Goal: Transaction & Acquisition: Purchase product/service

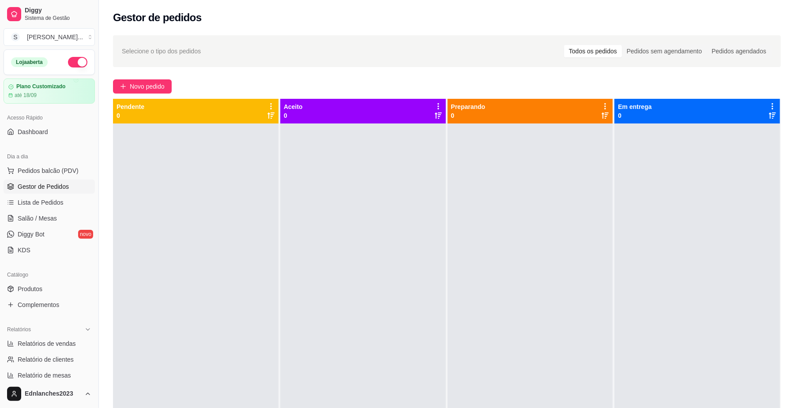
scroll to position [93, 0]
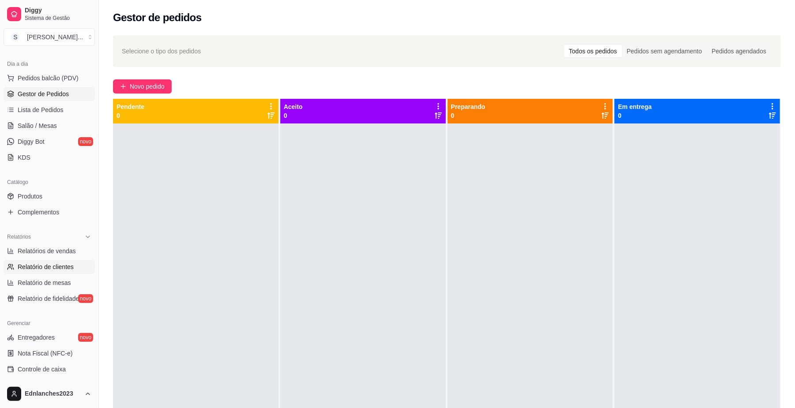
click at [65, 272] on link "Relatório de clientes" at bounding box center [49, 267] width 91 height 14
select select "30"
select select "HIGHEST_TOTAL_SPENT_WITH_ORDERS"
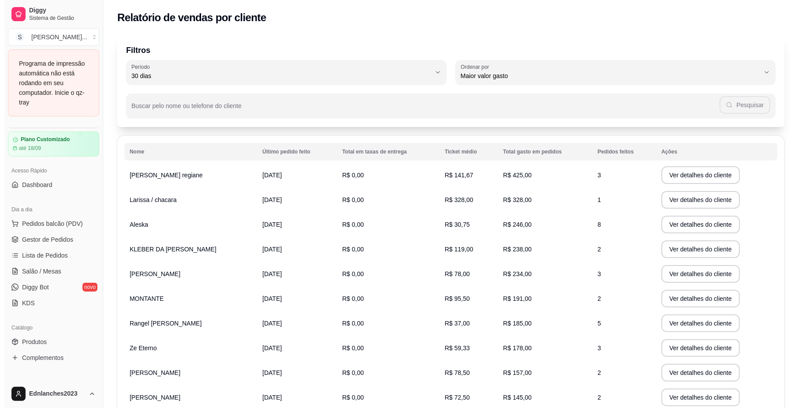
scroll to position [1, 0]
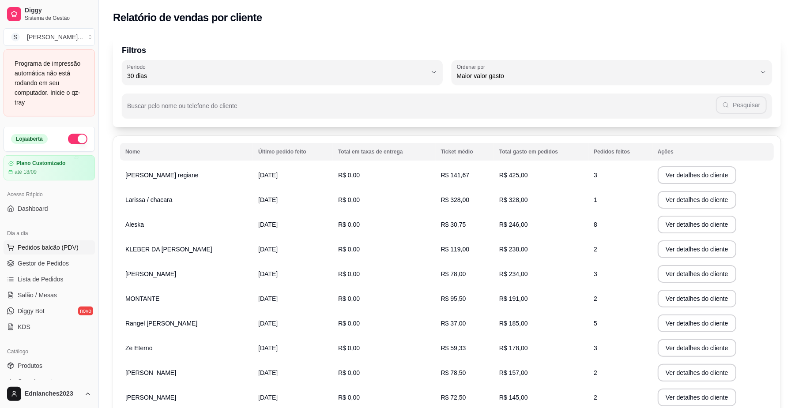
click at [53, 246] on span "Pedidos balcão (PDV)" at bounding box center [48, 247] width 61 height 9
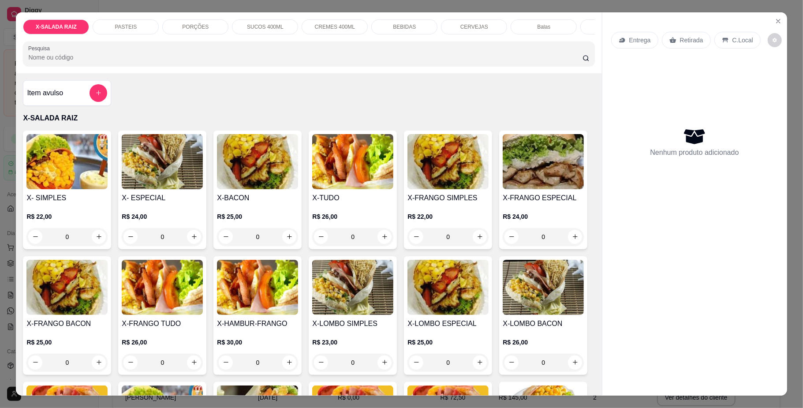
click at [142, 25] on div "PASTEIS" at bounding box center [126, 26] width 66 height 15
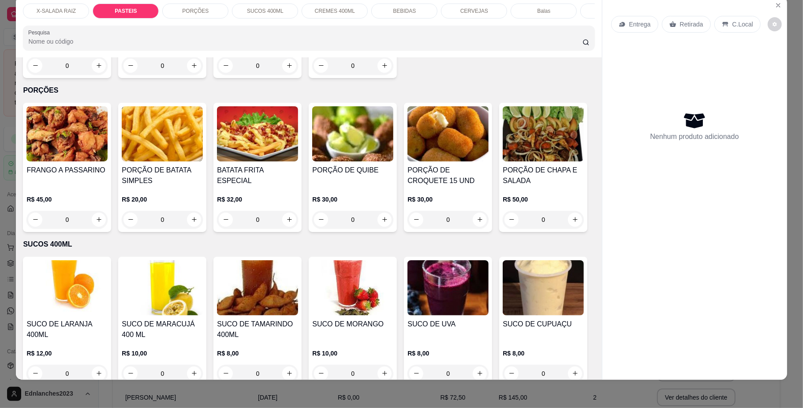
click at [189, 75] on div "0" at bounding box center [162, 66] width 81 height 18
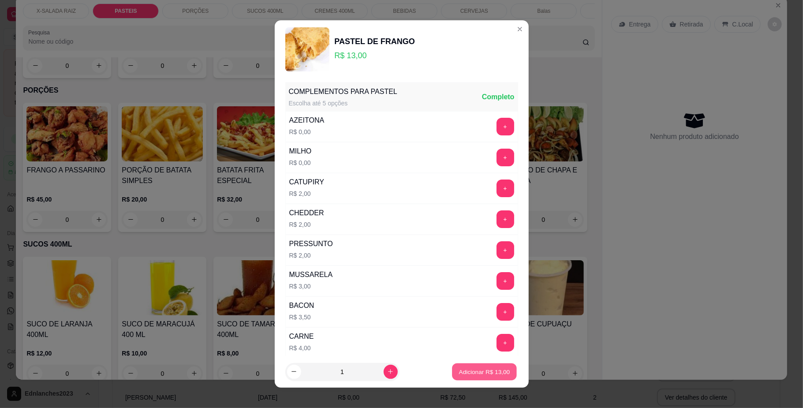
click at [489, 370] on p "Adicionar R$ 13,00" at bounding box center [484, 372] width 51 height 8
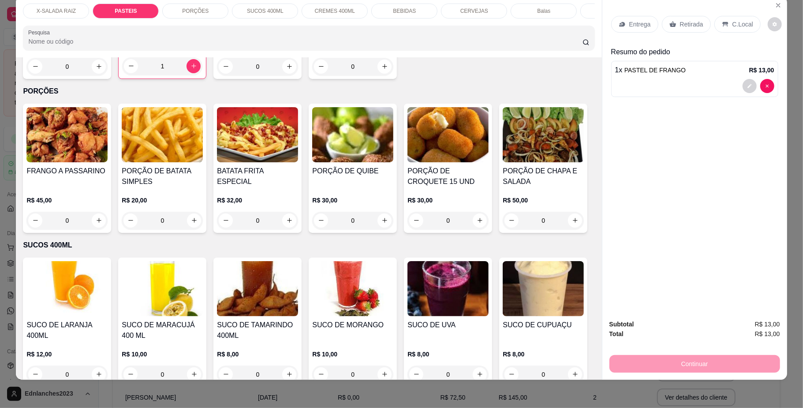
click at [186, 75] on div "1" at bounding box center [162, 66] width 80 height 18
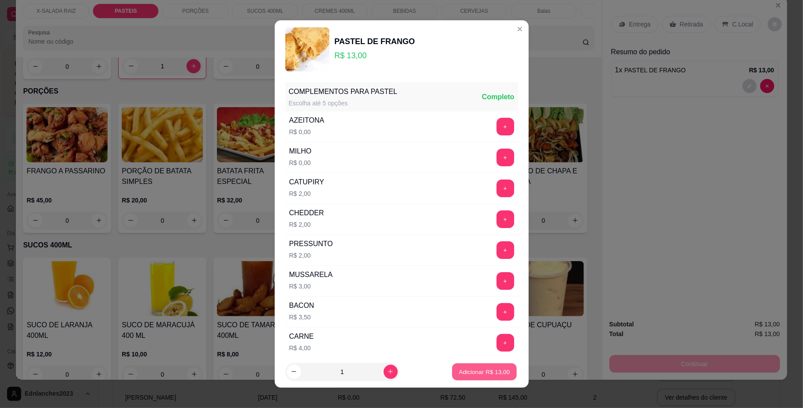
click at [493, 368] on p "Adicionar R$ 13,00" at bounding box center [484, 372] width 51 height 8
type input "2"
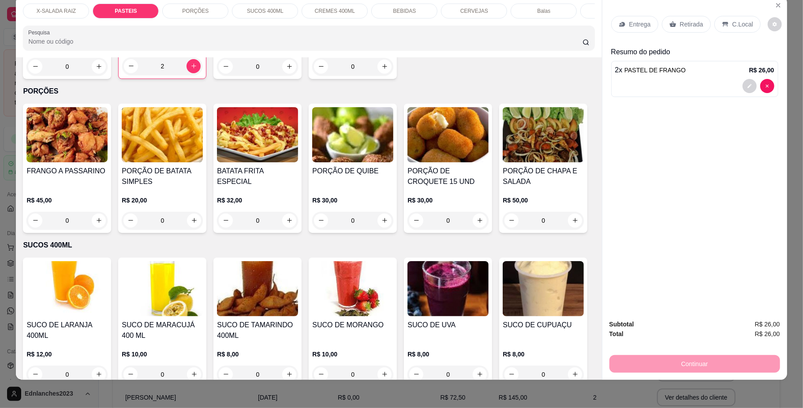
click at [687, 25] on p "Retirada" at bounding box center [691, 24] width 23 height 9
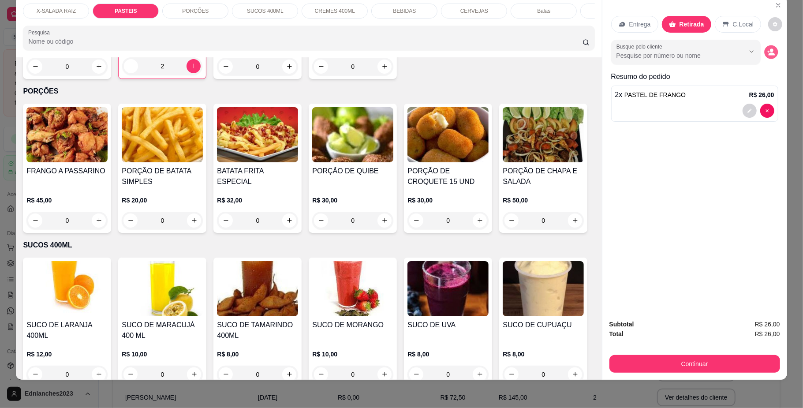
click at [770, 52] on circle "decrease-product-quantity" at bounding box center [772, 51] width 4 height 4
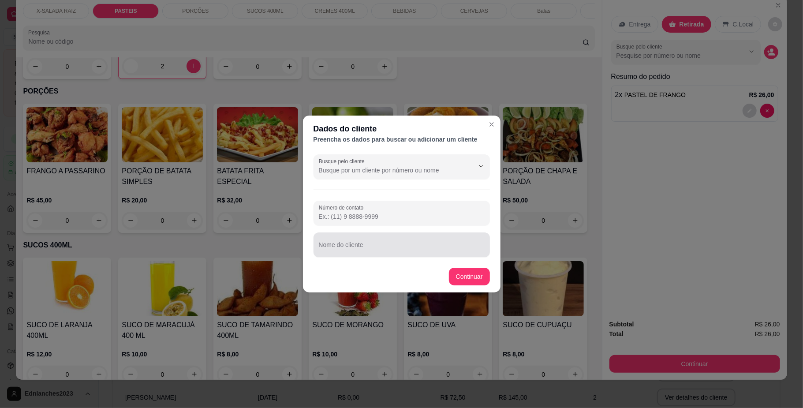
click at [359, 240] on div at bounding box center [402, 245] width 166 height 18
type input "NEGUINHO"
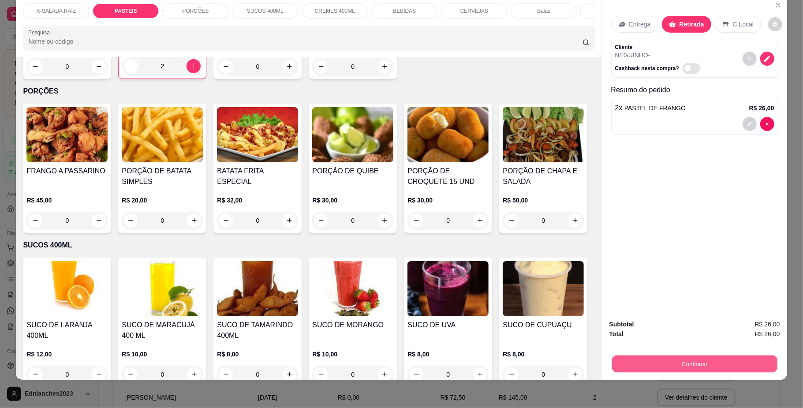
click at [620, 360] on button "Continuar" at bounding box center [694, 364] width 165 height 17
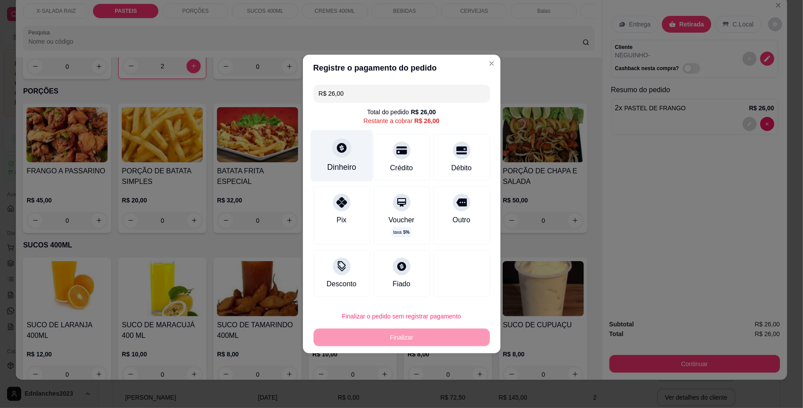
click at [351, 154] on div "Dinheiro" at bounding box center [342, 156] width 62 height 52
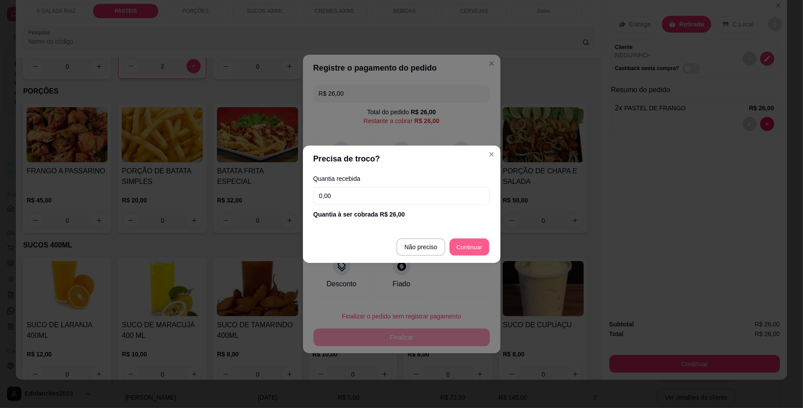
type input "R$ 0,00"
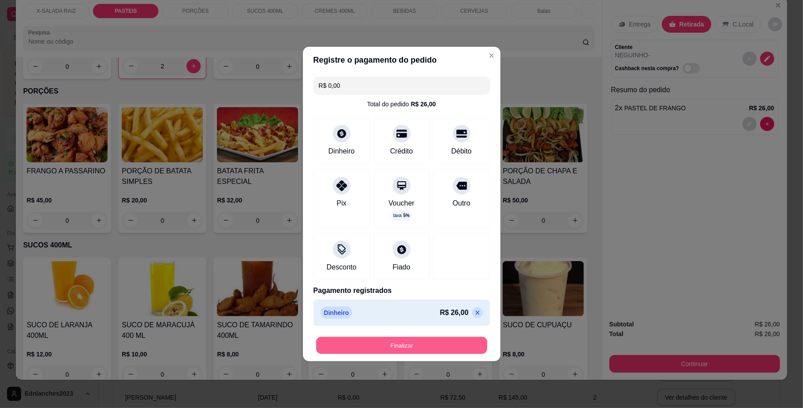
click at [394, 346] on button "Finalizar" at bounding box center [401, 345] width 171 height 17
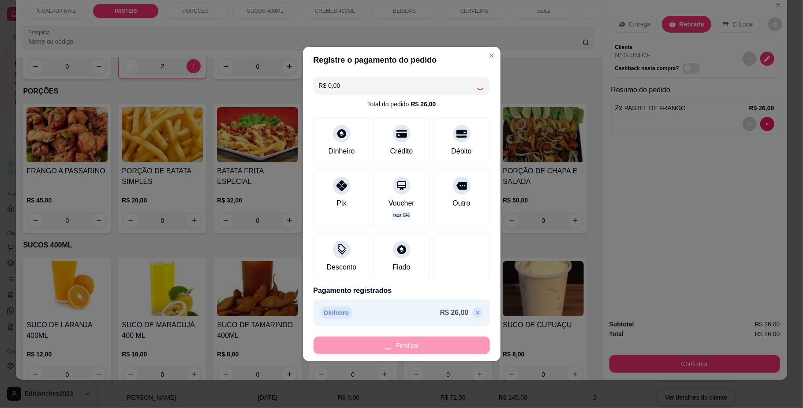
type input "0"
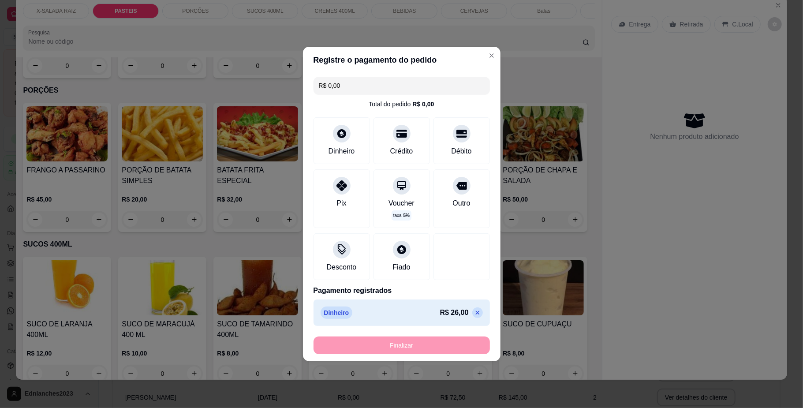
type input "-R$ 26,00"
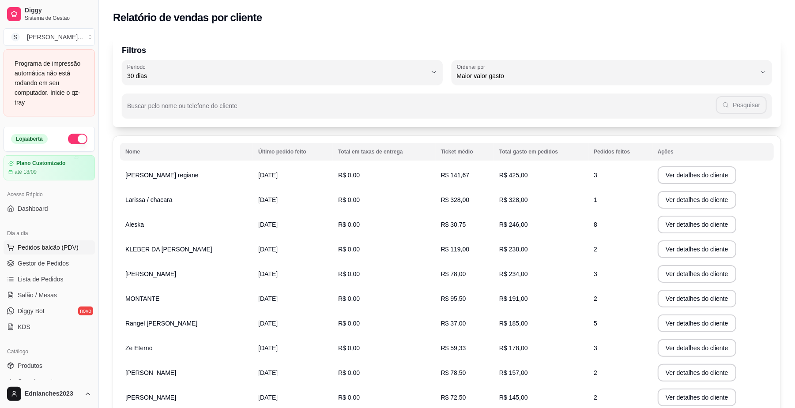
click at [60, 244] on span "Pedidos balcão (PDV)" at bounding box center [48, 247] width 61 height 9
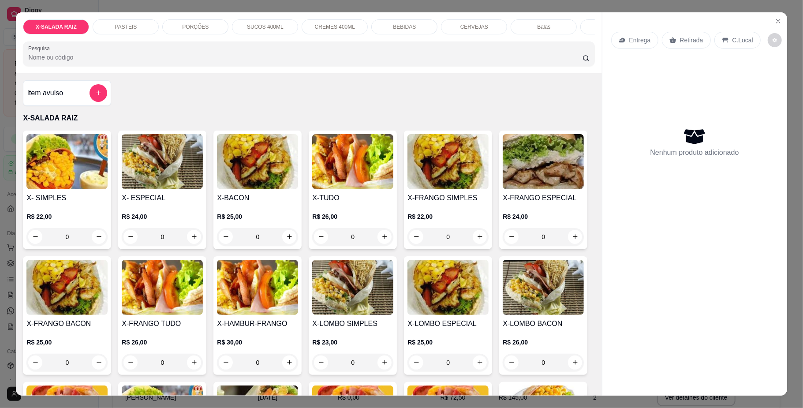
click at [136, 19] on div "PASTEIS" at bounding box center [126, 26] width 66 height 15
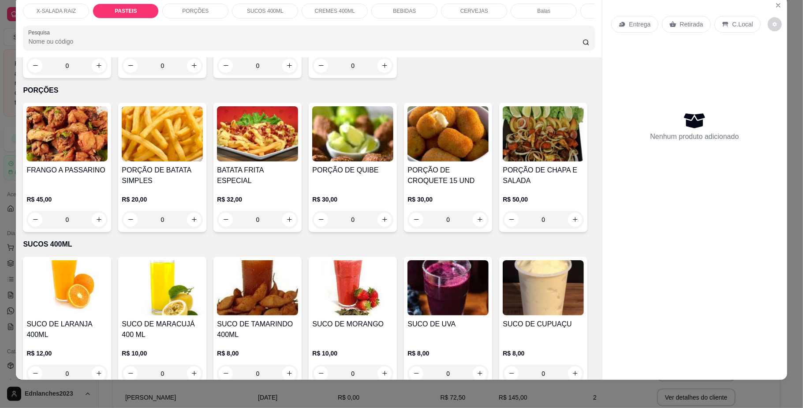
click at [98, 75] on div "0" at bounding box center [66, 66] width 81 height 18
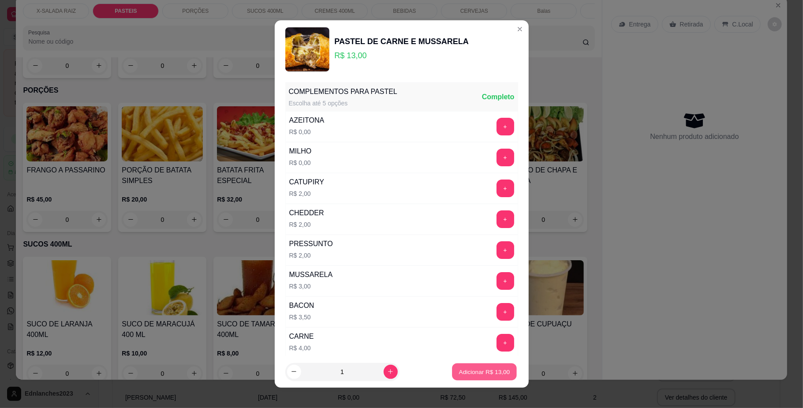
click at [459, 373] on p "Adicionar R$ 13,00" at bounding box center [484, 372] width 51 height 8
type input "1"
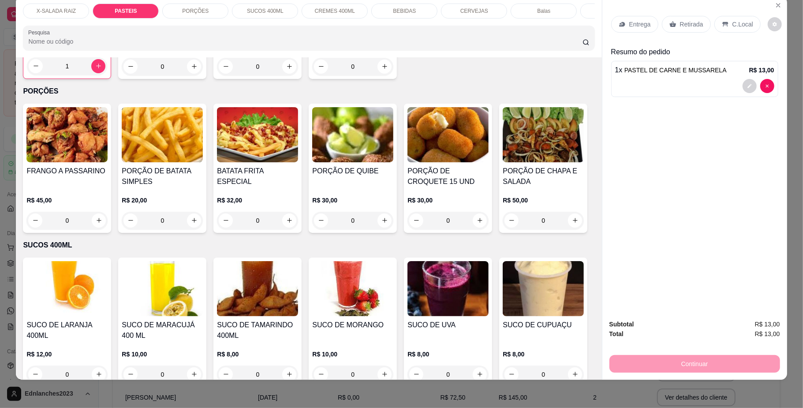
click at [696, 19] on div "Retirada" at bounding box center [686, 24] width 49 height 17
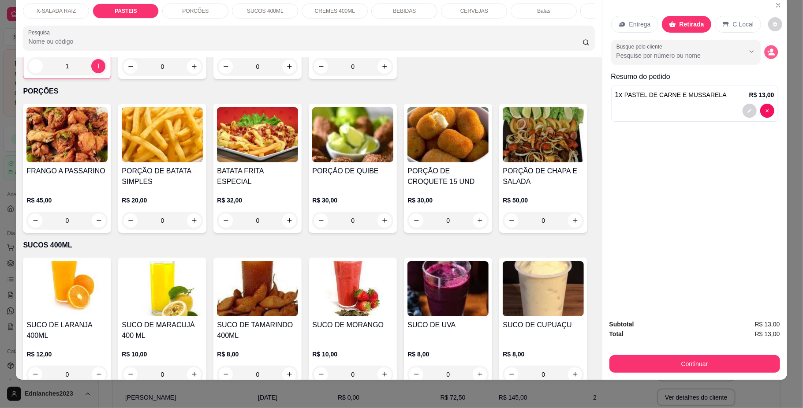
click at [768, 46] on button "decrease-product-quantity" at bounding box center [772, 52] width 14 height 14
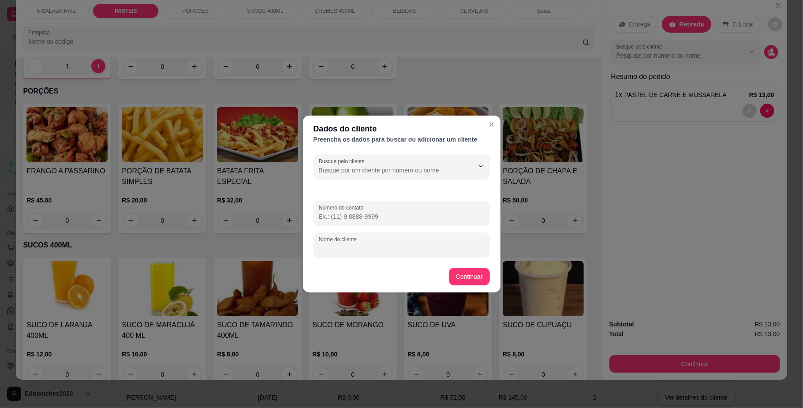
click at [326, 247] on input "Nome do cliente" at bounding box center [402, 248] width 166 height 9
type input "PASTEL"
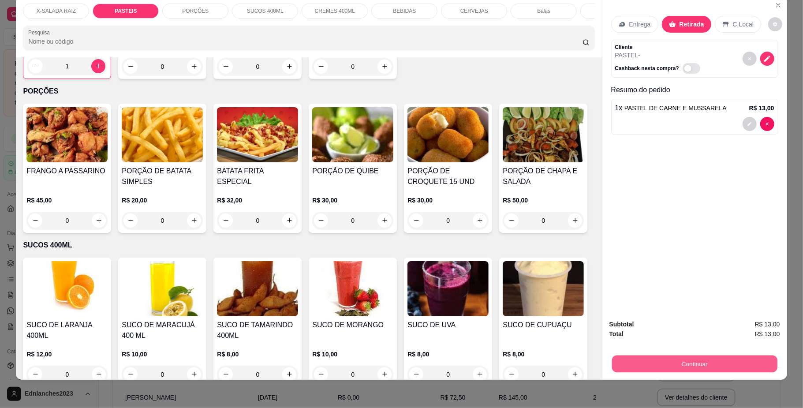
click at [640, 366] on button "Continuar" at bounding box center [694, 364] width 165 height 17
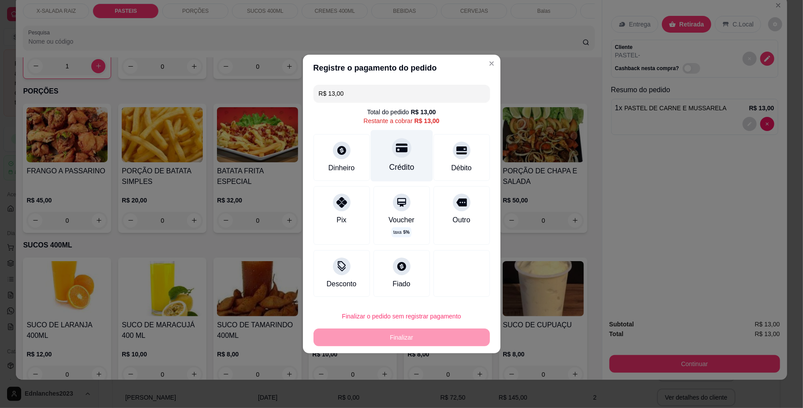
click at [378, 154] on div "Crédito" at bounding box center [402, 156] width 62 height 52
type input "R$ 0,00"
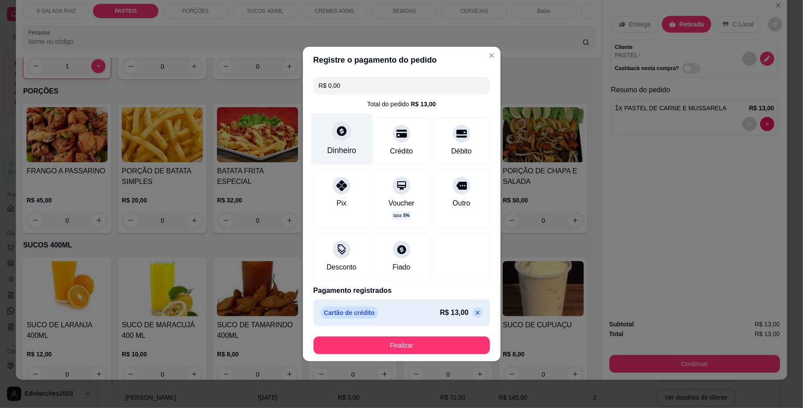
click at [343, 154] on div "Dinheiro" at bounding box center [341, 150] width 29 height 11
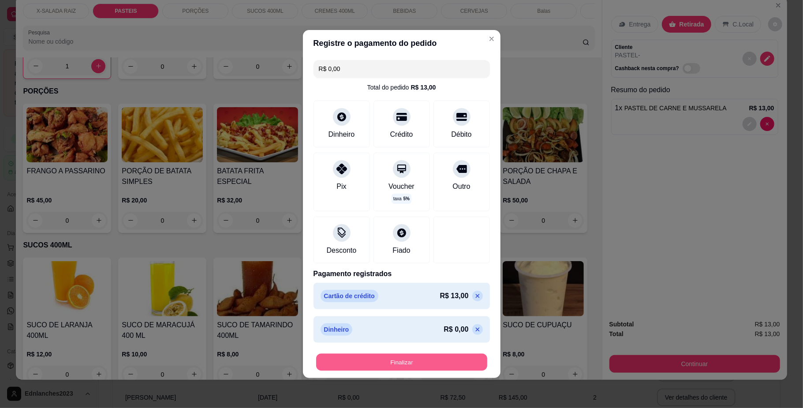
click at [416, 354] on button "Finalizar" at bounding box center [401, 362] width 171 height 17
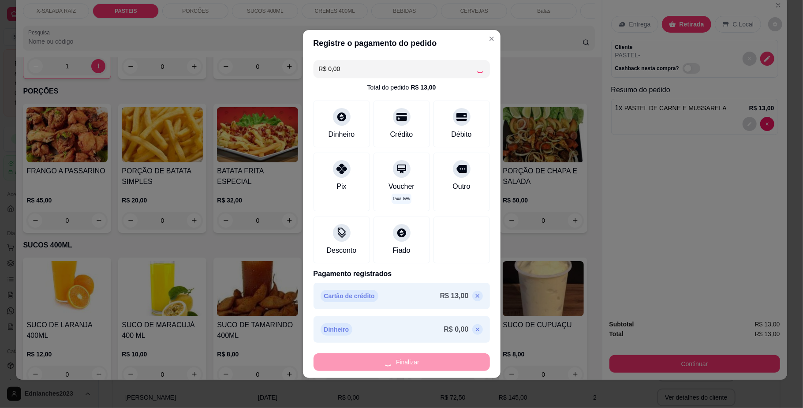
type input "0"
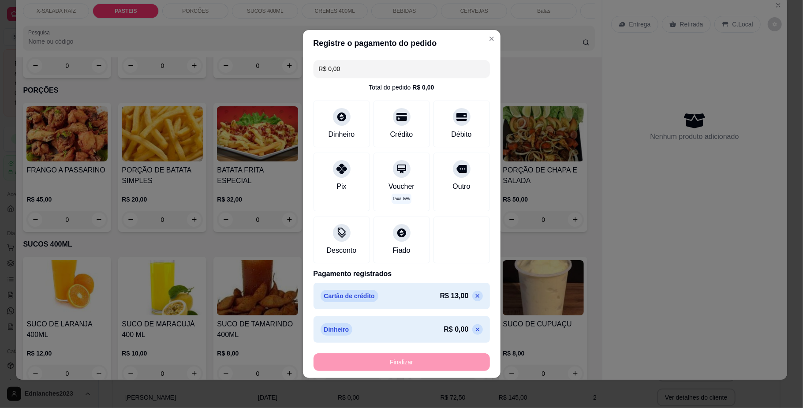
type input "-R$ 13,00"
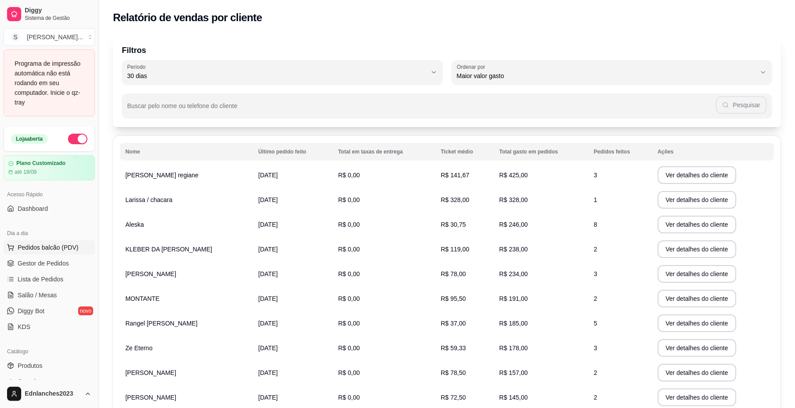
click at [60, 249] on span "Pedidos balcão (PDV)" at bounding box center [48, 247] width 61 height 9
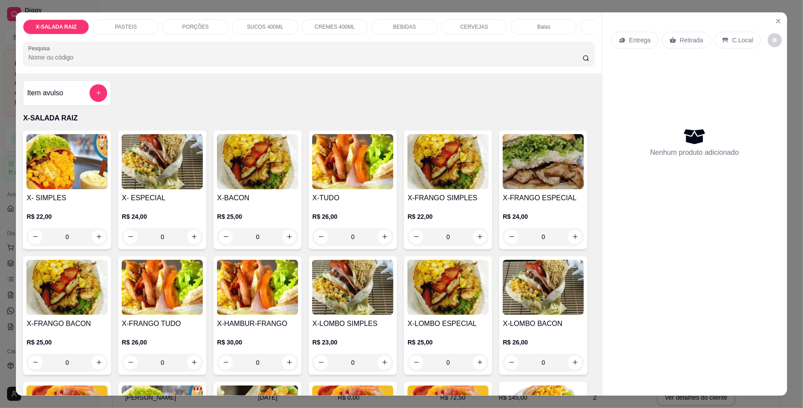
click at [61, 99] on div "Item avulso" at bounding box center [67, 93] width 80 height 18
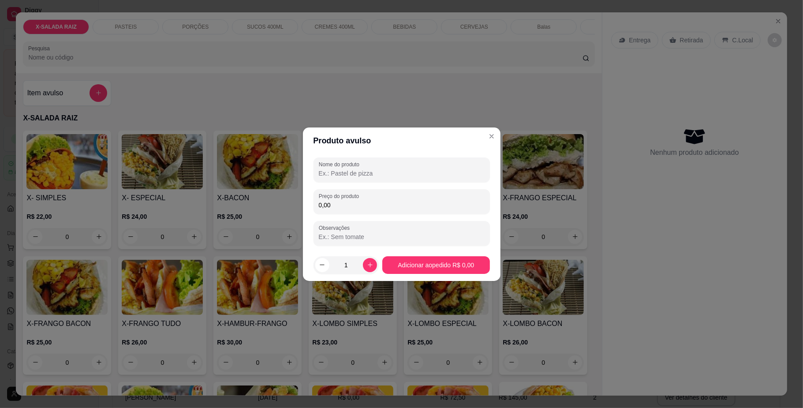
click at [340, 173] on input "Nome do produto" at bounding box center [402, 173] width 166 height 9
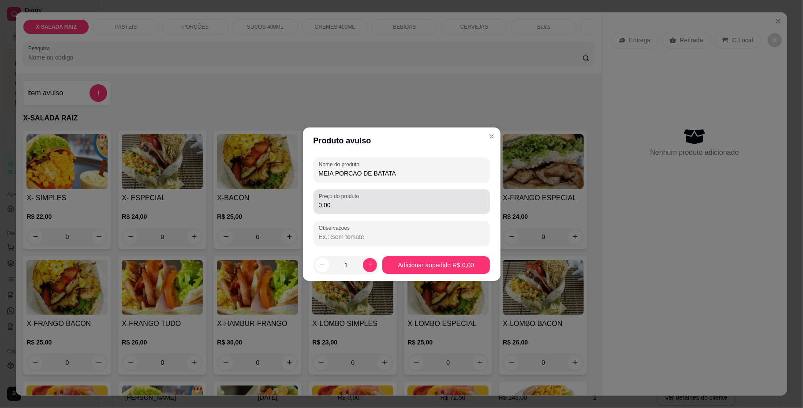
type input "MEIA PORCAO DE BATATA"
click at [335, 203] on input "0,00" at bounding box center [402, 205] width 166 height 9
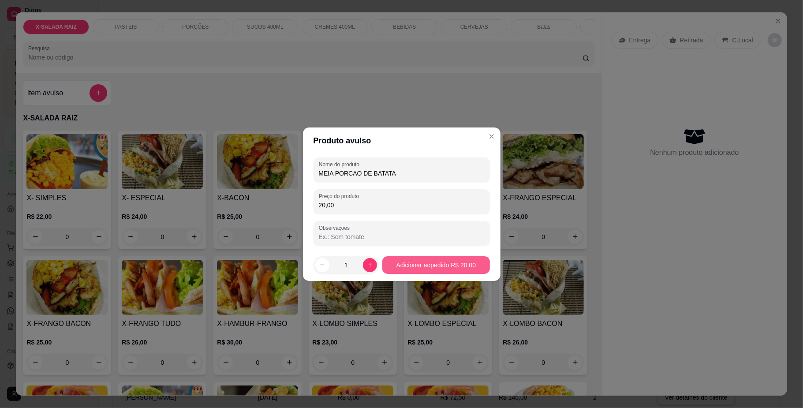
type input "20,00"
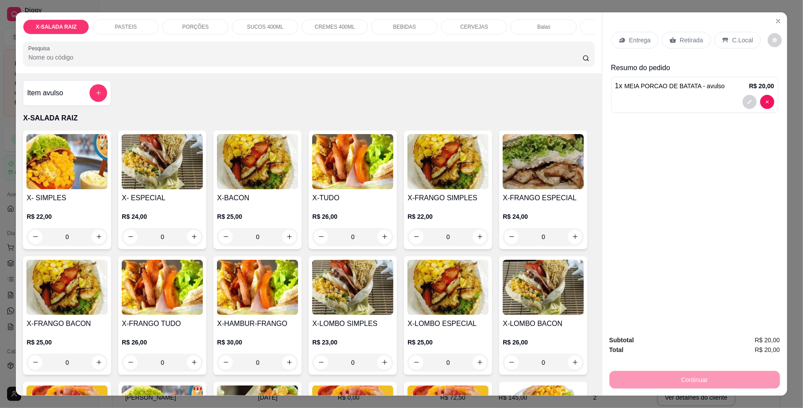
click at [694, 39] on p "Retirada" at bounding box center [691, 40] width 23 height 9
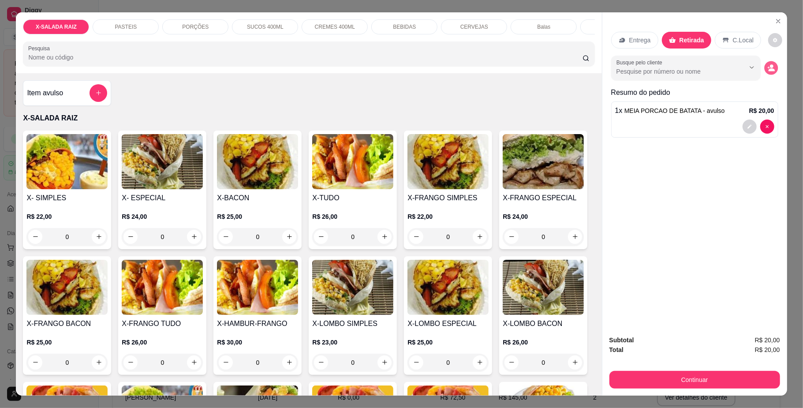
click at [770, 67] on circle "decrease-product-quantity" at bounding box center [772, 66] width 4 height 4
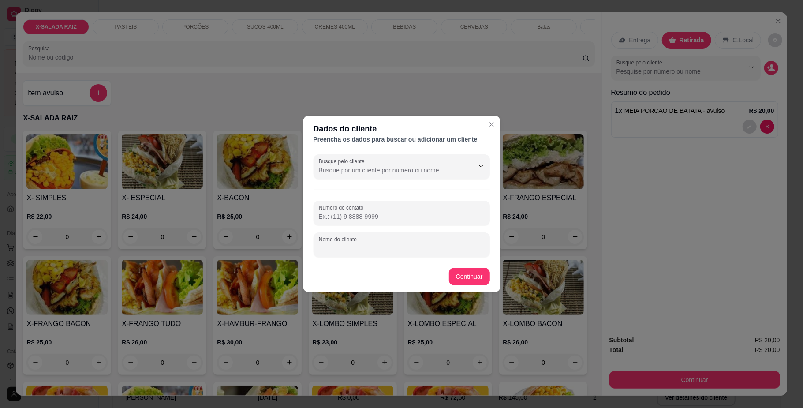
click at [337, 249] on input "Nome do cliente" at bounding box center [402, 248] width 166 height 9
type input "SORVETERIA"
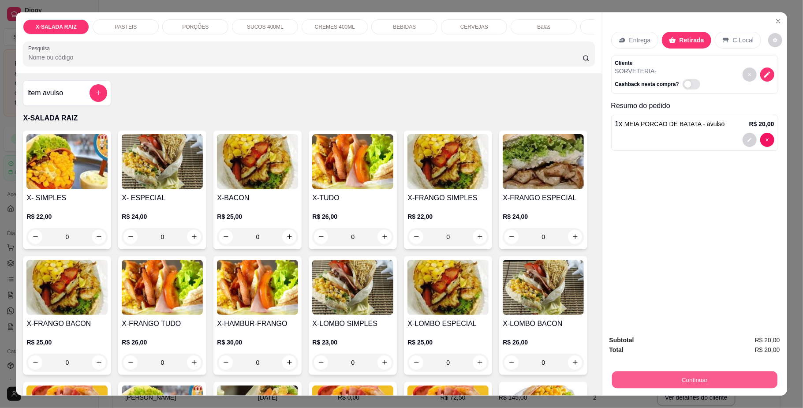
click at [680, 377] on button "Continuar" at bounding box center [694, 379] width 165 height 17
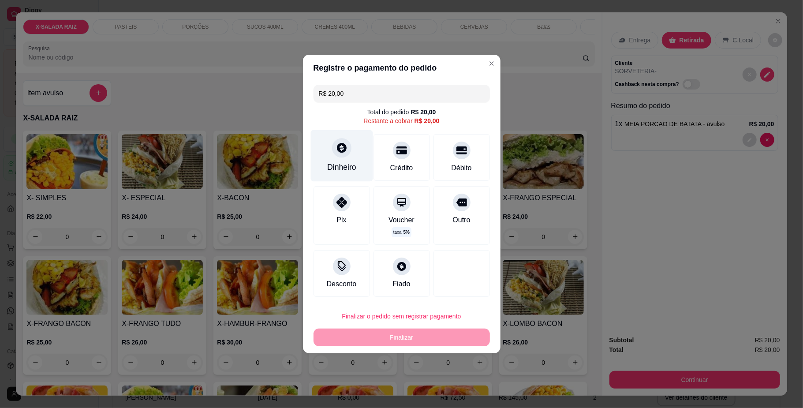
click at [343, 157] on div "Dinheiro" at bounding box center [342, 156] width 62 height 52
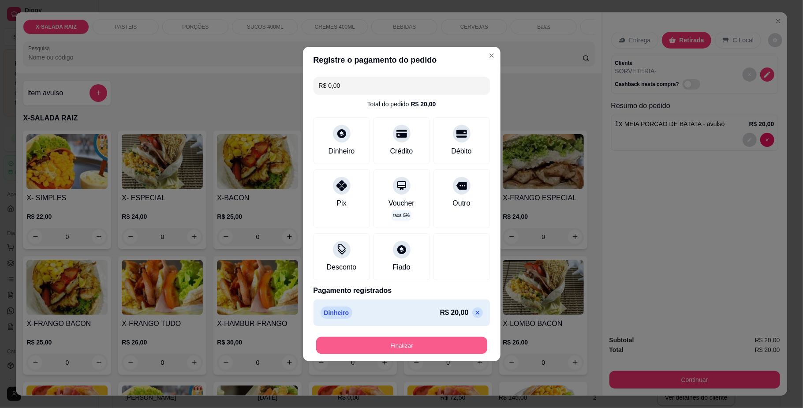
click at [410, 345] on button "Finalizar" at bounding box center [401, 345] width 171 height 17
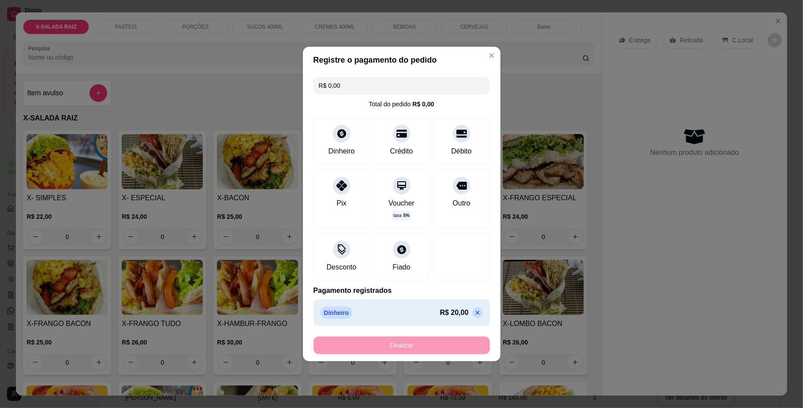
type input "-R$ 20,00"
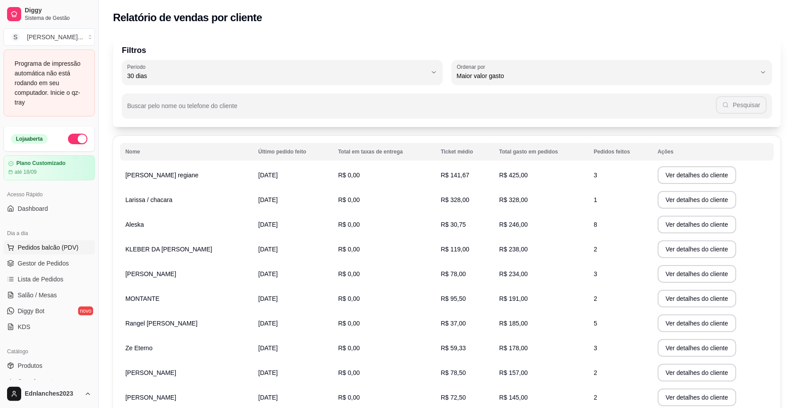
click at [60, 244] on span "Pedidos balcão (PDV)" at bounding box center [48, 247] width 61 height 9
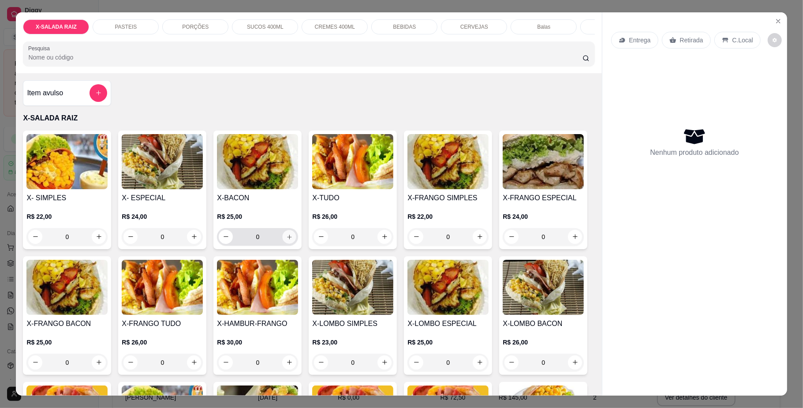
click at [283, 242] on button "increase-product-quantity" at bounding box center [290, 237] width 14 height 14
type input "1"
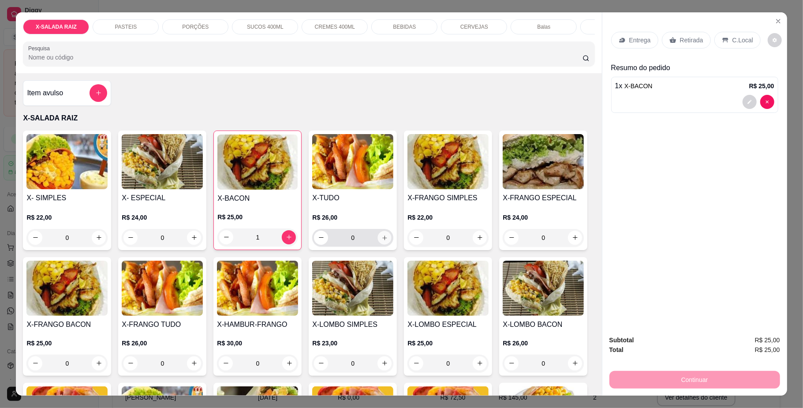
click at [382, 244] on button "increase-product-quantity" at bounding box center [385, 238] width 14 height 14
type input "1"
click at [325, 27] on p "CREMES 400ML" at bounding box center [335, 26] width 40 height 7
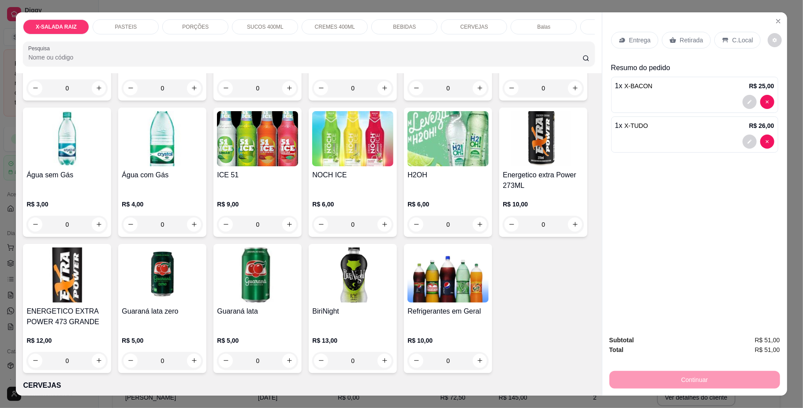
scroll to position [16, 0]
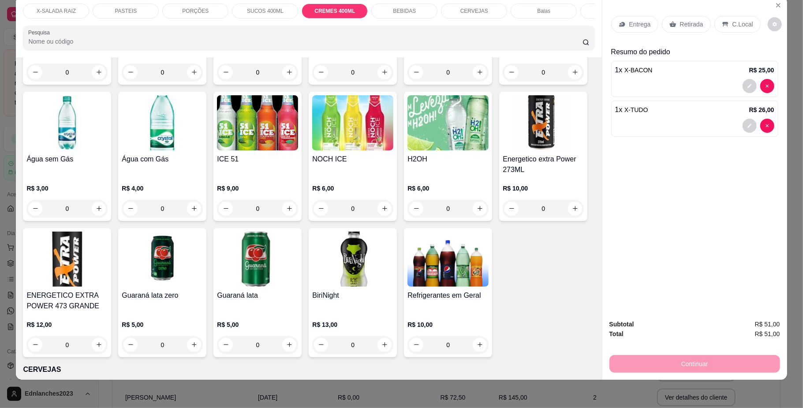
type input "1"
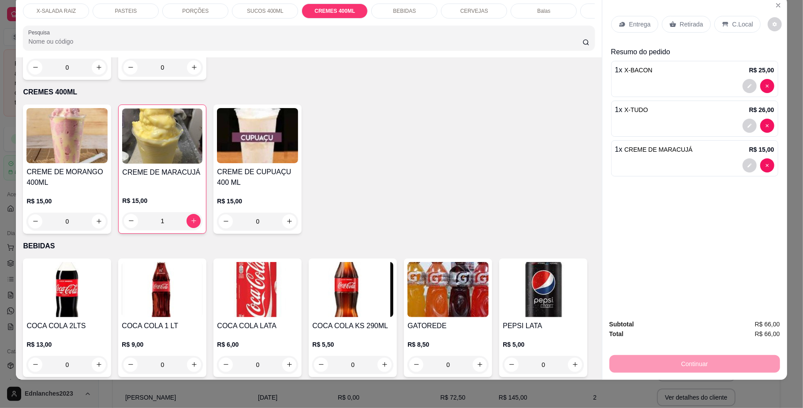
scroll to position [1106, 0]
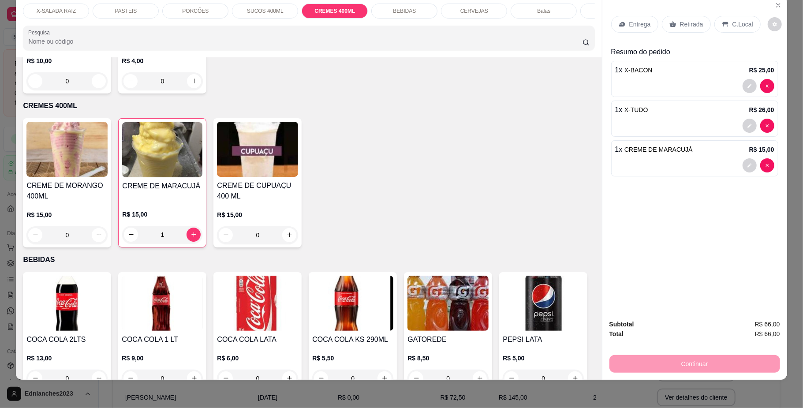
type input "1"
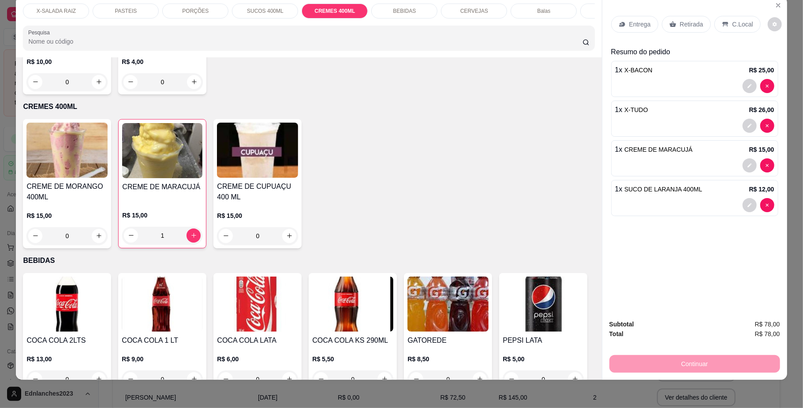
click at [682, 23] on p "Retirada" at bounding box center [691, 24] width 23 height 9
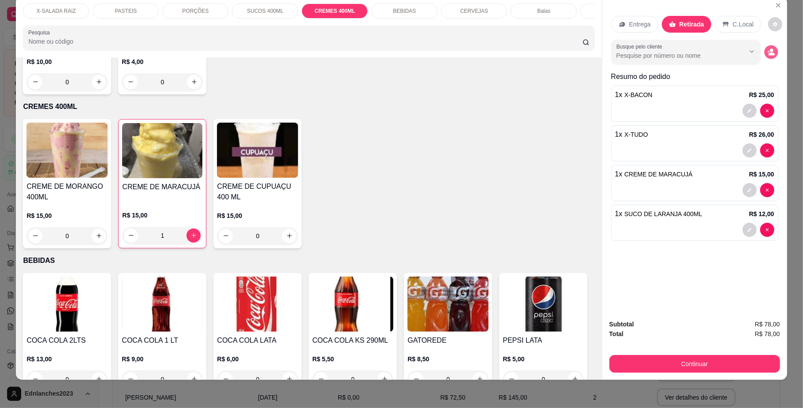
click at [768, 48] on icon "decrease-product-quantity" at bounding box center [772, 52] width 8 height 8
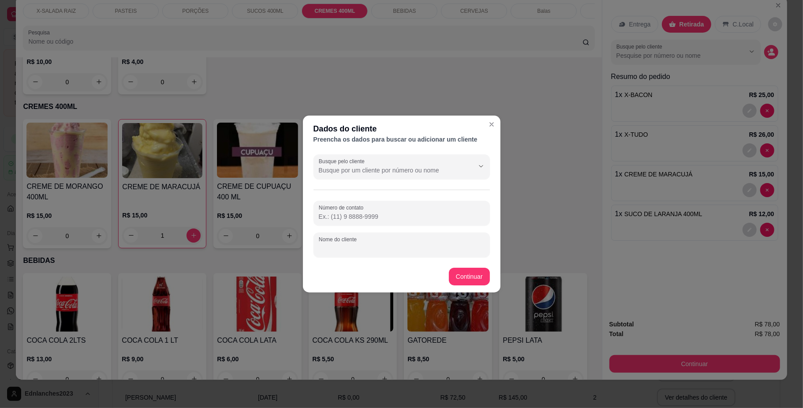
click at [371, 250] on input "Nome do cliente" at bounding box center [402, 248] width 166 height 9
type input "ROBINNHO"
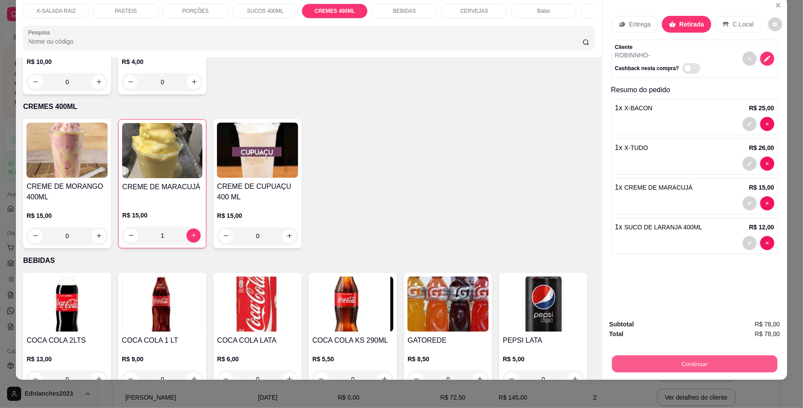
click at [644, 367] on button "Continuar" at bounding box center [694, 364] width 165 height 17
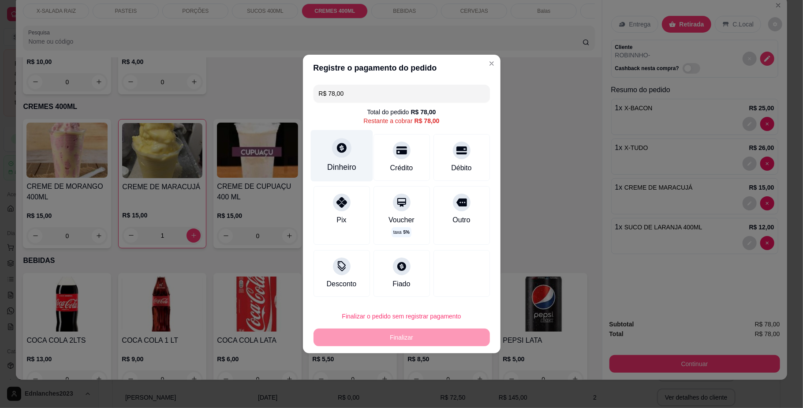
click at [329, 160] on div "Dinheiro" at bounding box center [342, 156] width 62 height 52
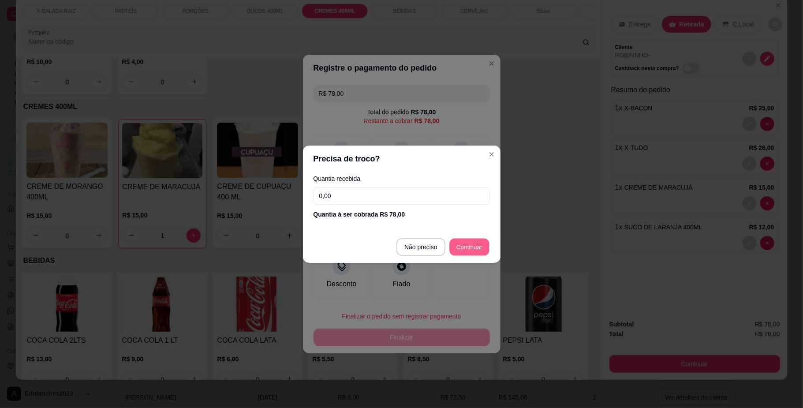
type input "R$ 0,00"
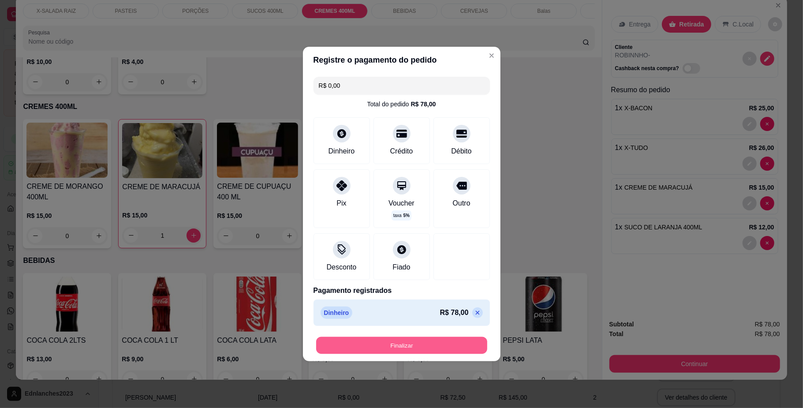
click at [417, 341] on button "Finalizar" at bounding box center [401, 345] width 171 height 17
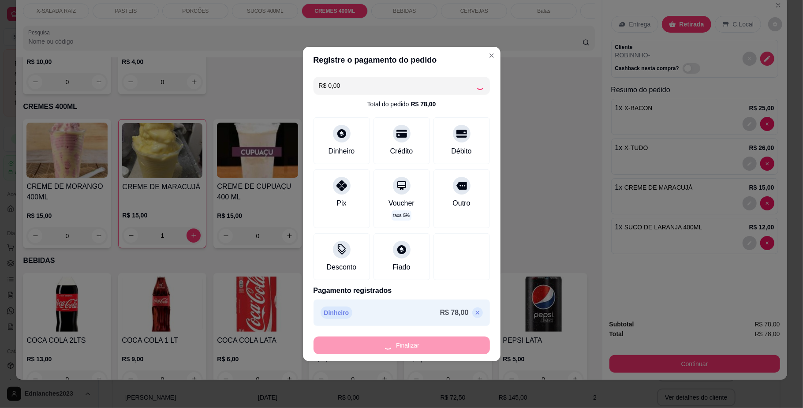
type input "0"
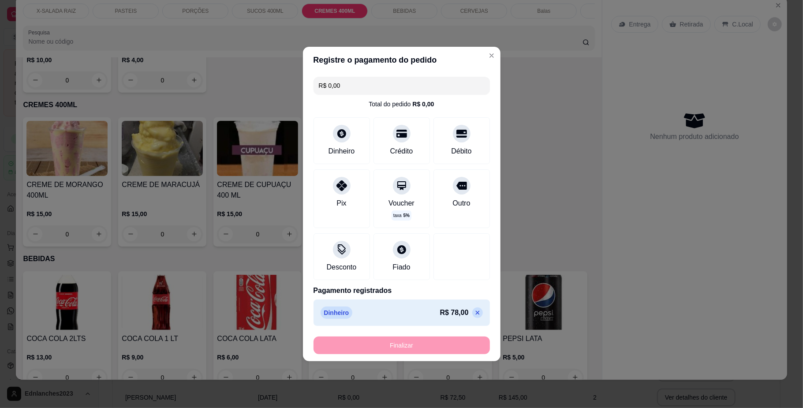
type input "-R$ 78,00"
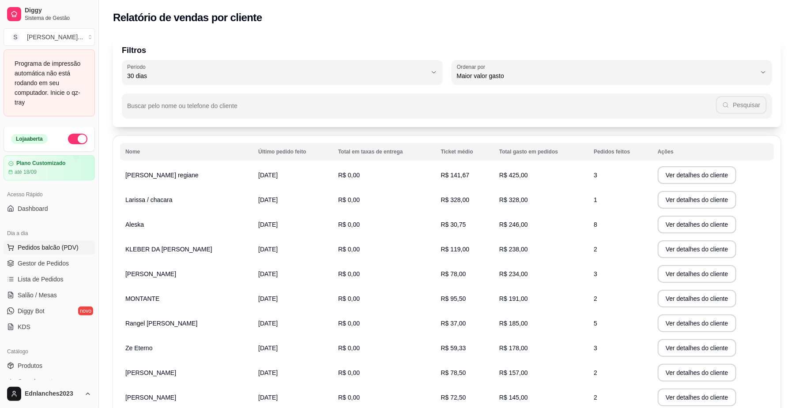
click at [59, 251] on span "Pedidos balcão (PDV)" at bounding box center [48, 247] width 61 height 9
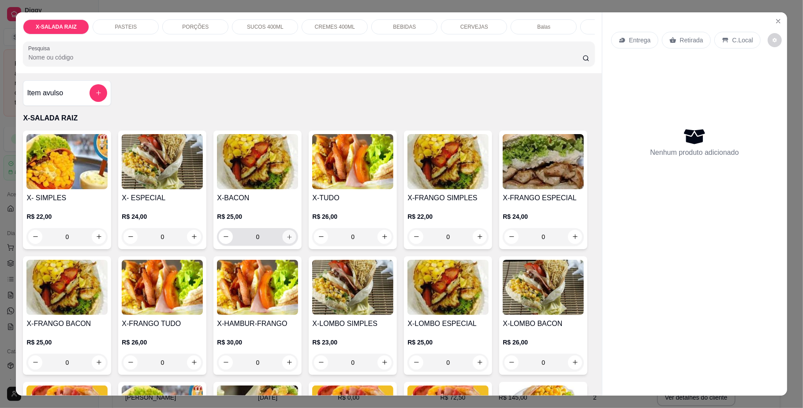
click at [286, 240] on icon "increase-product-quantity" at bounding box center [289, 236] width 7 height 7
type input "1"
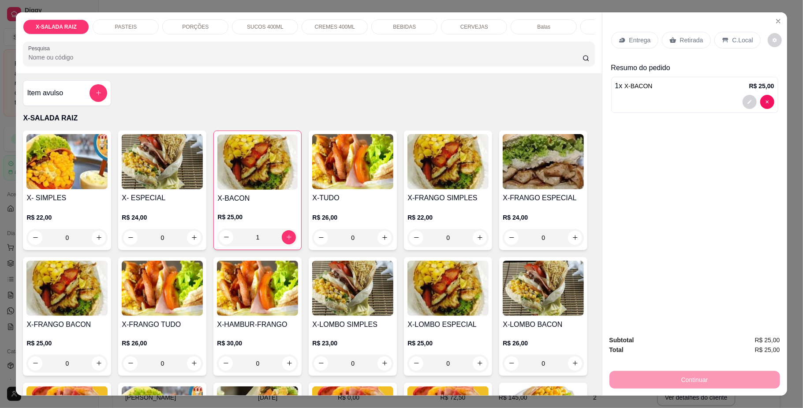
click at [696, 41] on p "Retirada" at bounding box center [691, 40] width 23 height 9
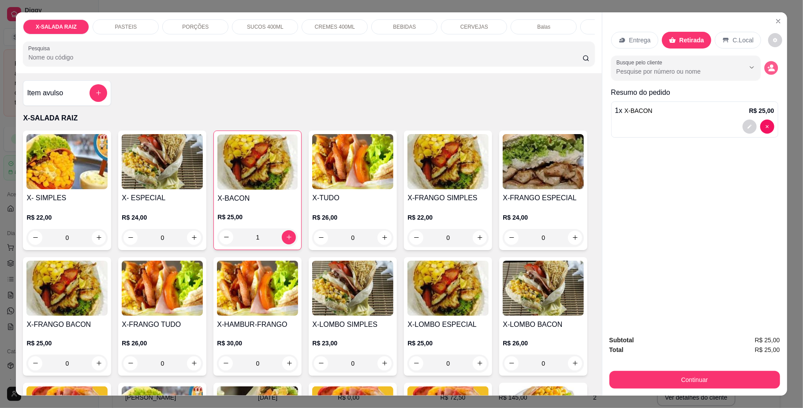
click at [769, 67] on icon "decrease-product-quantity" at bounding box center [772, 68] width 8 height 8
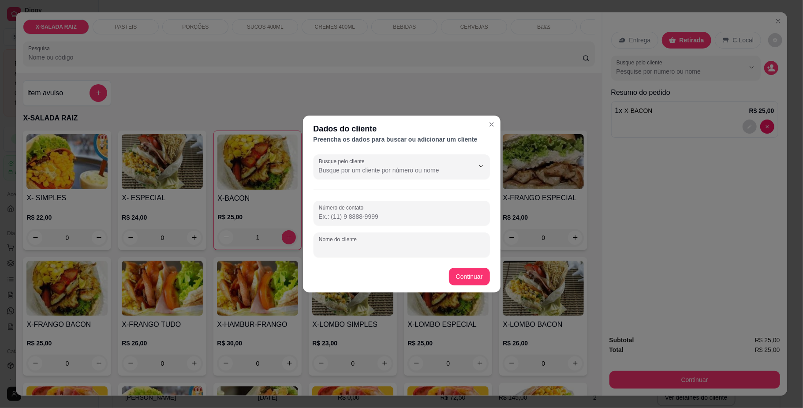
click at [356, 244] on input "Nome do cliente" at bounding box center [402, 248] width 166 height 9
type input "CASSIO"
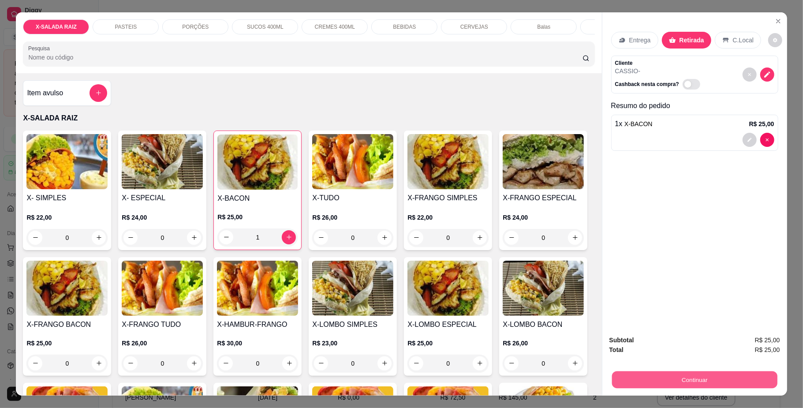
click at [678, 371] on button "Continuar" at bounding box center [694, 379] width 165 height 17
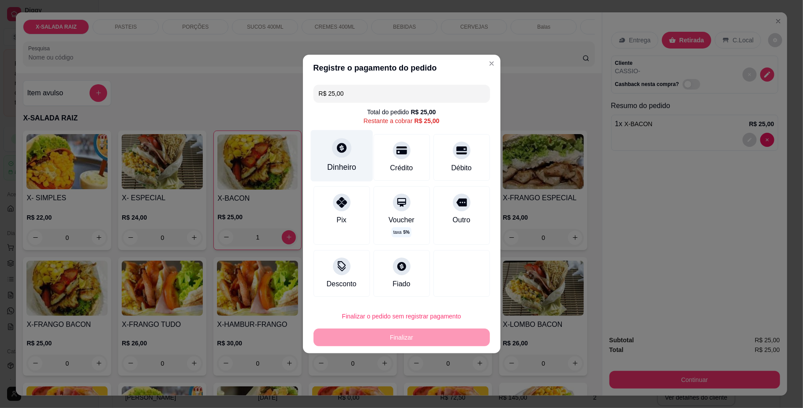
click at [336, 161] on div "Dinheiro" at bounding box center [341, 166] width 29 height 11
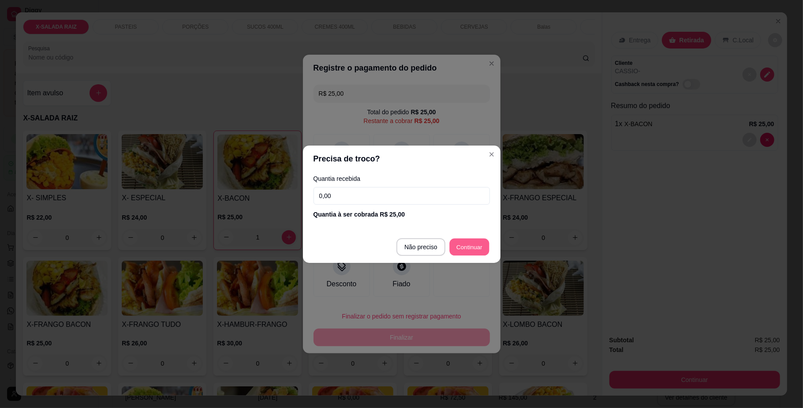
type input "R$ 0,00"
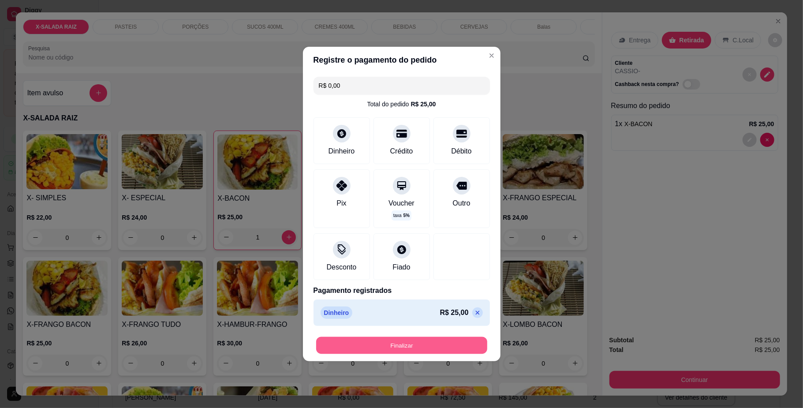
click at [417, 352] on button "Finalizar" at bounding box center [401, 345] width 171 height 17
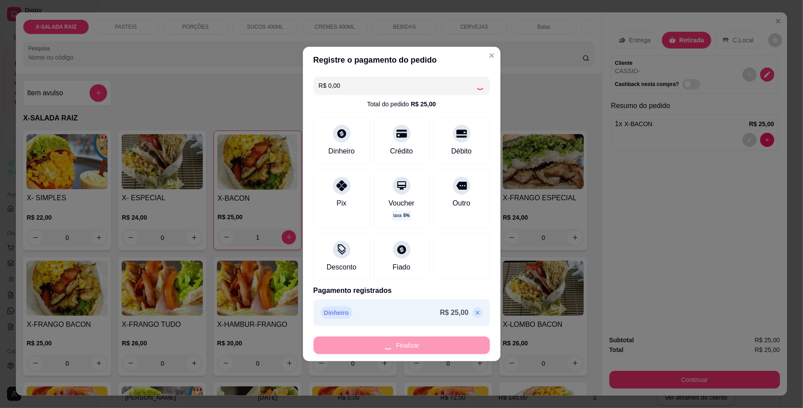
type input "0"
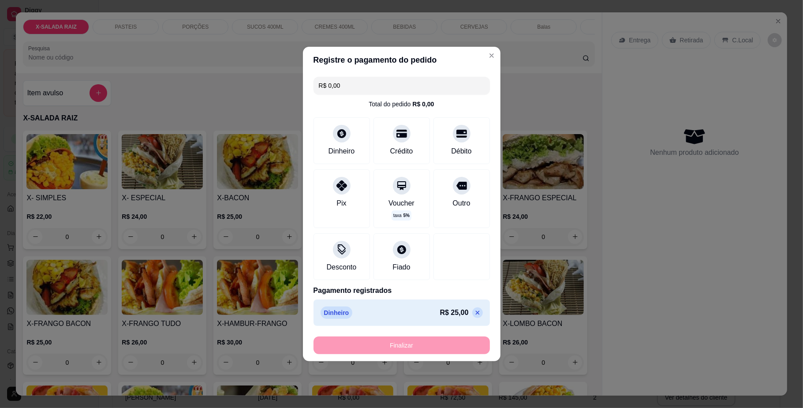
type input "-R$ 25,00"
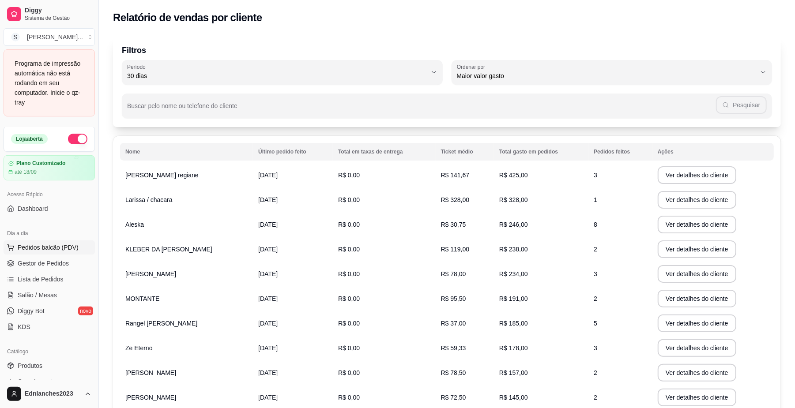
click at [57, 245] on span "Pedidos balcão (PDV)" at bounding box center [48, 247] width 61 height 9
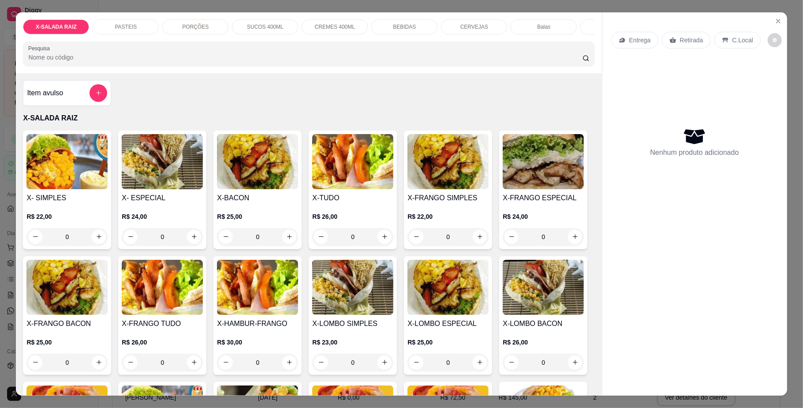
click at [55, 98] on h4 "Item avulso" at bounding box center [45, 93] width 36 height 11
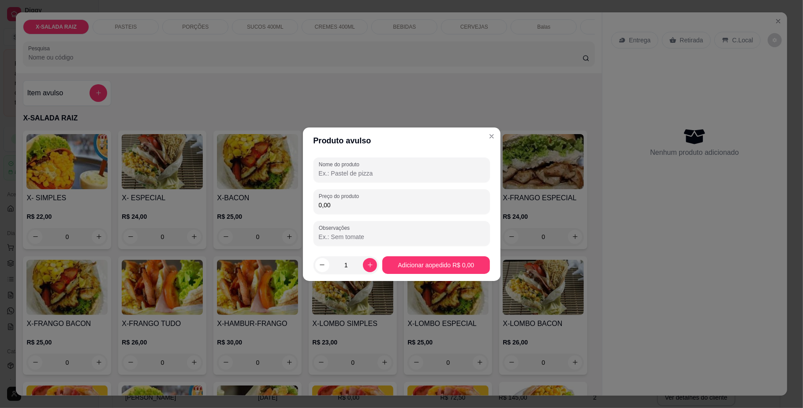
click at [349, 170] on input "Nome do produto" at bounding box center [402, 173] width 166 height 9
type input "SANDUICHE"
click at [333, 203] on input "0,00" at bounding box center [402, 205] width 166 height 9
type input "14,00"
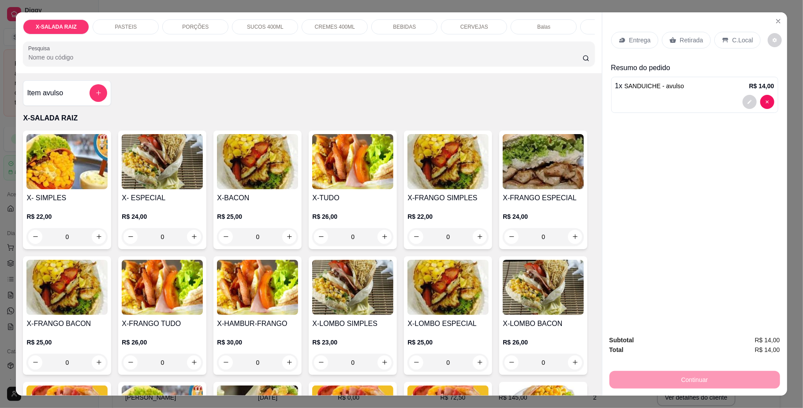
click at [680, 41] on p "Retirada" at bounding box center [691, 40] width 23 height 9
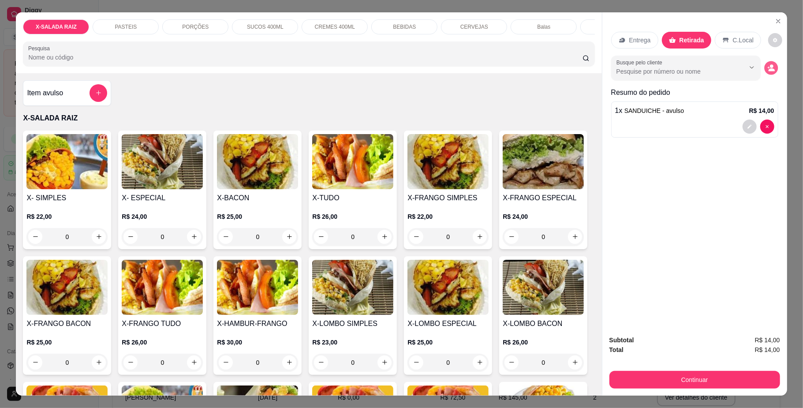
click at [769, 64] on icon "decrease-product-quantity" at bounding box center [772, 68] width 8 height 8
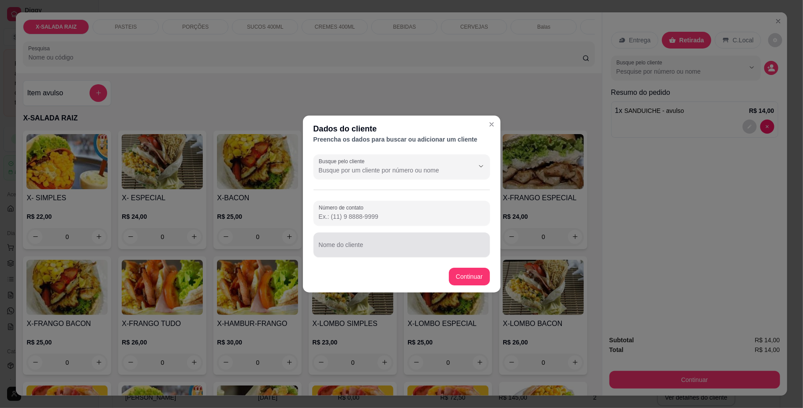
click at [341, 242] on div at bounding box center [402, 245] width 166 height 18
type input "INDIO"
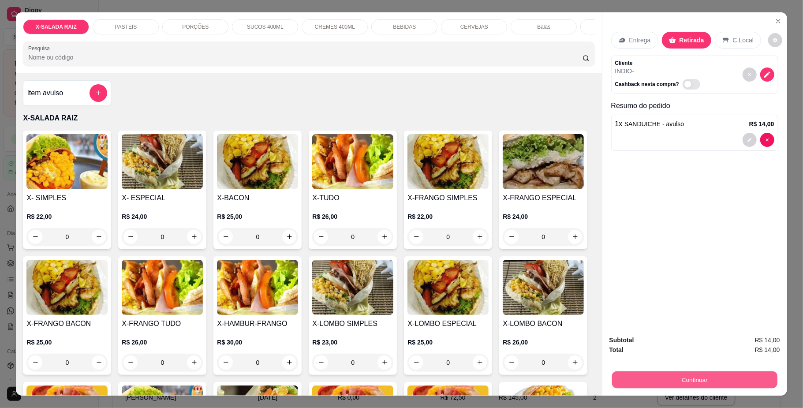
click at [655, 373] on button "Continuar" at bounding box center [694, 379] width 165 height 17
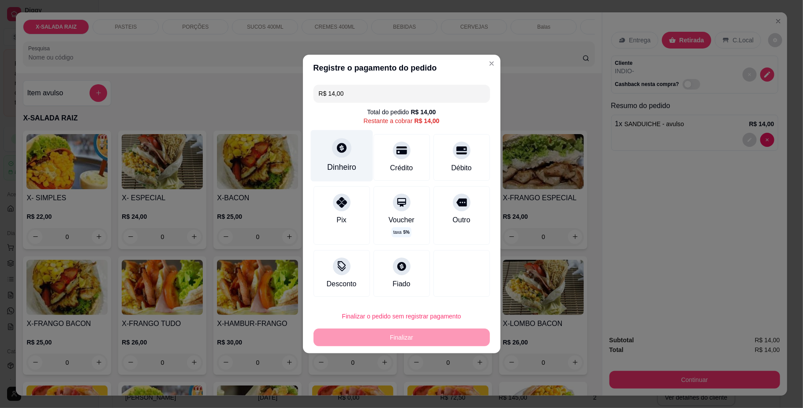
click at [331, 172] on div "Dinheiro" at bounding box center [341, 166] width 29 height 11
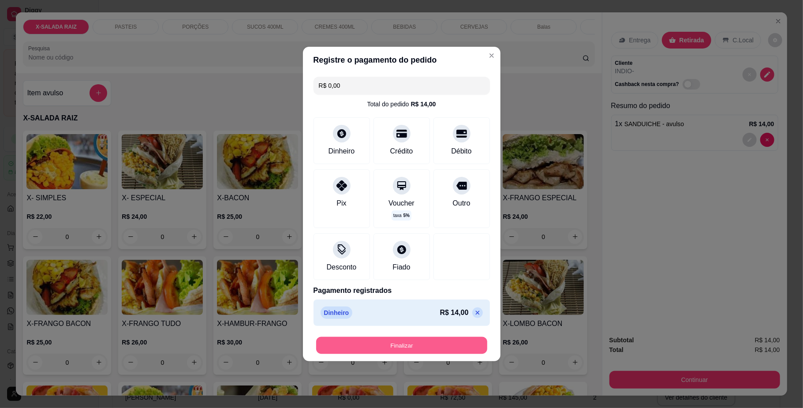
click at [417, 348] on button "Finalizar" at bounding box center [401, 345] width 171 height 17
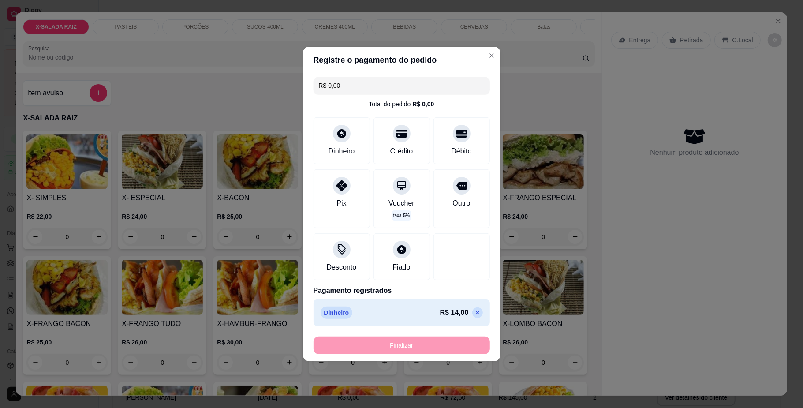
type input "-R$ 14,00"
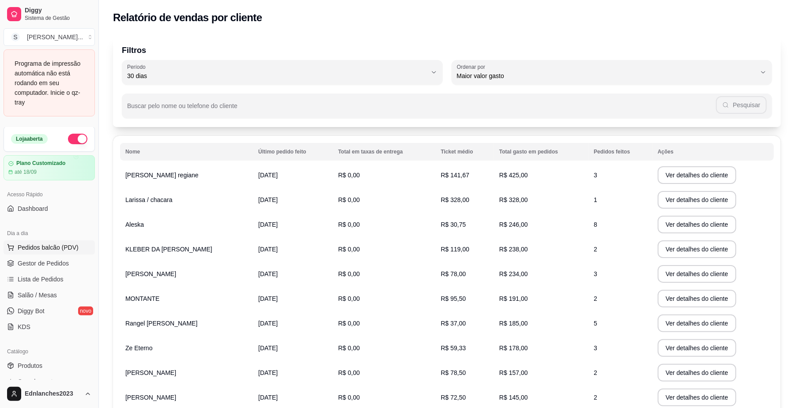
click at [65, 251] on span "Pedidos balcão (PDV)" at bounding box center [48, 247] width 61 height 9
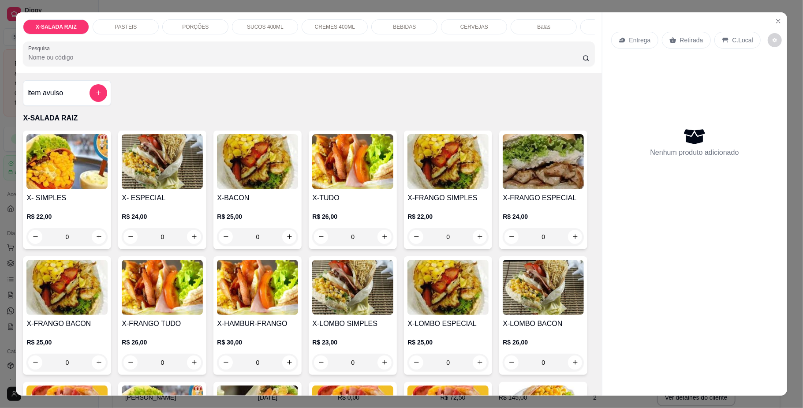
click at [122, 29] on p "PASTEIS" at bounding box center [126, 26] width 22 height 7
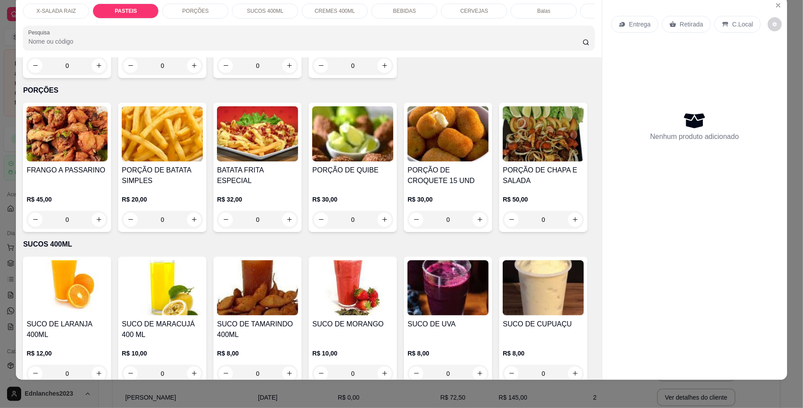
click at [193, 75] on div "0" at bounding box center [162, 66] width 81 height 18
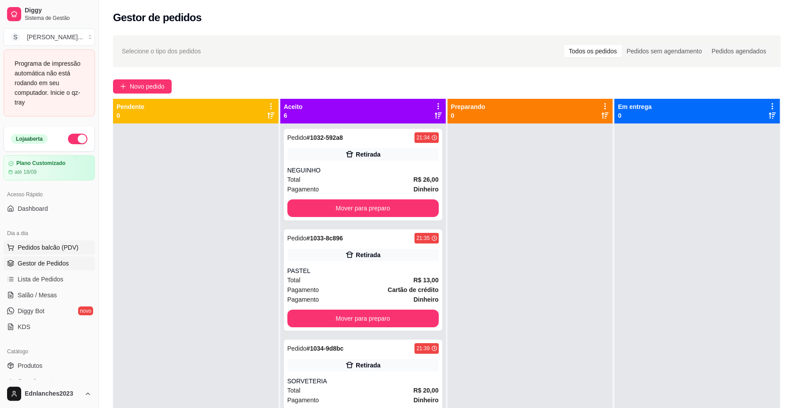
click at [52, 246] on span "Pedidos balcão (PDV)" at bounding box center [48, 247] width 61 height 9
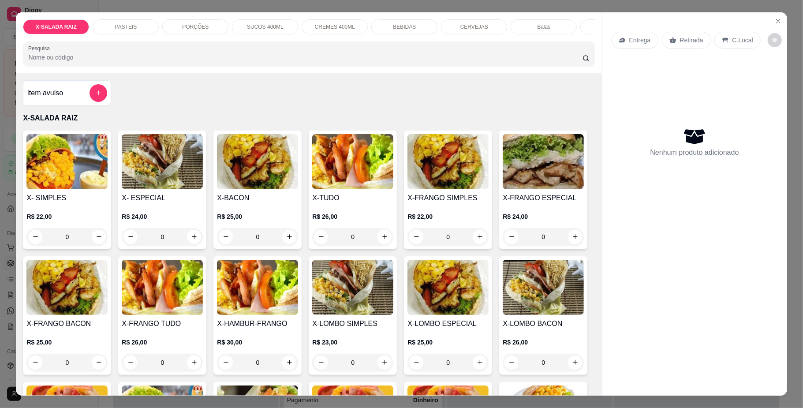
click at [139, 23] on div "PASTEIS" at bounding box center [126, 26] width 66 height 15
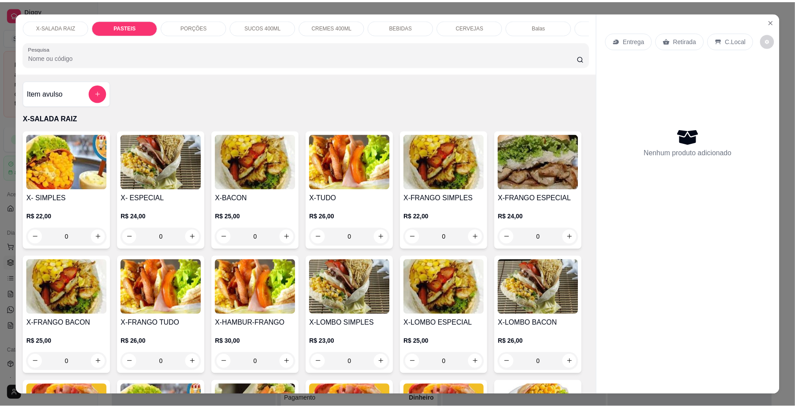
scroll to position [16, 0]
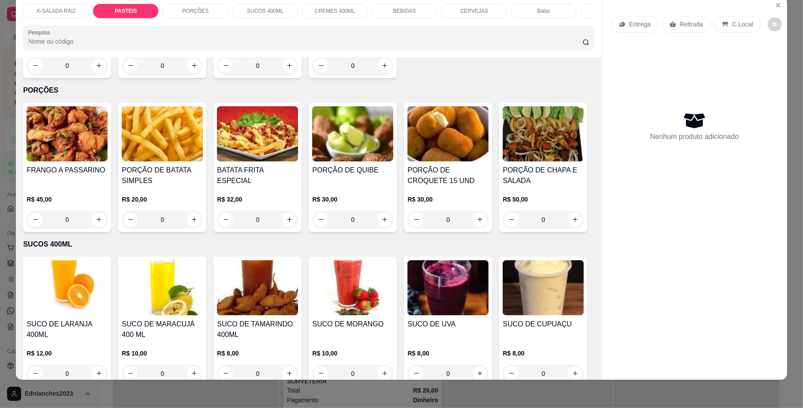
click at [189, 75] on div "0" at bounding box center [162, 66] width 81 height 18
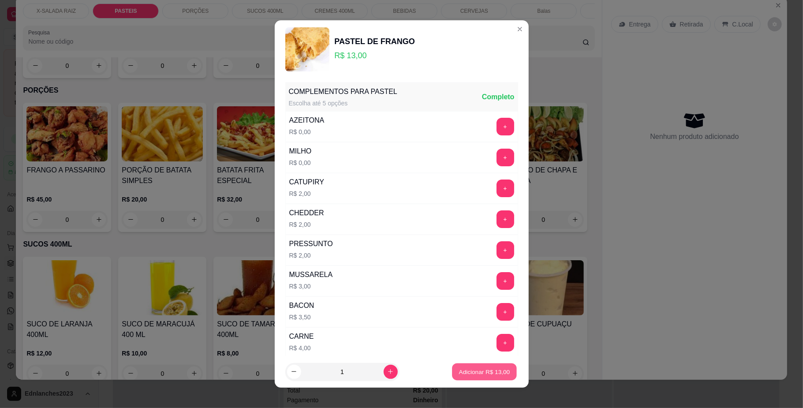
click at [459, 371] on p "Adicionar R$ 13,00" at bounding box center [484, 372] width 51 height 8
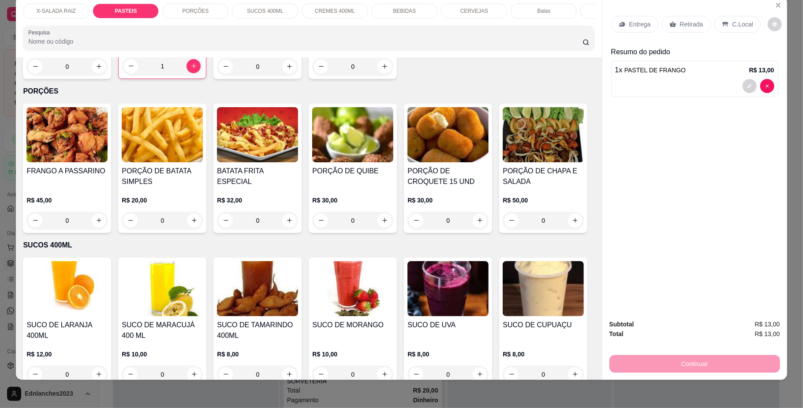
click at [189, 75] on div "1" at bounding box center [162, 66] width 80 height 18
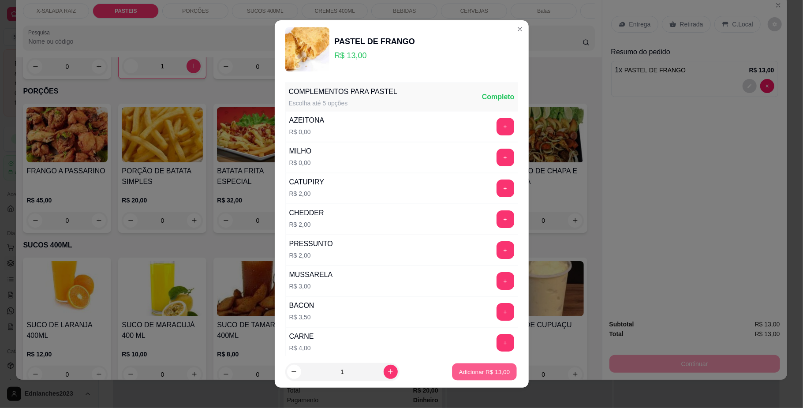
click at [459, 369] on p "Adicionar R$ 13,00" at bounding box center [484, 372] width 51 height 8
type input "2"
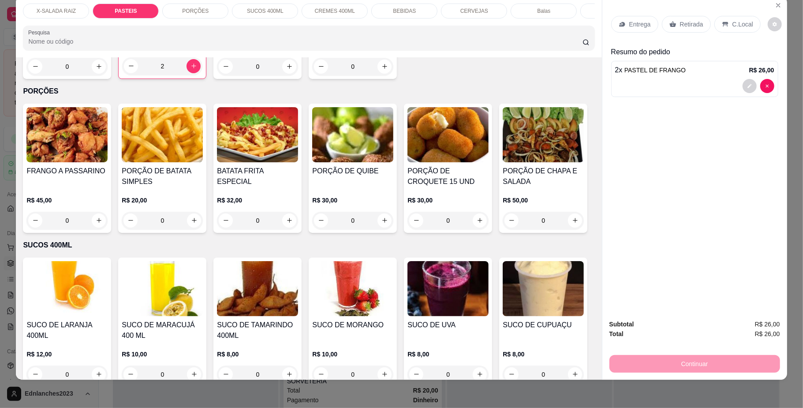
click at [687, 24] on p "Retirada" at bounding box center [691, 24] width 23 height 9
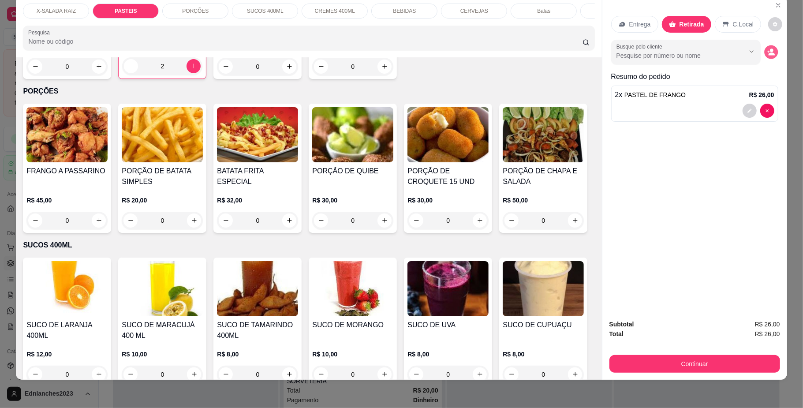
click at [770, 49] on circle "decrease-product-quantity" at bounding box center [772, 51] width 4 height 4
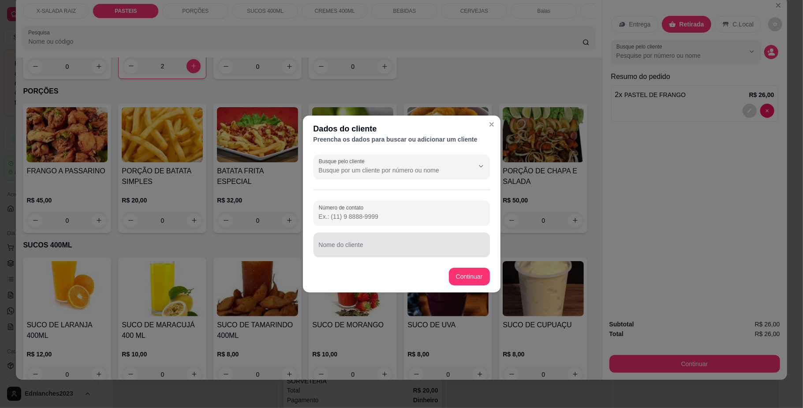
click at [349, 239] on div at bounding box center [402, 245] width 166 height 18
type input "DESCONHECIDO"
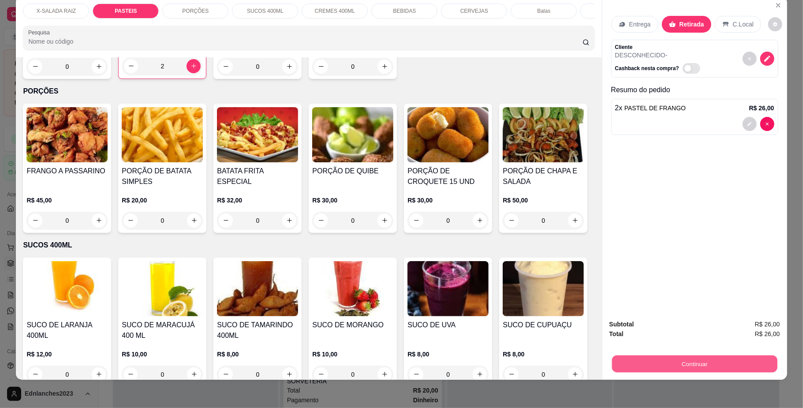
click at [626, 362] on button "Continuar" at bounding box center [694, 364] width 165 height 17
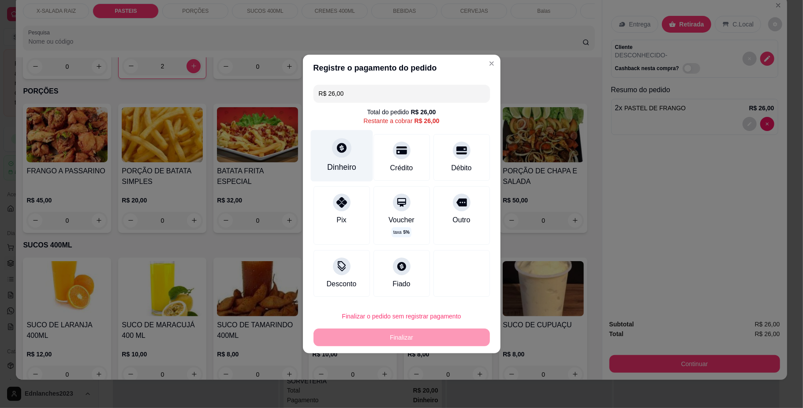
click at [350, 161] on div "Dinheiro" at bounding box center [341, 166] width 29 height 11
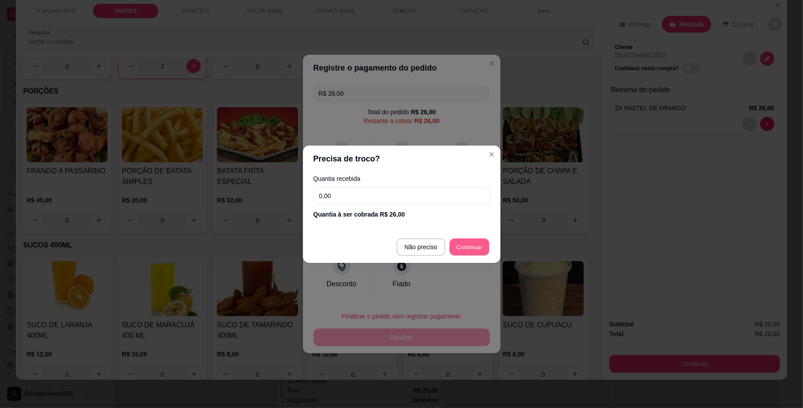
type input "R$ 0,00"
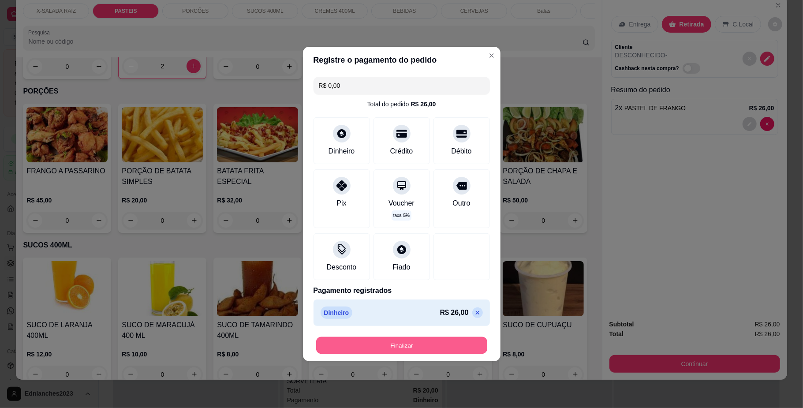
click at [406, 347] on button "Finalizar" at bounding box center [401, 345] width 171 height 17
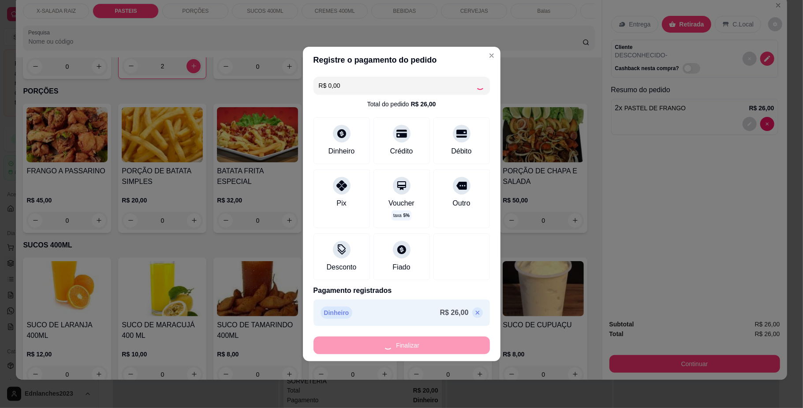
type input "0"
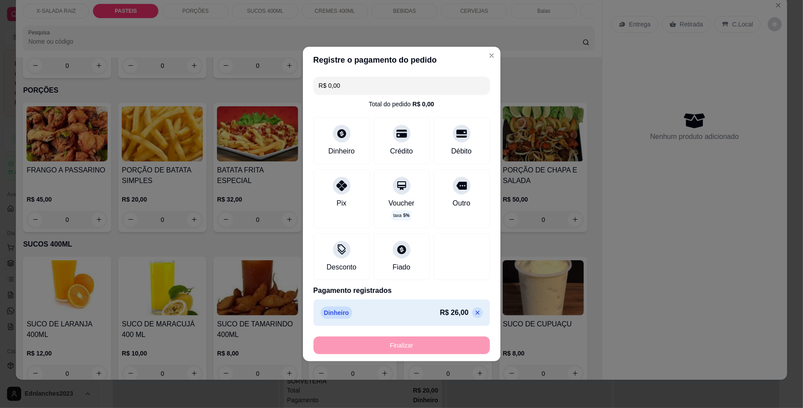
type input "-R$ 26,00"
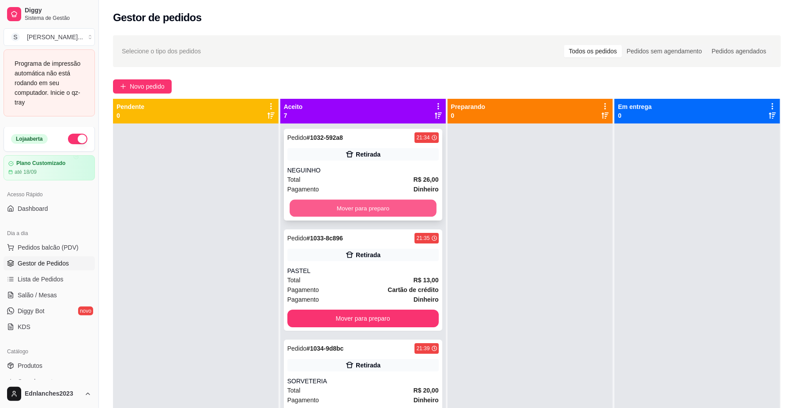
click at [390, 206] on button "Mover para preparo" at bounding box center [362, 208] width 146 height 17
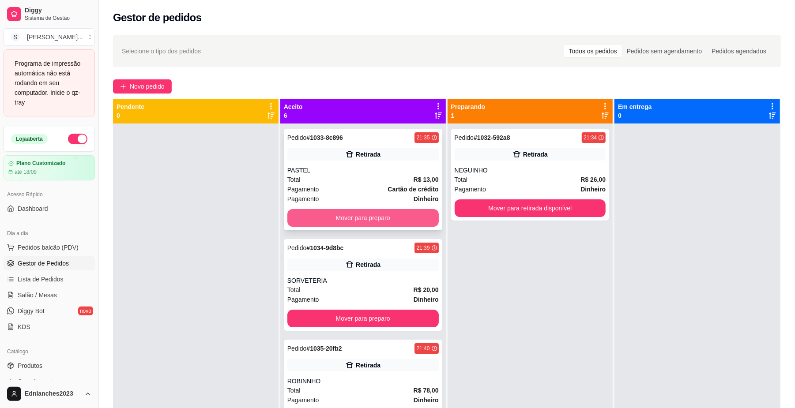
click at [394, 217] on button "Mover para preparo" at bounding box center [362, 218] width 151 height 18
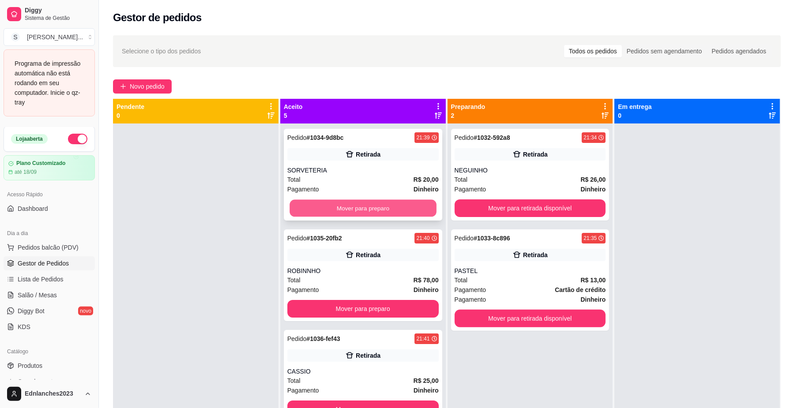
click at [389, 209] on button "Mover para preparo" at bounding box center [362, 208] width 146 height 17
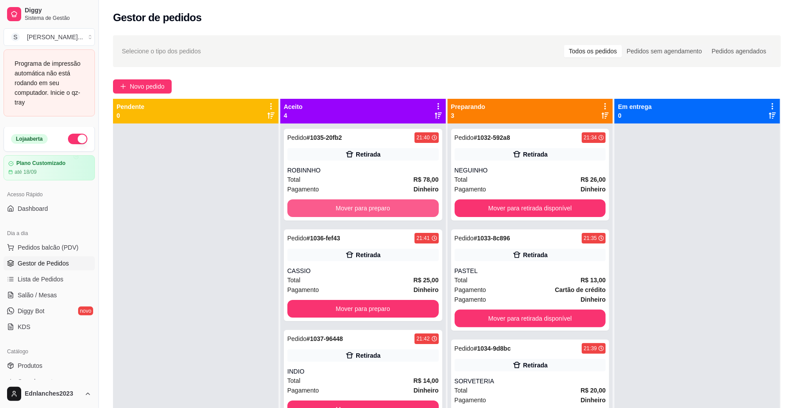
click at [389, 209] on button "Mover para preparo" at bounding box center [362, 208] width 151 height 18
click at [389, 209] on button "Mover para preparo" at bounding box center [362, 208] width 146 height 17
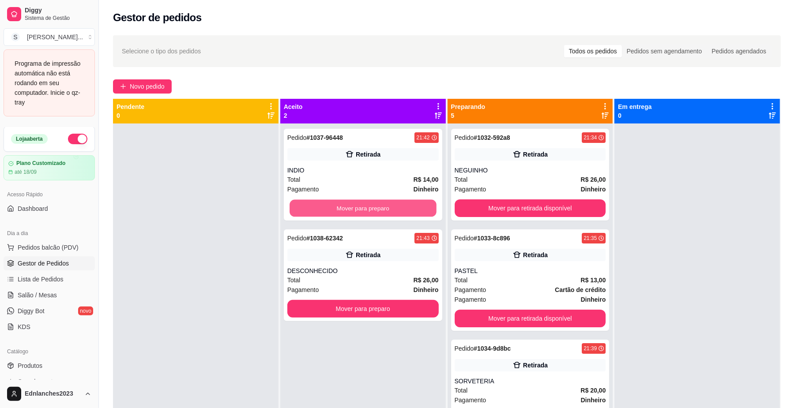
click at [389, 209] on button "Mover para preparo" at bounding box center [362, 208] width 146 height 17
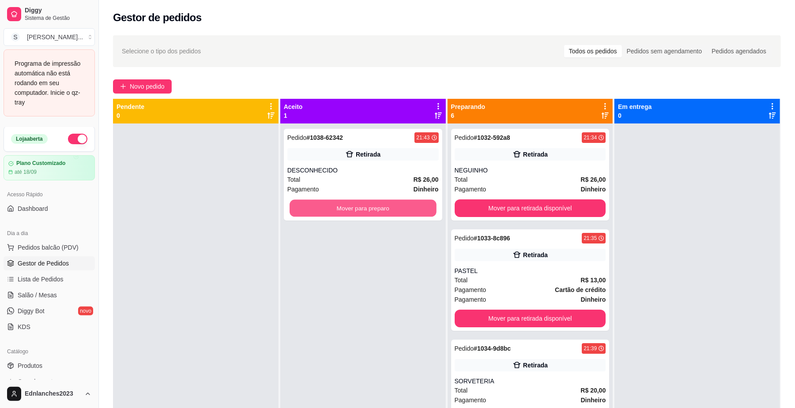
click at [389, 209] on button "Mover para preparo" at bounding box center [362, 208] width 146 height 17
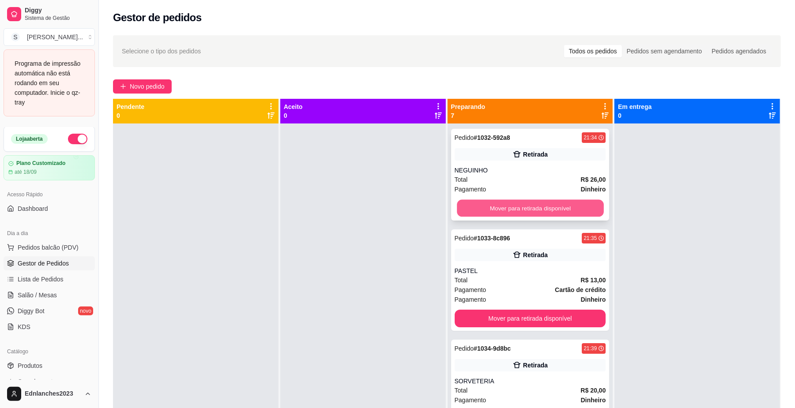
click at [486, 205] on button "Mover para retirada disponível" at bounding box center [530, 208] width 146 height 17
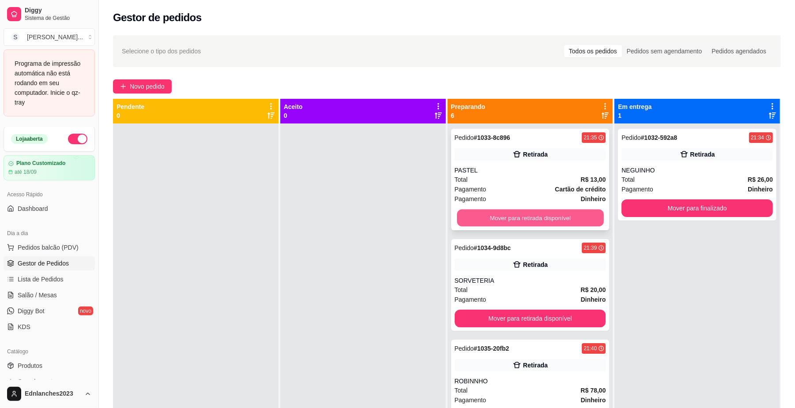
click at [486, 214] on button "Mover para retirada disponível" at bounding box center [530, 218] width 146 height 17
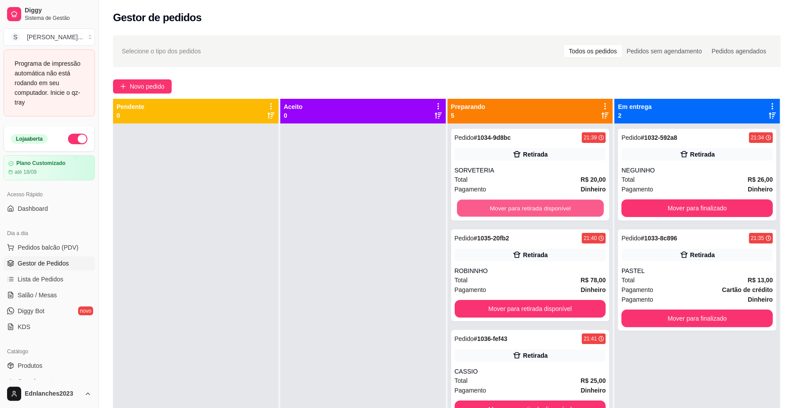
click at [486, 214] on button "Mover para retirada disponível" at bounding box center [530, 208] width 146 height 17
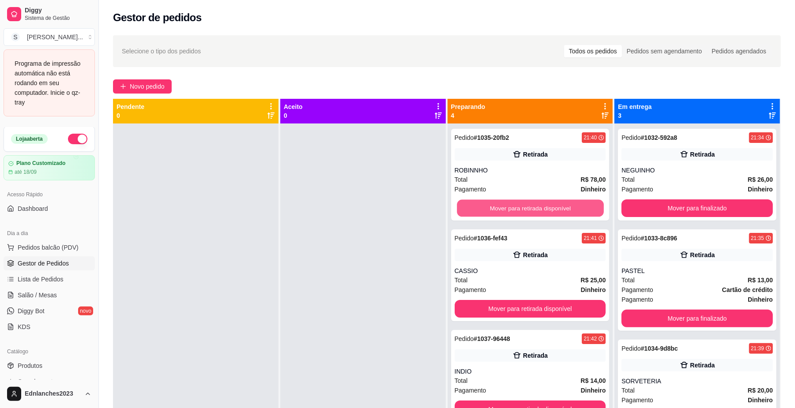
click at [486, 214] on button "Mover para retirada disponível" at bounding box center [530, 208] width 146 height 17
click at [486, 214] on button "Mover para retirada disponível" at bounding box center [529, 208] width 151 height 18
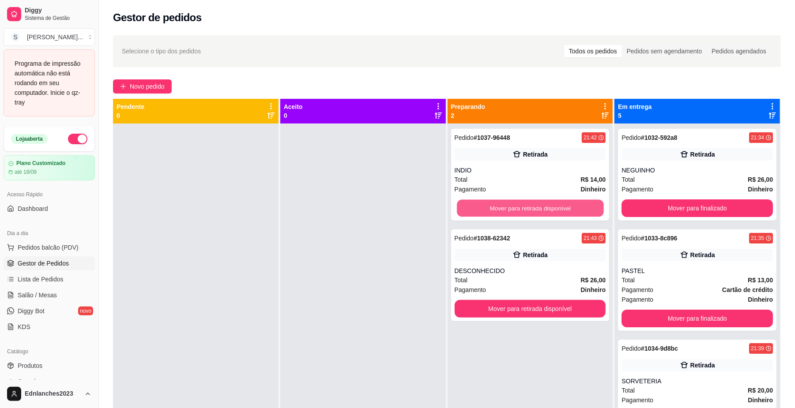
click at [486, 214] on button "Mover para retirada disponível" at bounding box center [530, 208] width 146 height 17
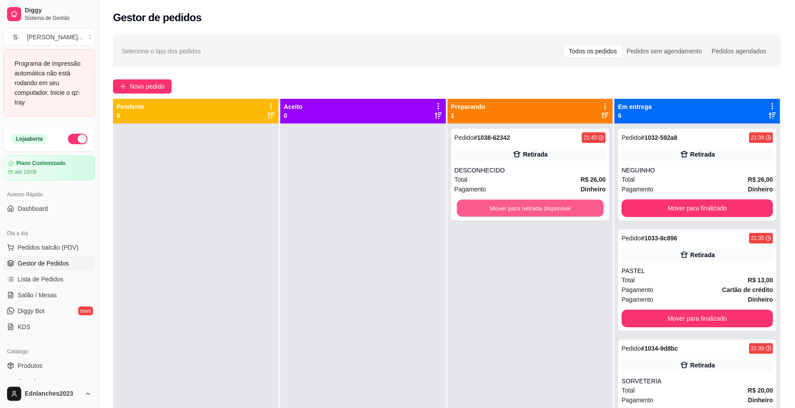
click at [486, 214] on button "Mover para retirada disponível" at bounding box center [530, 208] width 146 height 17
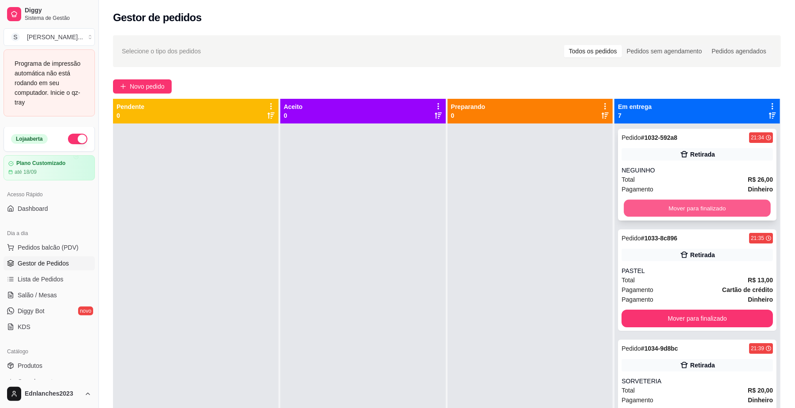
click at [641, 205] on button "Mover para finalizado" at bounding box center [696, 208] width 146 height 17
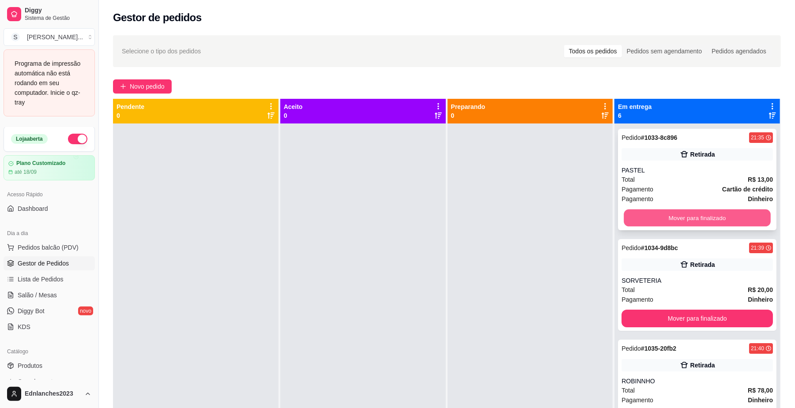
click at [637, 216] on button "Mover para finalizado" at bounding box center [696, 218] width 146 height 17
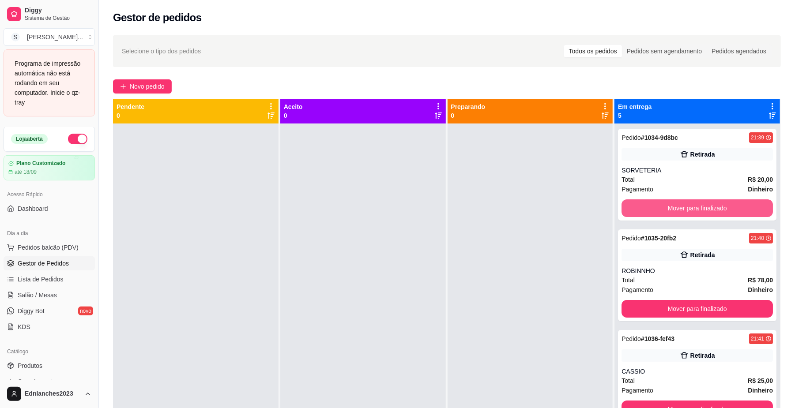
click at [637, 216] on button "Mover para finalizado" at bounding box center [696, 208] width 151 height 18
click at [637, 216] on button "Mover para finalizado" at bounding box center [696, 208] width 146 height 17
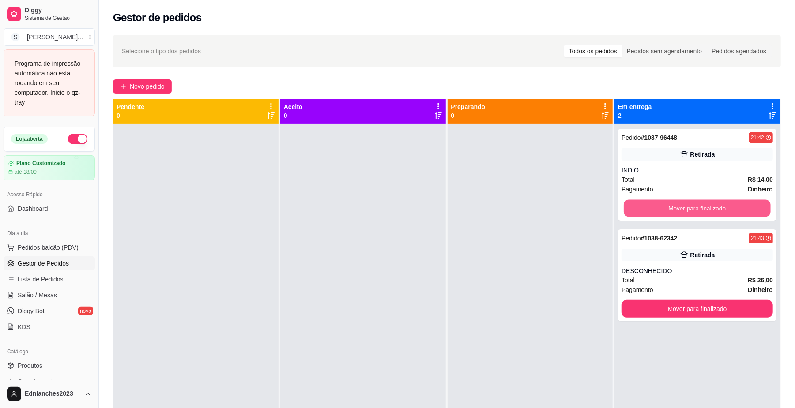
click at [637, 216] on button "Mover para finalizado" at bounding box center [696, 208] width 146 height 17
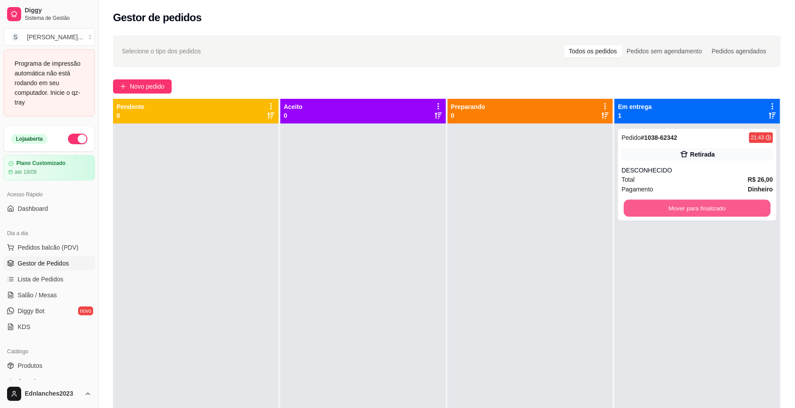
click at [637, 216] on button "Mover para finalizado" at bounding box center [696, 208] width 146 height 17
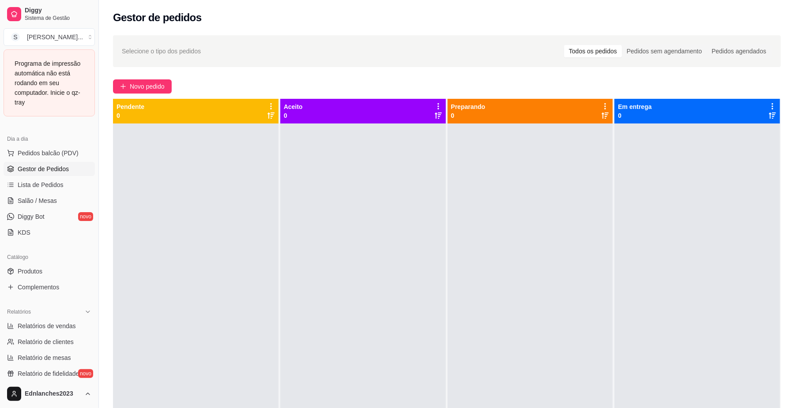
scroll to position [119, 0]
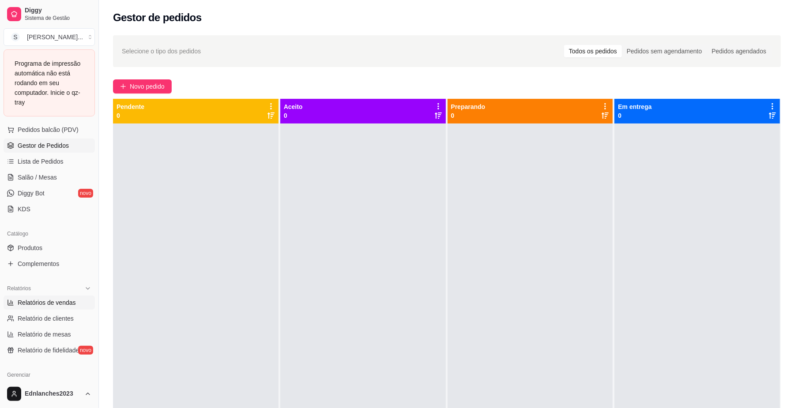
click at [33, 306] on span "Relatórios de vendas" at bounding box center [47, 302] width 58 height 9
select select "ALL"
select select "0"
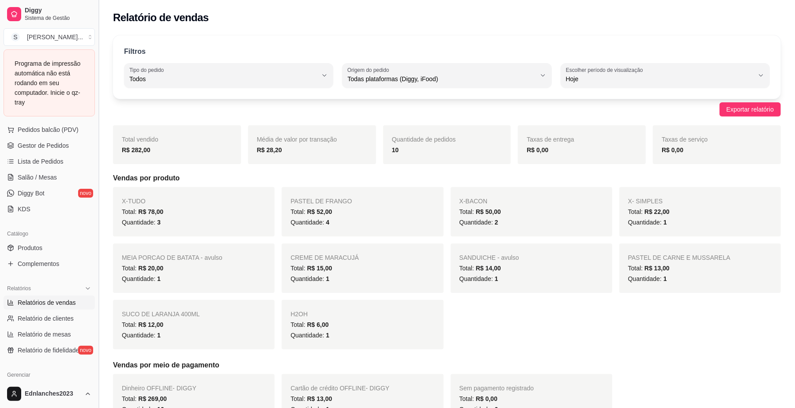
click at [95, 147] on button "Toggle Sidebar" at bounding box center [98, 204] width 7 height 408
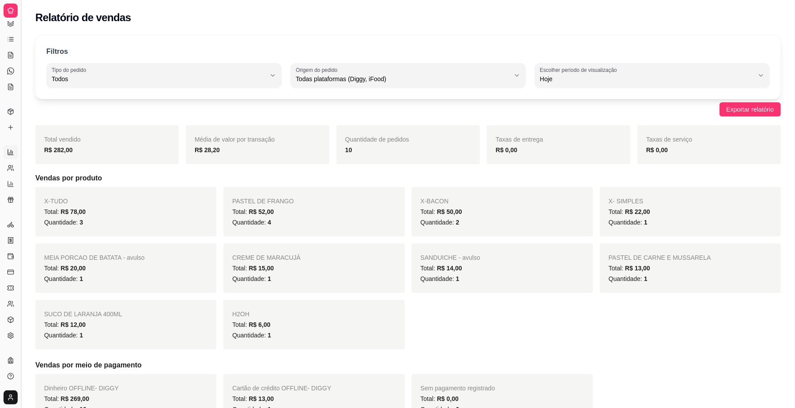
click at [94, 147] on div "R$ 282,00" at bounding box center [107, 150] width 126 height 11
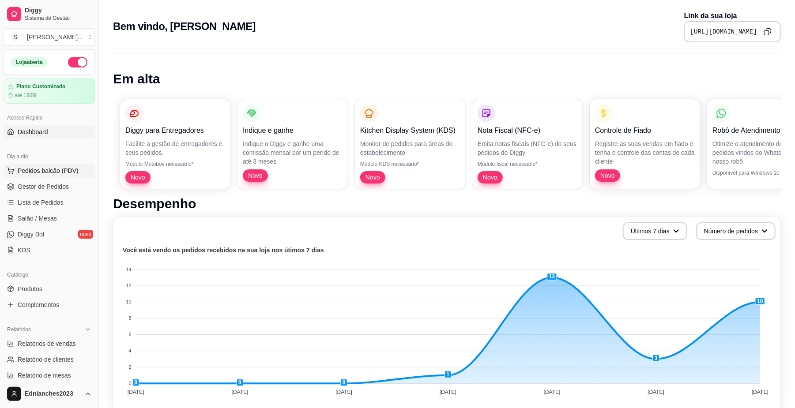
click at [44, 168] on span "Pedidos balcão (PDV)" at bounding box center [48, 170] width 61 height 9
click at [44, 168] on body "Diggy Sistema de Gestão S Sorriso Lanch ... Loja aberta Plano Customizado até 1…" at bounding box center [397, 204] width 795 height 408
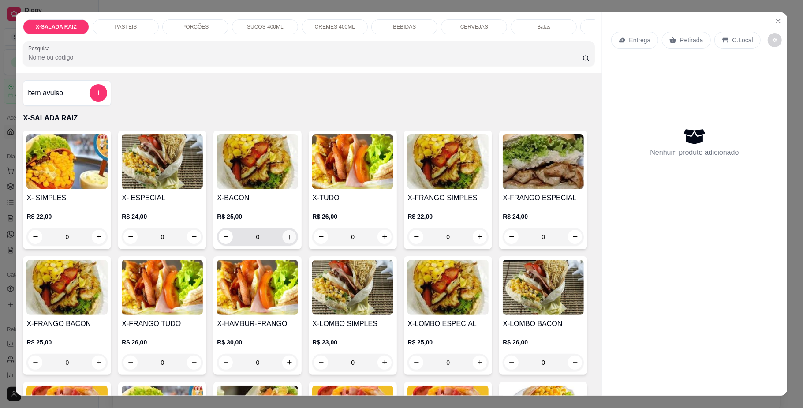
click at [286, 244] on button "increase-product-quantity" at bounding box center [290, 237] width 14 height 14
type input "1"
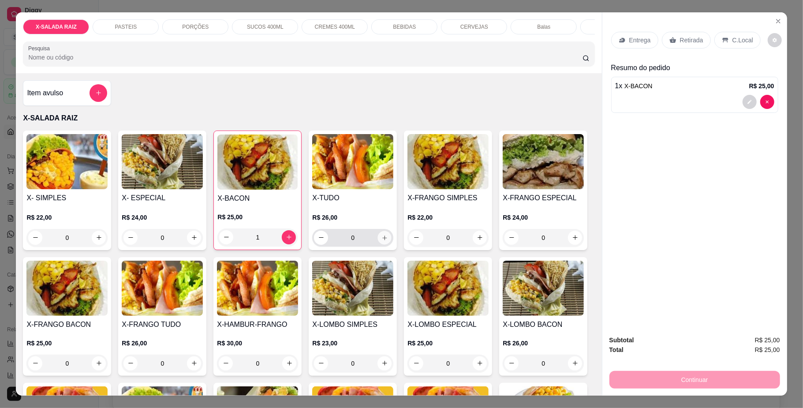
click at [382, 241] on icon "increase-product-quantity" at bounding box center [385, 237] width 7 height 7
type input "1"
click at [269, 25] on p "SUCOS 400ML" at bounding box center [265, 26] width 37 height 7
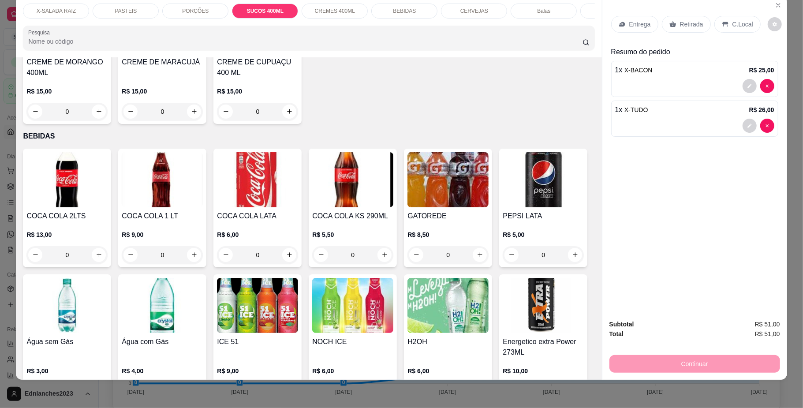
scroll to position [1234, 0]
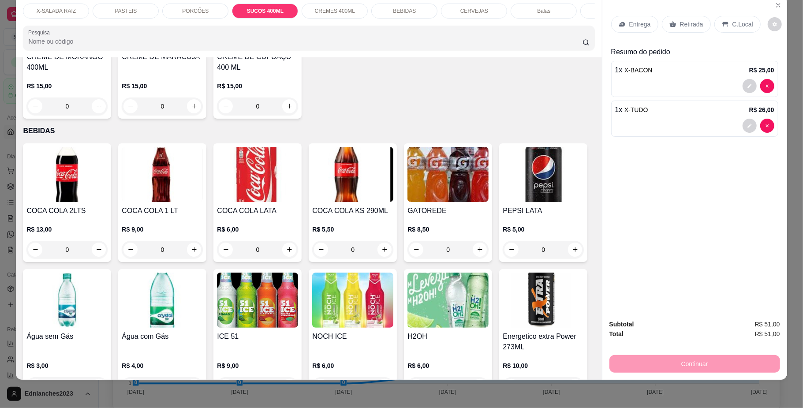
type input "1"
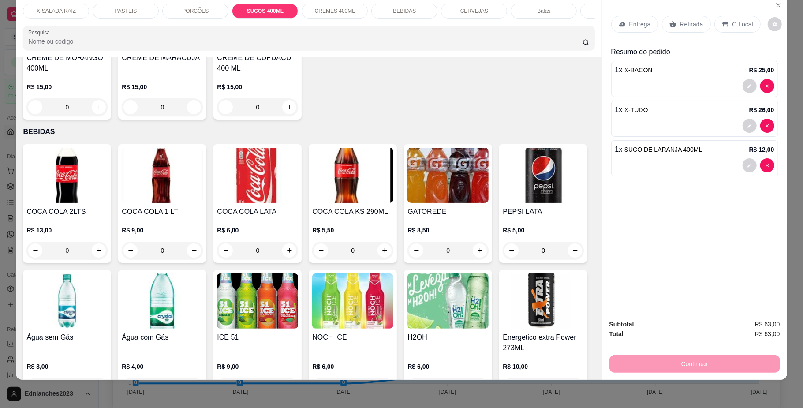
scroll to position [1235, 0]
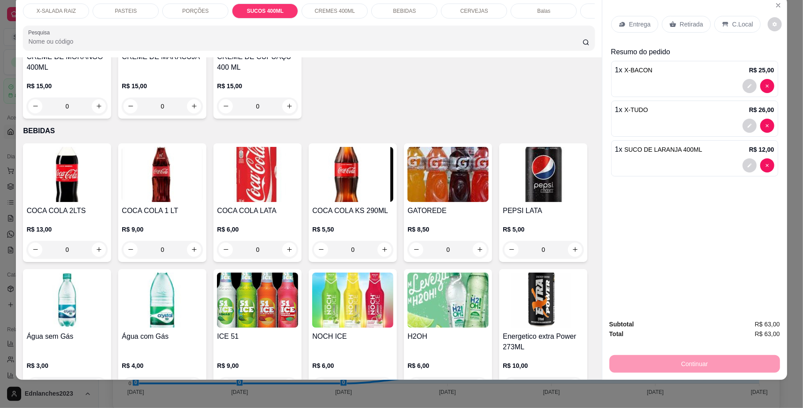
click at [393, 9] on p "BEBIDAS" at bounding box center [404, 11] width 23 height 7
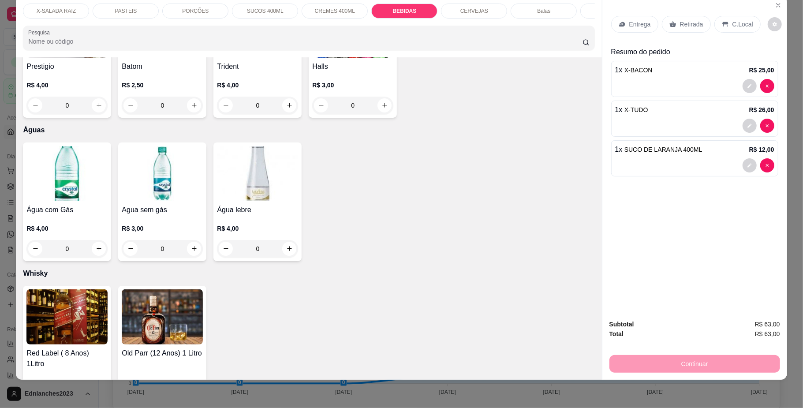
scroll to position [2202, 0]
type input "1"
type input "0"
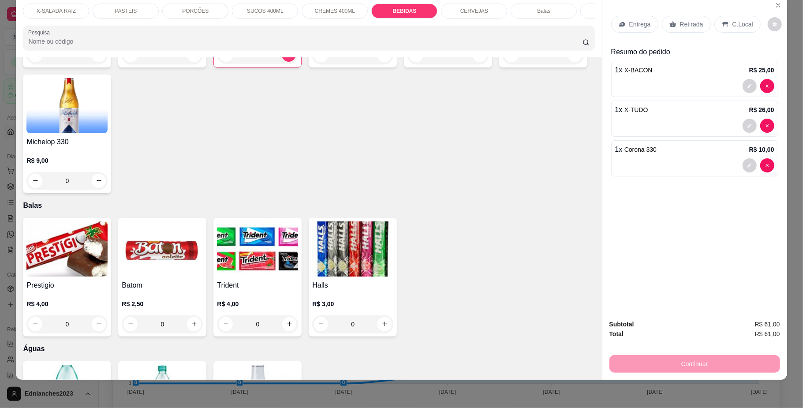
scroll to position [1965, 0]
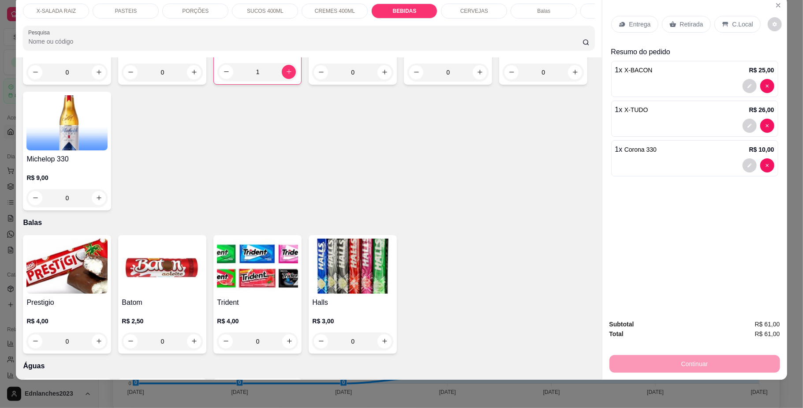
click at [274, 11] on p "SUCOS 400ML" at bounding box center [265, 11] width 37 height 7
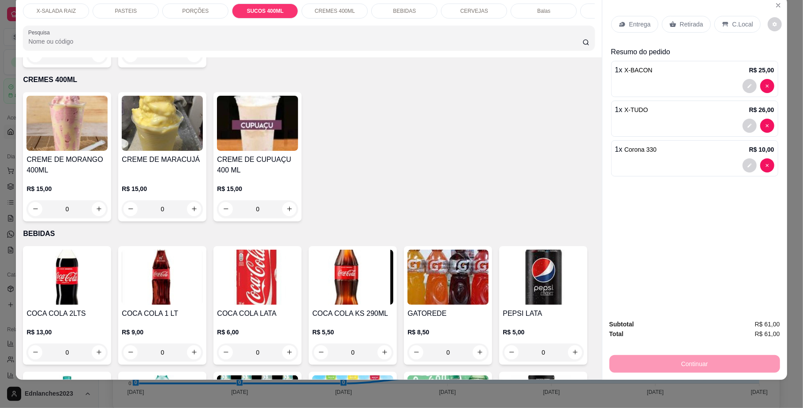
type input "1"
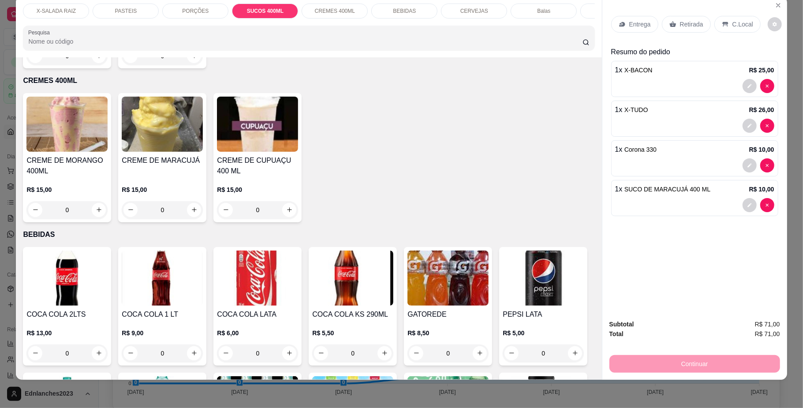
click at [687, 27] on p "Retirada" at bounding box center [691, 24] width 23 height 9
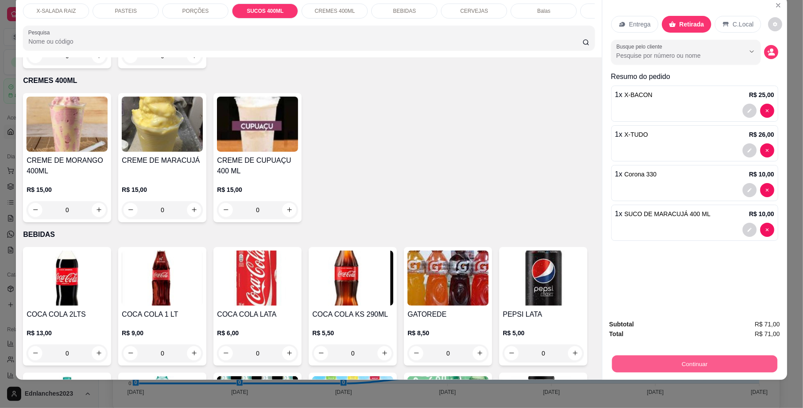
click at [666, 365] on button "Continuar" at bounding box center [694, 364] width 165 height 17
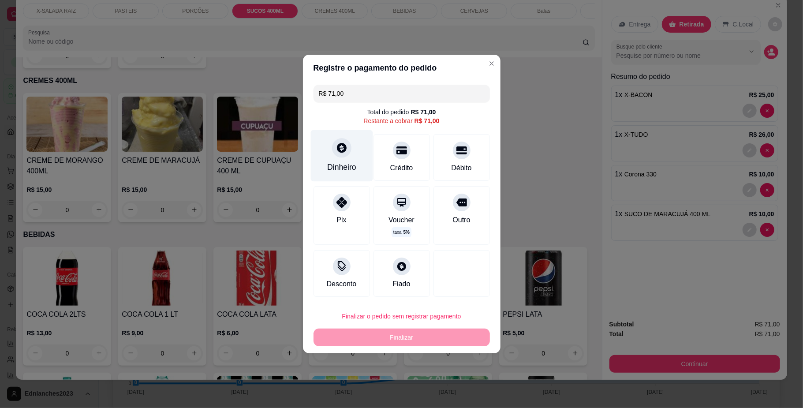
click at [355, 168] on div "Dinheiro" at bounding box center [342, 156] width 62 height 52
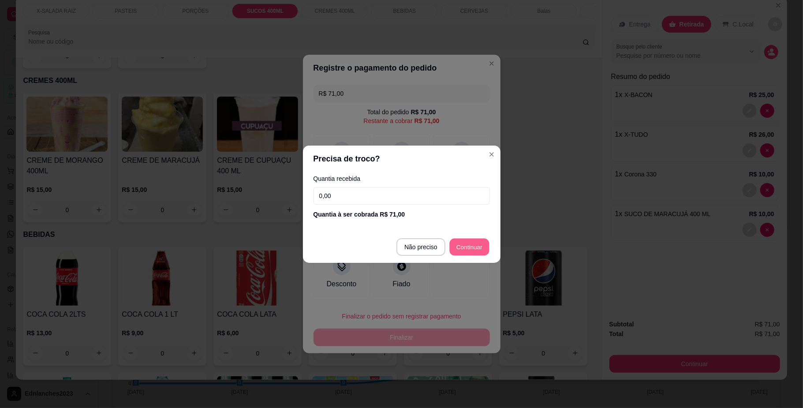
type input "R$ 0,00"
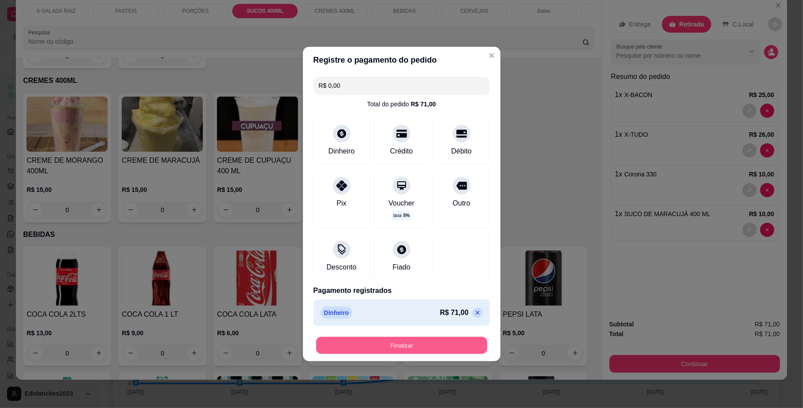
click at [414, 349] on button "Finalizar" at bounding box center [401, 345] width 171 height 17
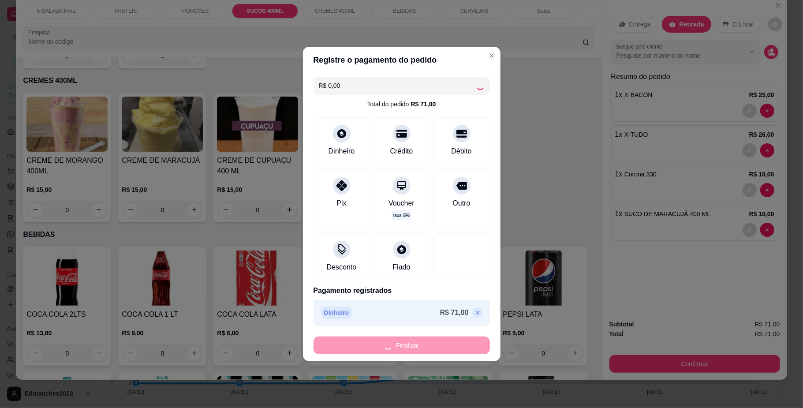
type input "0"
type input "-R$ 71,00"
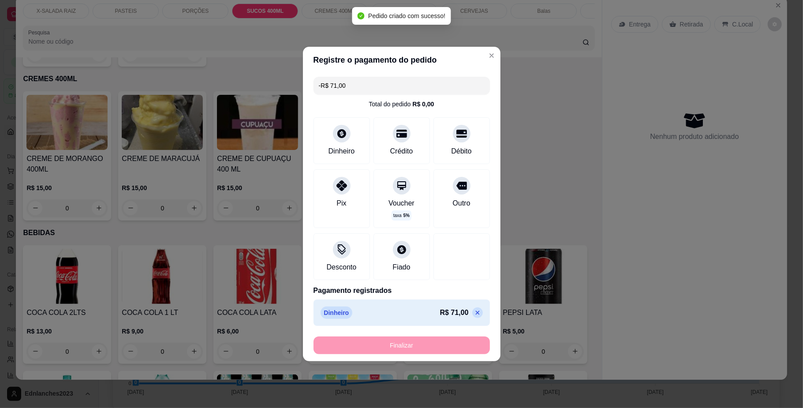
scroll to position [1130, 0]
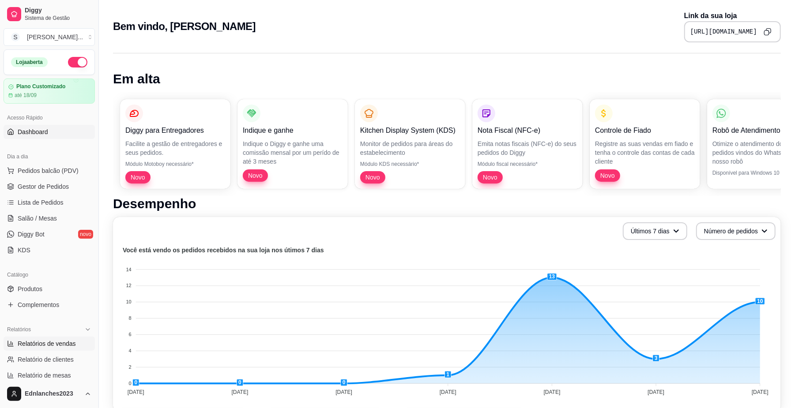
click at [57, 346] on span "Relatórios de vendas" at bounding box center [47, 343] width 58 height 9
select select "ALL"
select select "0"
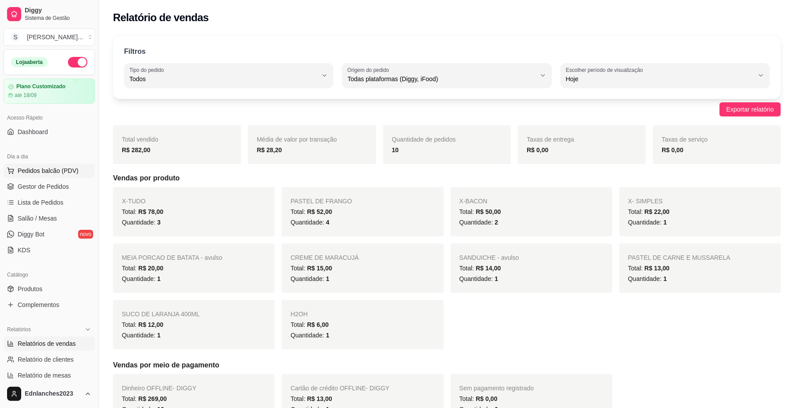
click at [43, 171] on span "Pedidos balcão (PDV)" at bounding box center [48, 170] width 61 height 9
click at [43, 171] on body "Diggy Sistema de Gestão S Sorriso Lanch ... Loja aberta Plano Customizado até 1…" at bounding box center [397, 204] width 795 height 408
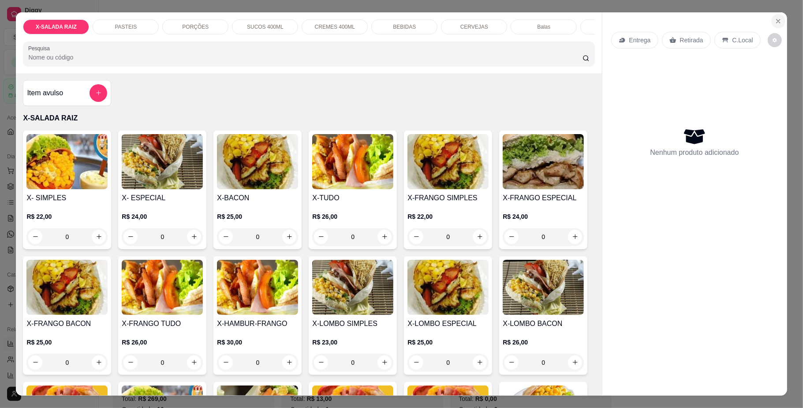
click at [778, 16] on button "Close" at bounding box center [779, 21] width 14 height 14
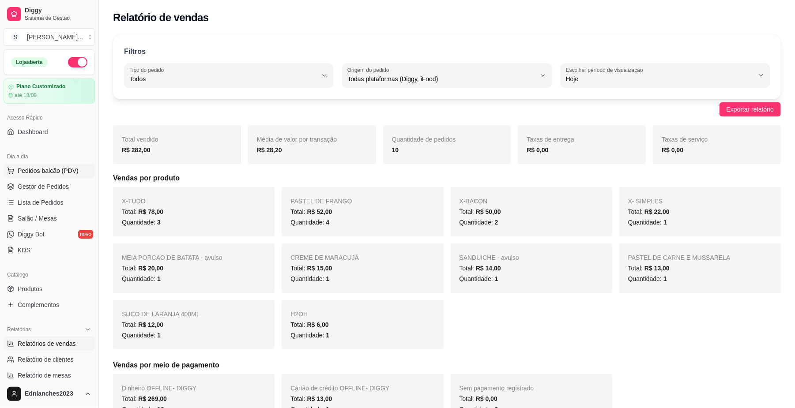
click at [56, 175] on span "Pedidos balcão (PDV)" at bounding box center [48, 170] width 61 height 9
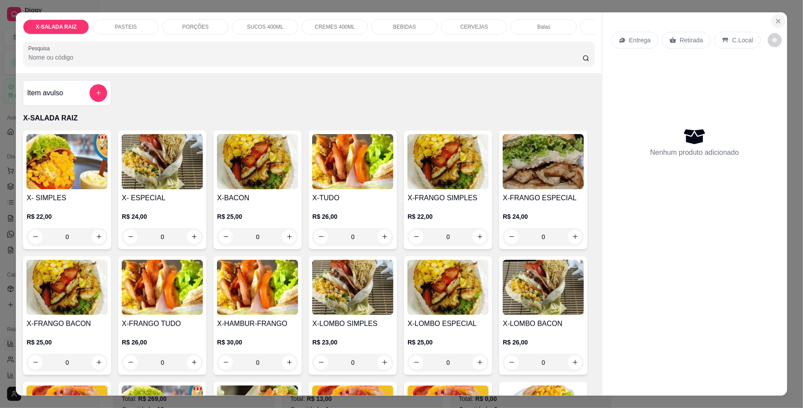
click at [775, 20] on icon "Close" at bounding box center [778, 21] width 7 height 7
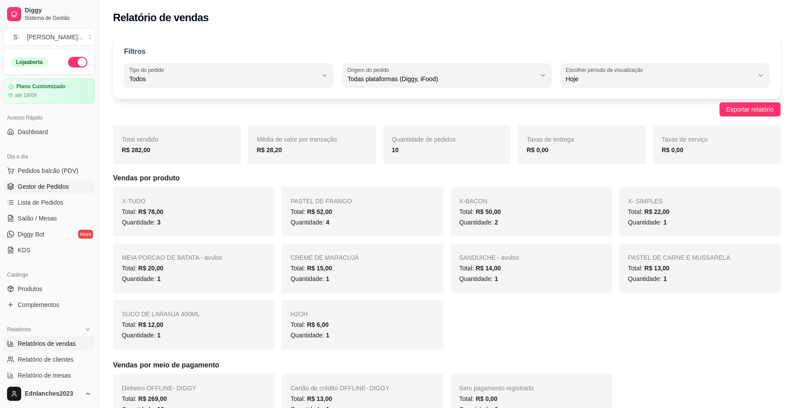
click at [50, 191] on link "Gestor de Pedidos" at bounding box center [49, 187] width 91 height 14
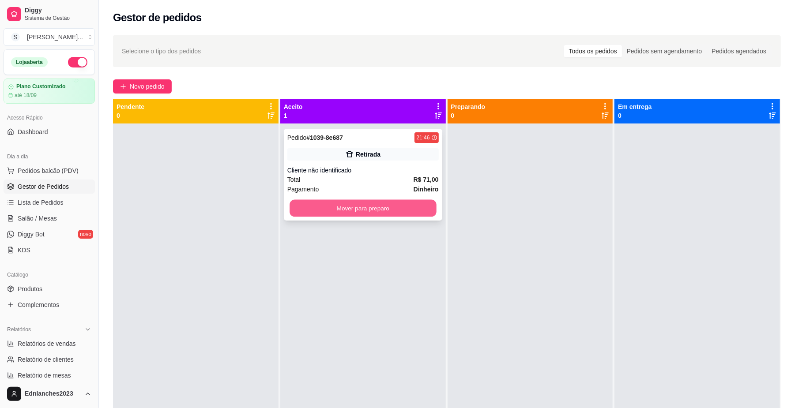
click at [387, 204] on button "Mover para preparo" at bounding box center [362, 208] width 146 height 17
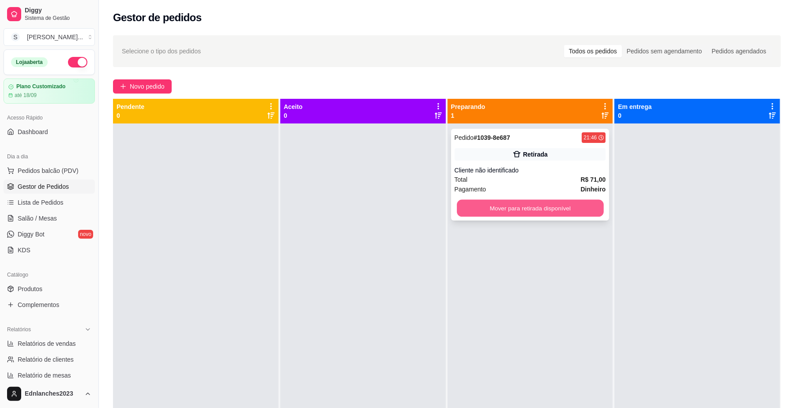
click at [486, 212] on button "Mover para retirada disponível" at bounding box center [530, 208] width 146 height 17
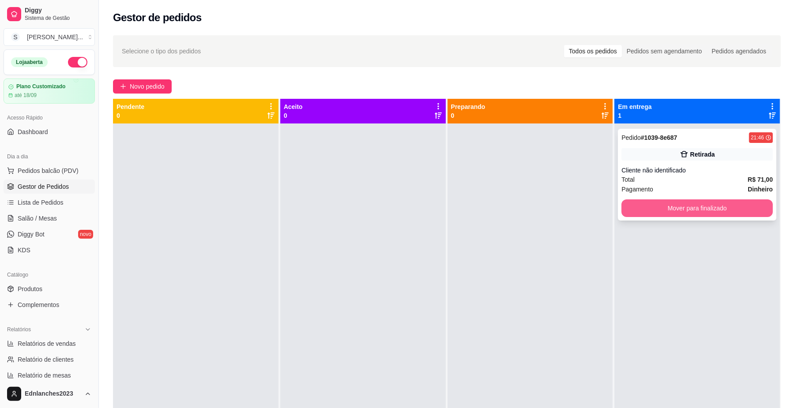
click at [629, 207] on button "Mover para finalizado" at bounding box center [696, 208] width 151 height 18
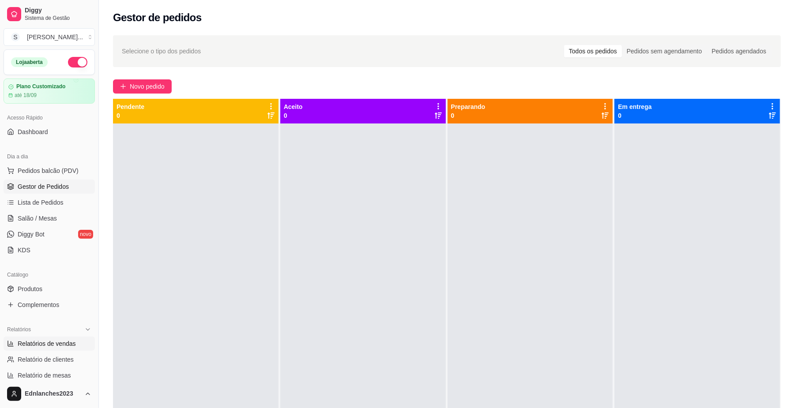
click at [48, 342] on span "Relatórios de vendas" at bounding box center [47, 343] width 58 height 9
select select "ALL"
select select "0"
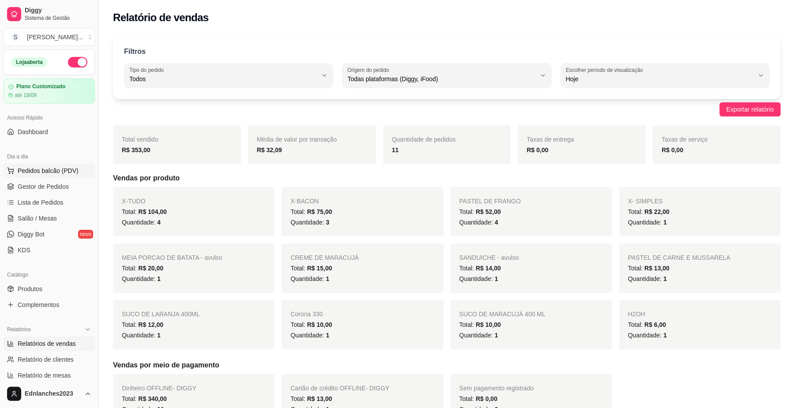
click at [26, 174] on span "Pedidos balcão (PDV)" at bounding box center [48, 170] width 61 height 9
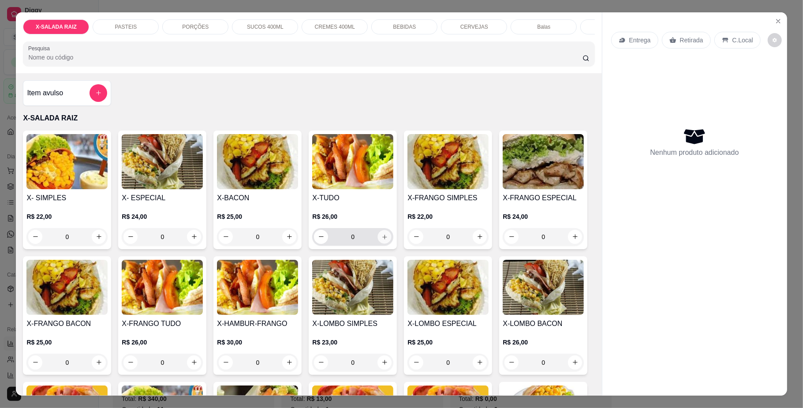
click at [380, 244] on button "increase-product-quantity" at bounding box center [385, 237] width 14 height 14
type input "1"
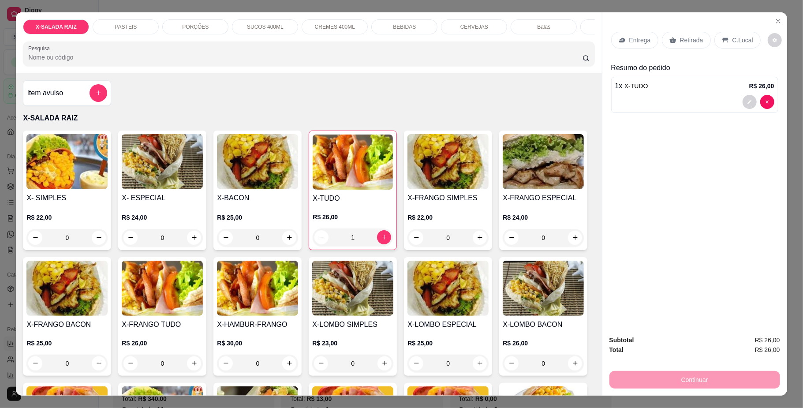
click at [686, 45] on div "Retirada" at bounding box center [686, 40] width 49 height 17
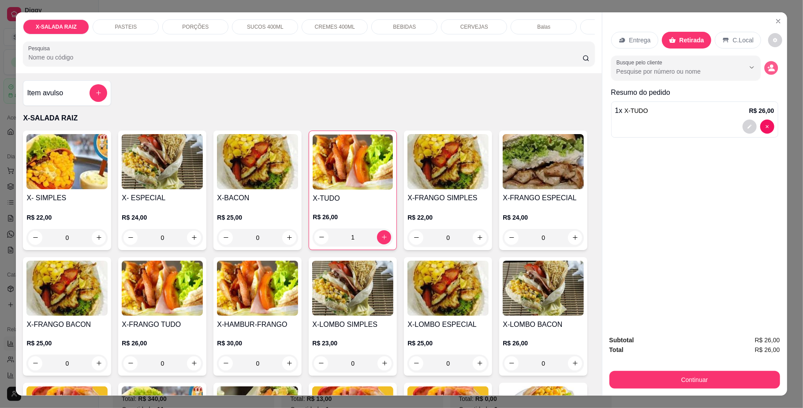
click at [770, 67] on circle "decrease-product-quantity" at bounding box center [772, 66] width 4 height 4
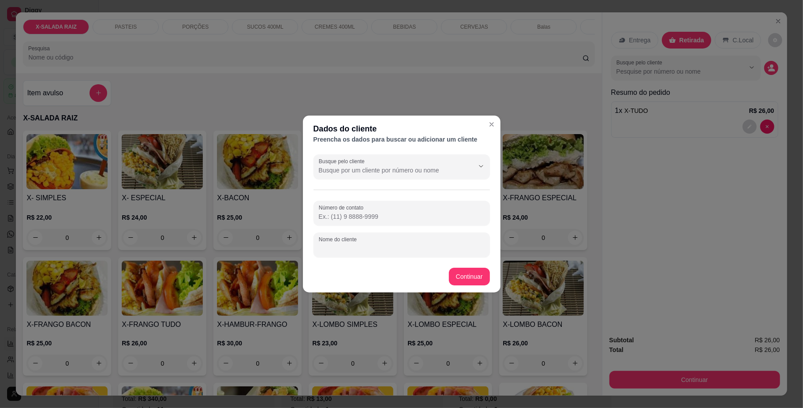
click at [336, 249] on input "Nome do cliente" at bounding box center [402, 248] width 166 height 9
click at [341, 244] on input "MARCO" at bounding box center [402, 248] width 166 height 9
type input "MARCOS"
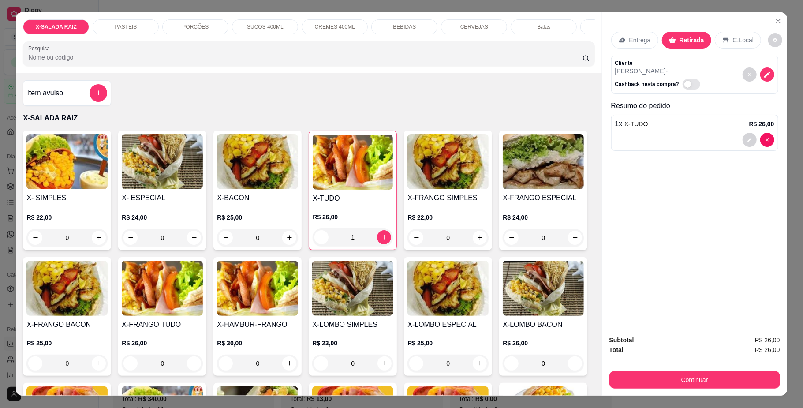
click at [389, 29] on div "BEBIDAS" at bounding box center [404, 26] width 66 height 15
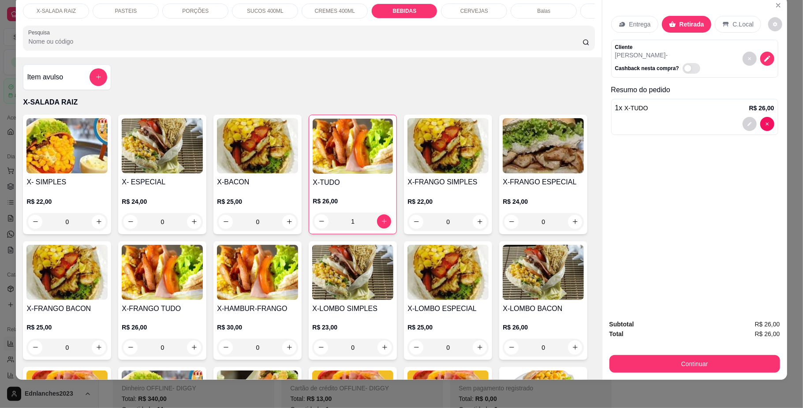
click at [53, 86] on div "Item avulso" at bounding box center [67, 77] width 80 height 18
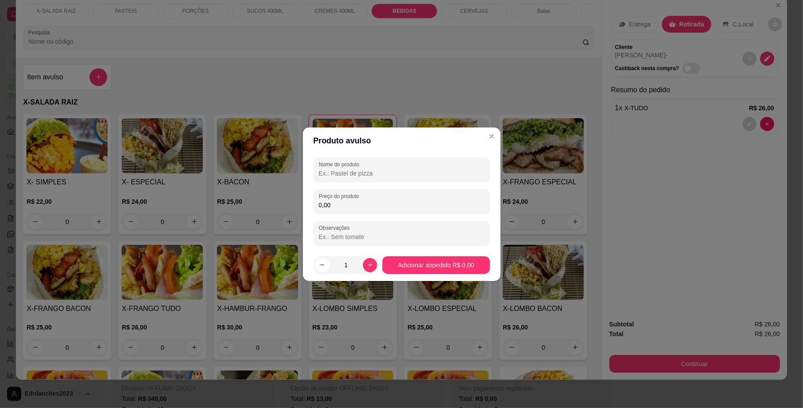
click at [348, 172] on input "Nome do produto" at bounding box center [402, 173] width 166 height 9
type input "REFRIGERANTE"
click at [338, 206] on input "0,00" at bounding box center [402, 205] width 166 height 9
type input "7,00"
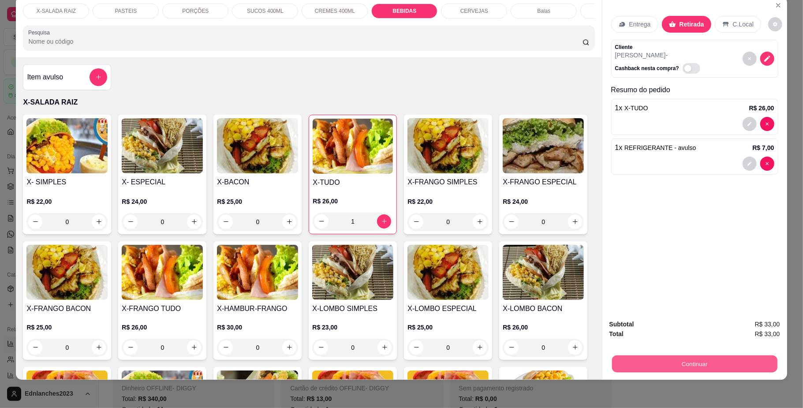
click at [698, 366] on button "Continuar" at bounding box center [694, 364] width 165 height 17
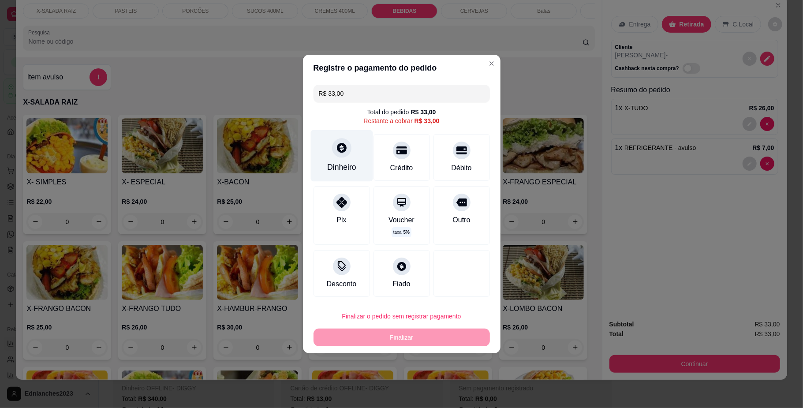
click at [328, 166] on div "Dinheiro" at bounding box center [341, 166] width 29 height 11
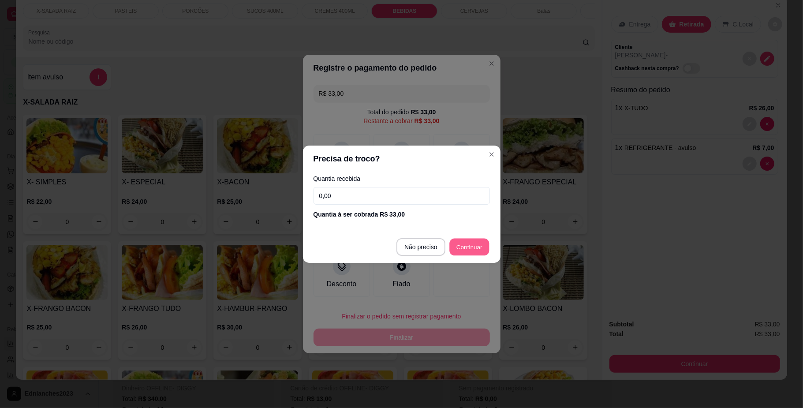
type input "R$ 0,00"
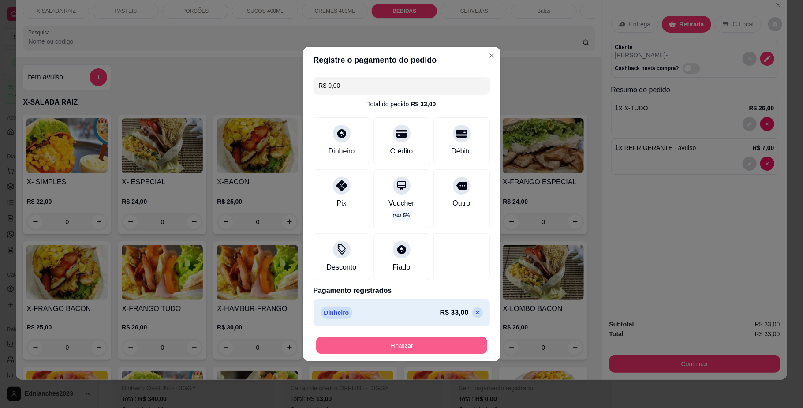
click at [407, 341] on button "Finalizar" at bounding box center [401, 345] width 171 height 17
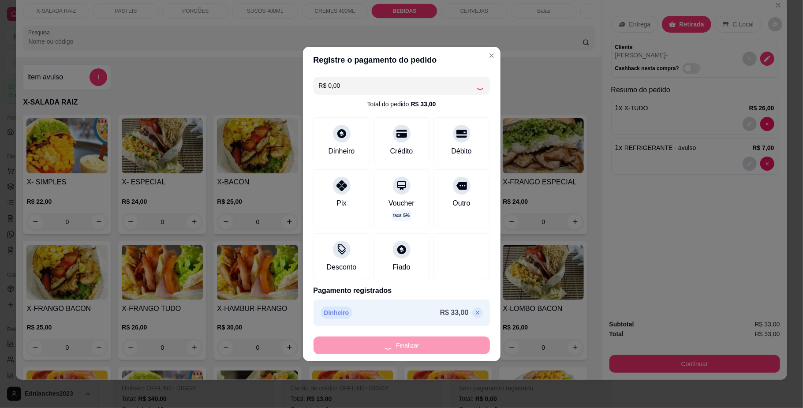
type input "0"
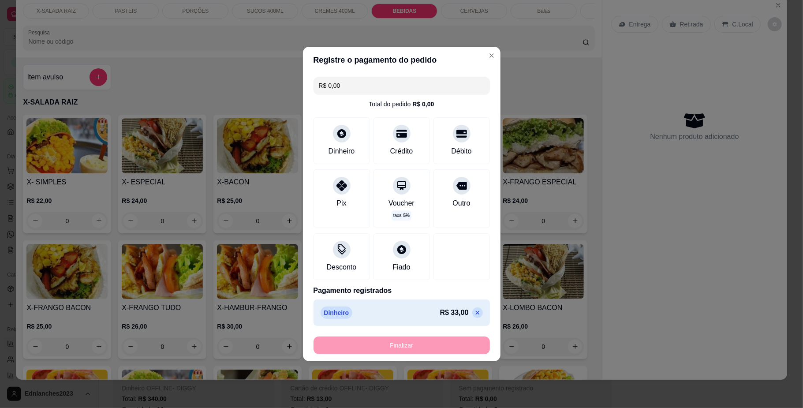
type input "-R$ 33,00"
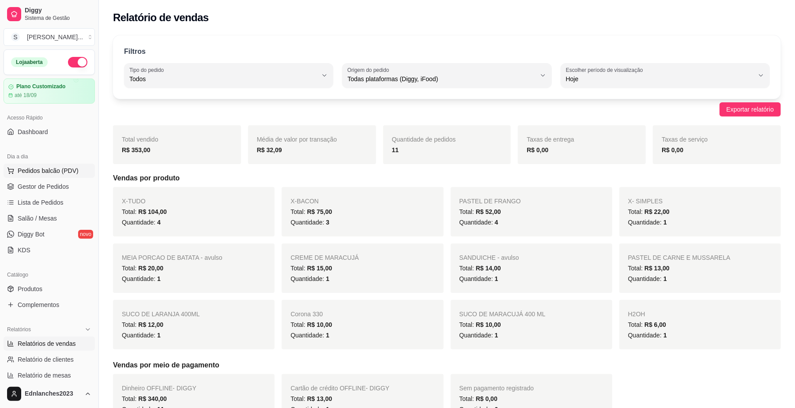
click at [43, 172] on span "Pedidos balcão (PDV)" at bounding box center [48, 170] width 61 height 9
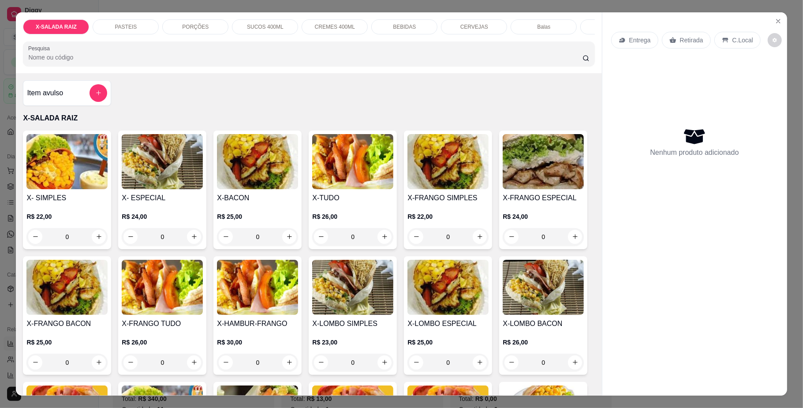
click at [124, 23] on p "PASTEIS" at bounding box center [126, 26] width 22 height 7
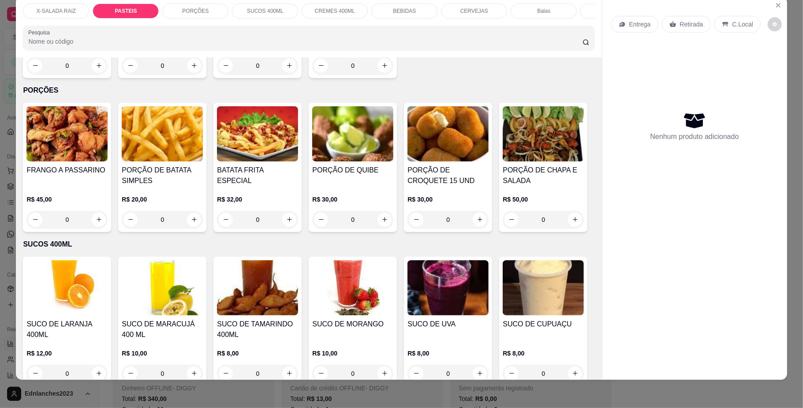
click at [92, 75] on div "0" at bounding box center [66, 66] width 81 height 18
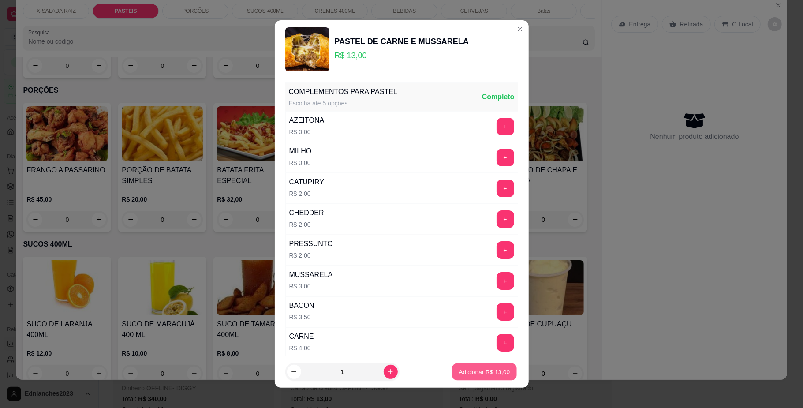
click at [491, 371] on p "Adicionar R$ 13,00" at bounding box center [484, 372] width 51 height 8
type input "1"
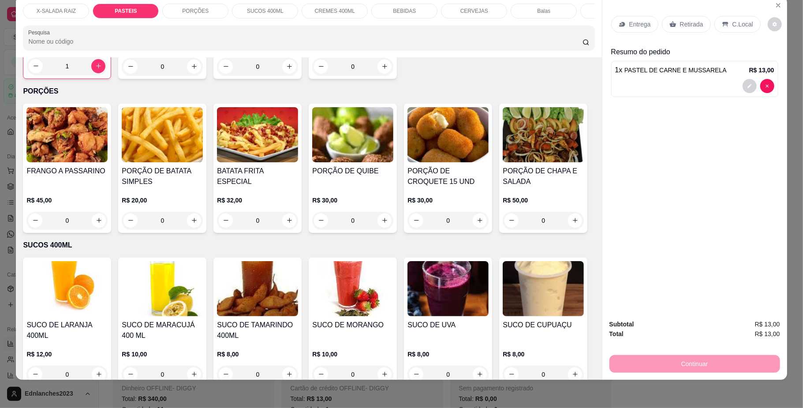
click at [692, 22] on p "Retirada" at bounding box center [691, 24] width 23 height 9
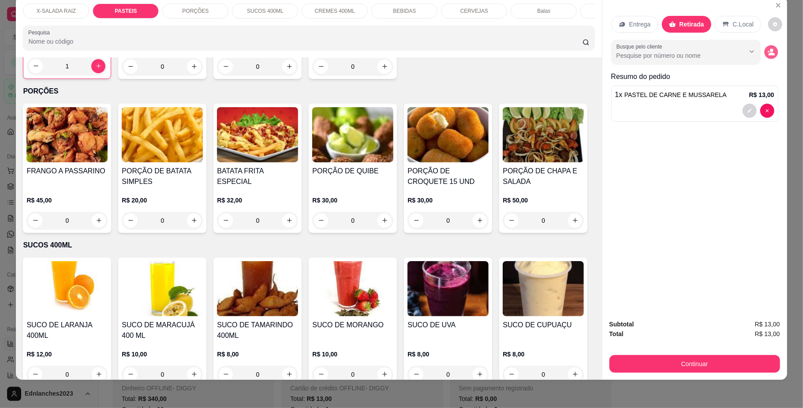
click at [769, 55] on icon "decrease-product-quantity" at bounding box center [772, 54] width 6 height 3
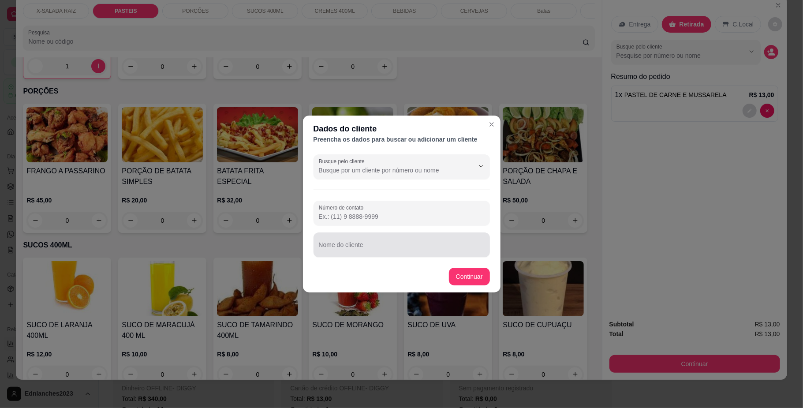
click at [353, 239] on div at bounding box center [402, 245] width 166 height 18
type input "DESCONHECIDO"
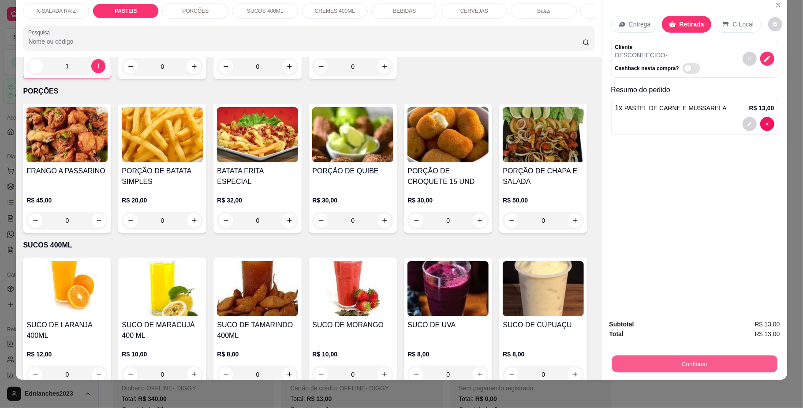
click at [623, 357] on button "Continuar" at bounding box center [694, 364] width 165 height 17
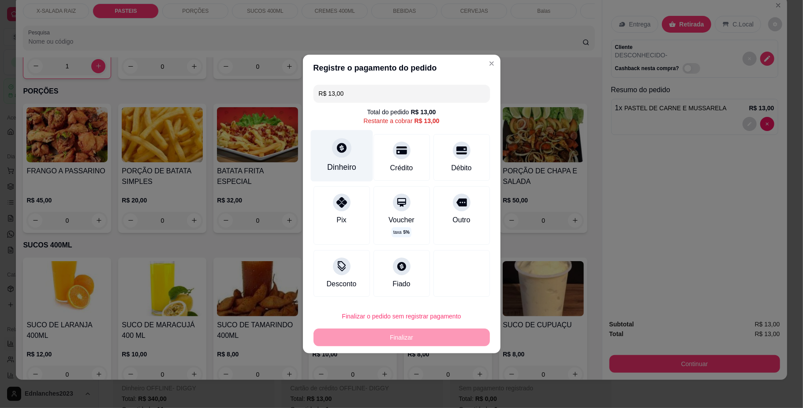
click at [342, 159] on div "Dinheiro" at bounding box center [342, 156] width 62 height 52
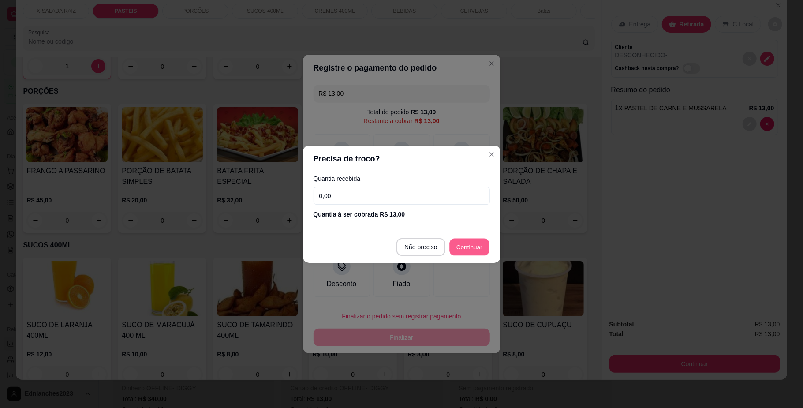
type input "R$ 0,00"
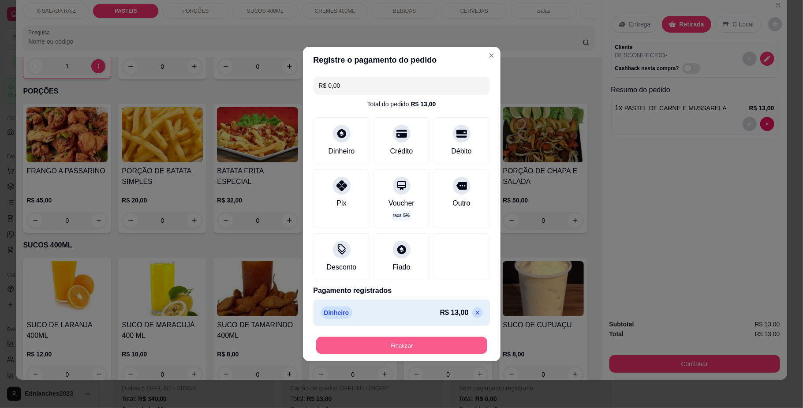
click at [436, 345] on button "Finalizar" at bounding box center [401, 345] width 171 height 17
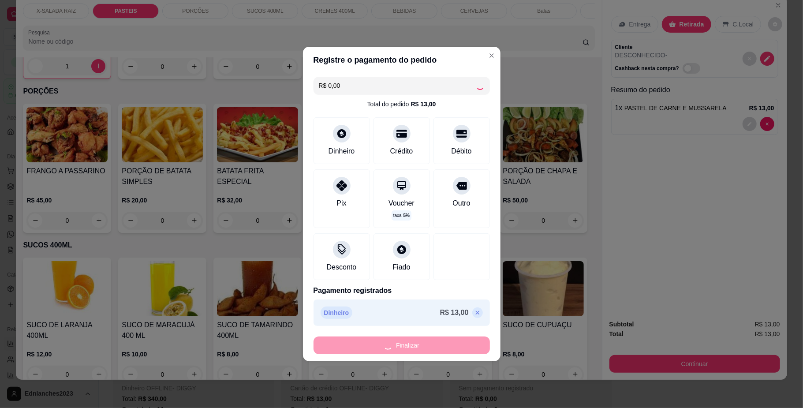
type input "0"
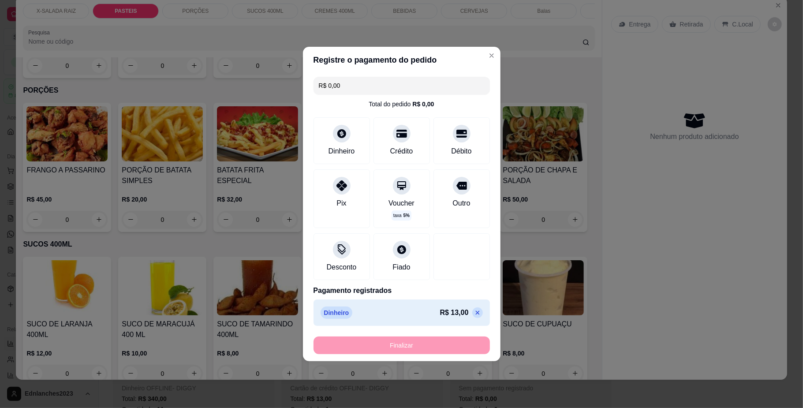
type input "-R$ 13,00"
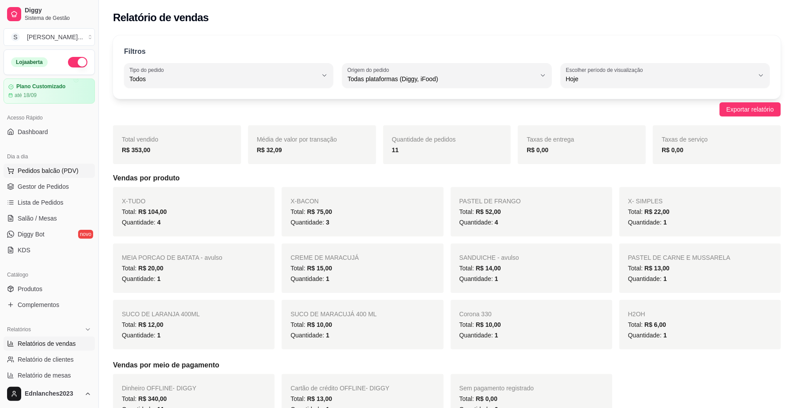
click at [52, 168] on span "Pedidos balcão (PDV)" at bounding box center [48, 170] width 61 height 9
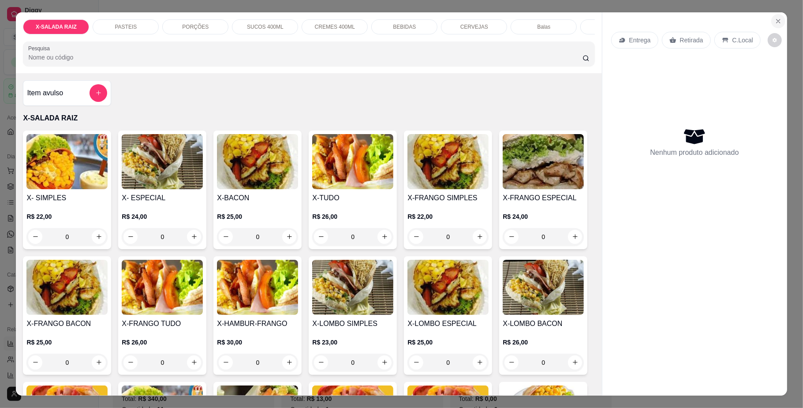
click at [779, 17] on button "Close" at bounding box center [779, 21] width 14 height 14
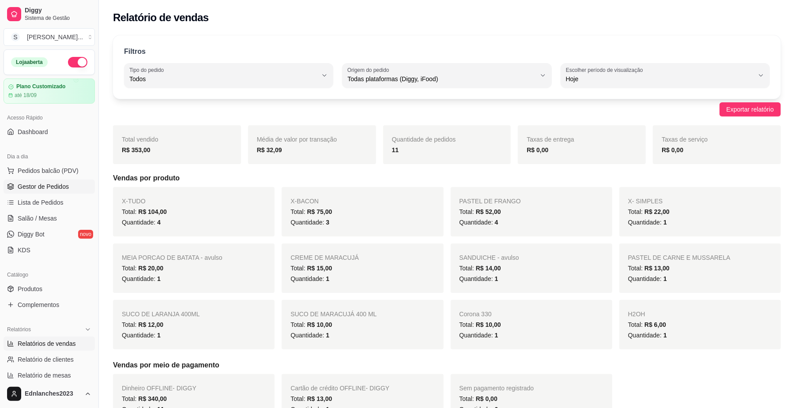
click at [31, 185] on span "Gestor de Pedidos" at bounding box center [43, 186] width 51 height 9
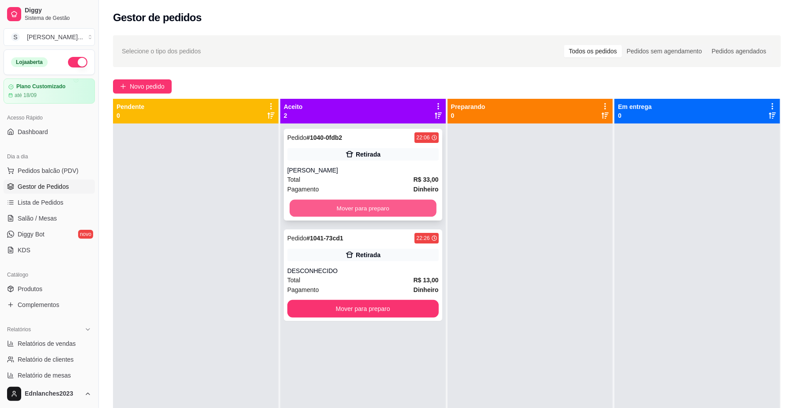
click at [309, 200] on button "Mover para preparo" at bounding box center [362, 208] width 146 height 17
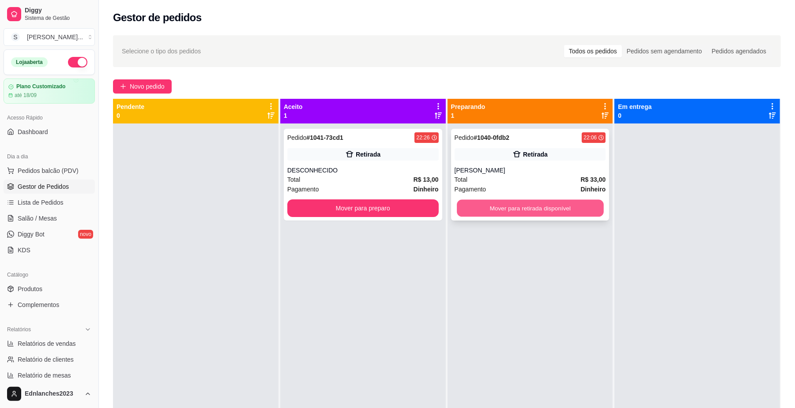
click at [488, 203] on button "Mover para retirada disponível" at bounding box center [530, 208] width 146 height 17
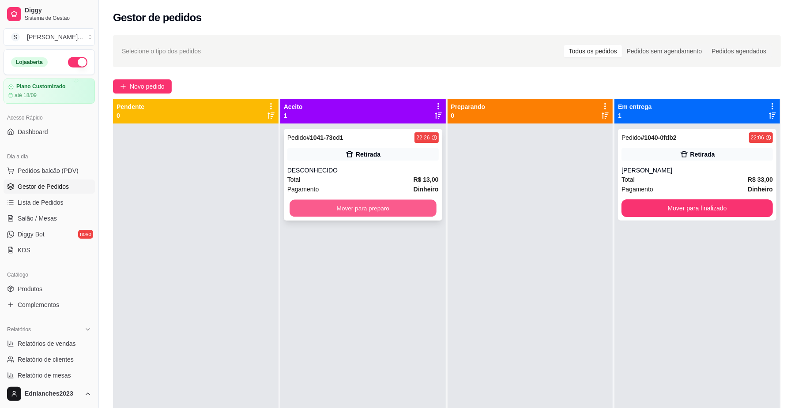
click at [399, 210] on button "Mover para preparo" at bounding box center [362, 208] width 146 height 17
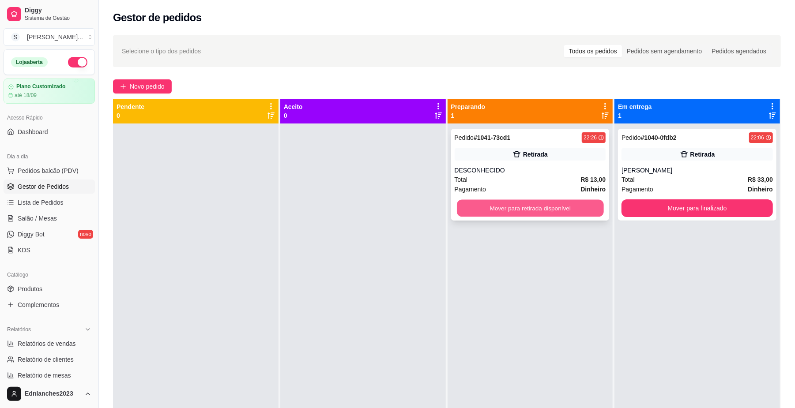
click at [483, 201] on button "Mover para retirada disponível" at bounding box center [530, 208] width 146 height 17
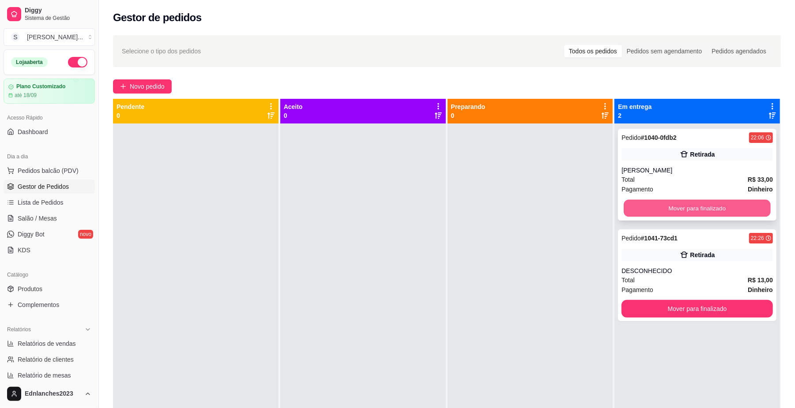
click at [643, 202] on button "Mover para finalizado" at bounding box center [696, 208] width 146 height 17
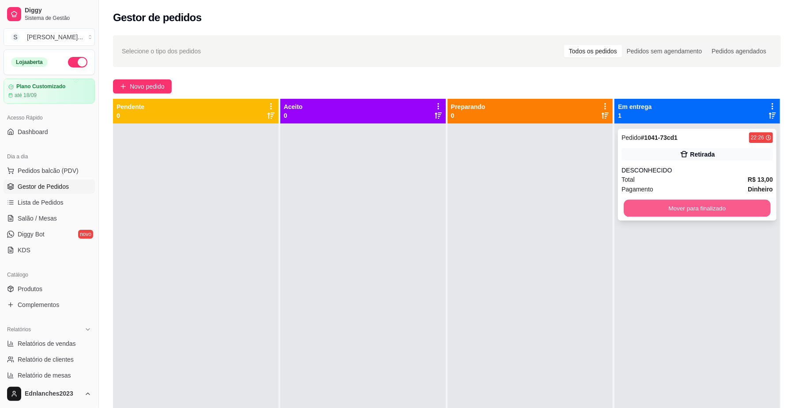
click at [633, 210] on button "Mover para finalizado" at bounding box center [696, 208] width 146 height 17
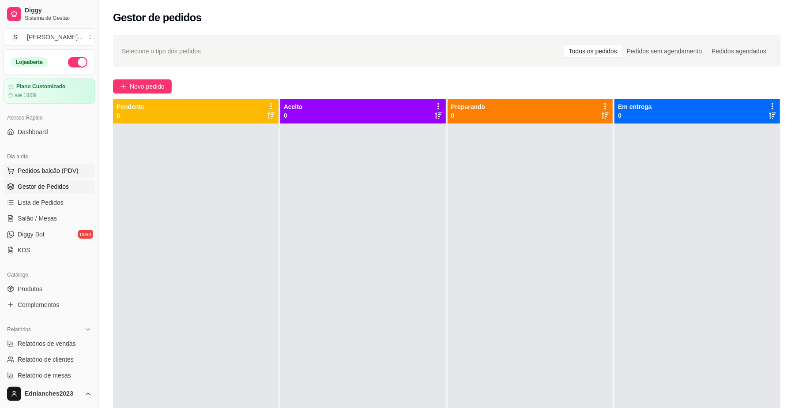
click at [45, 172] on span "Pedidos balcão (PDV)" at bounding box center [48, 170] width 61 height 9
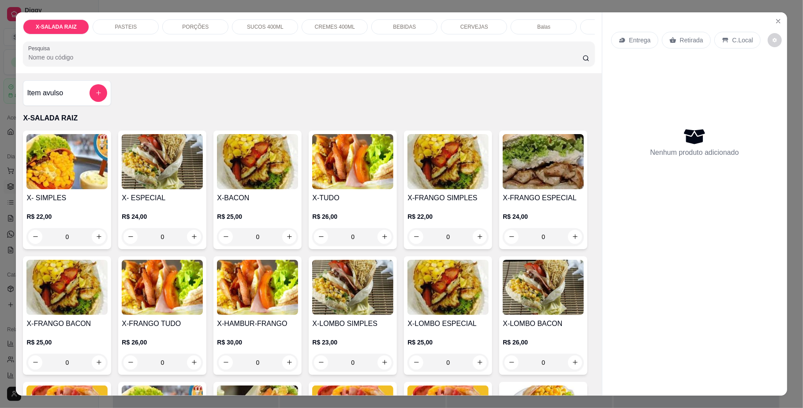
click at [409, 30] on div "BEBIDAS" at bounding box center [404, 26] width 66 height 15
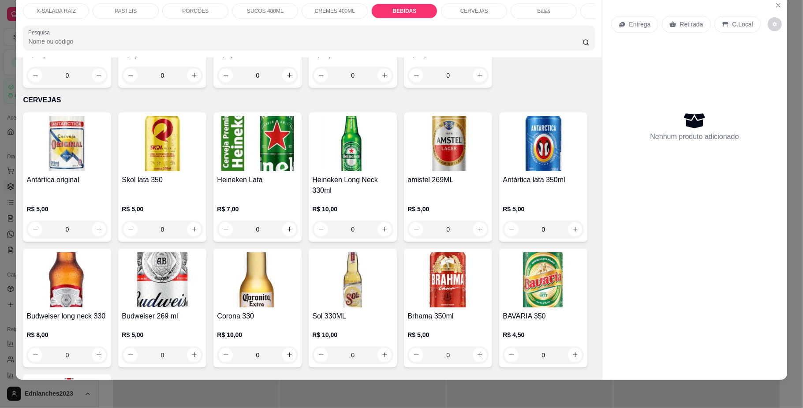
scroll to position [1705, 0]
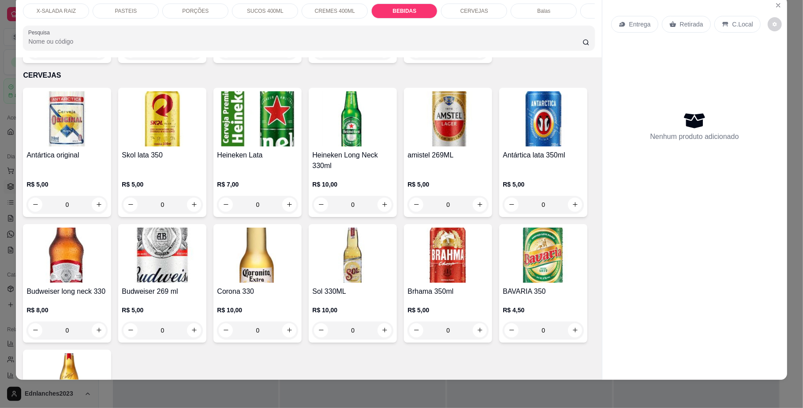
type input "1"
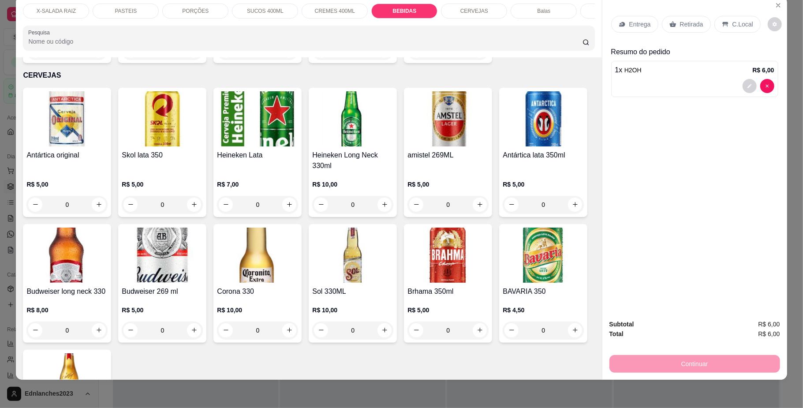
click at [698, 23] on div "Retirada" at bounding box center [686, 24] width 49 height 17
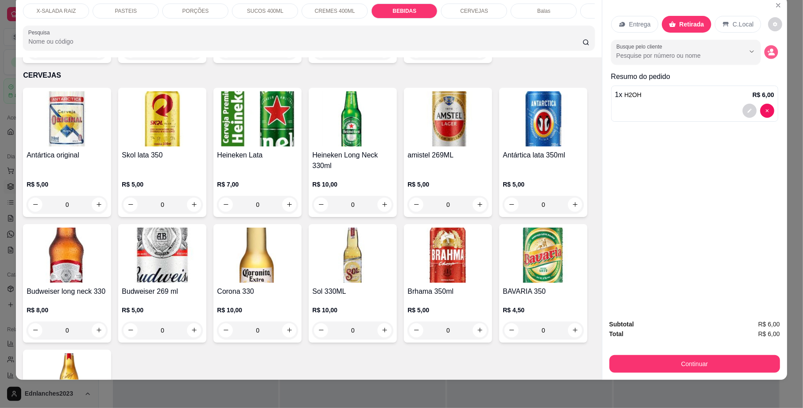
click at [770, 49] on circle "decrease-product-quantity" at bounding box center [772, 51] width 4 height 4
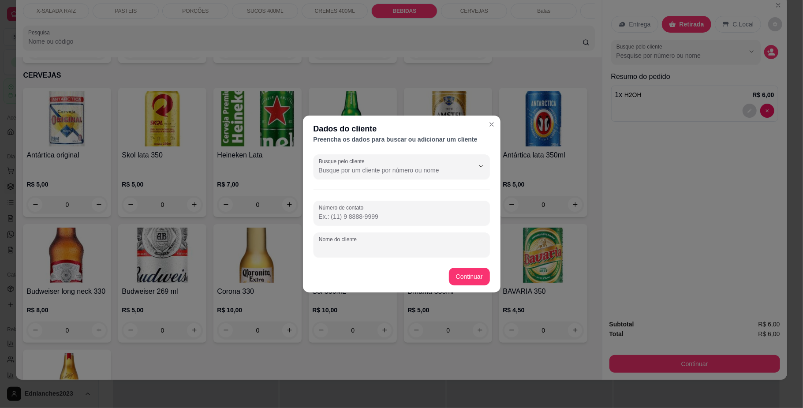
click at [337, 247] on input "Nome do cliente" at bounding box center [402, 248] width 166 height 9
type input "LOLZA"
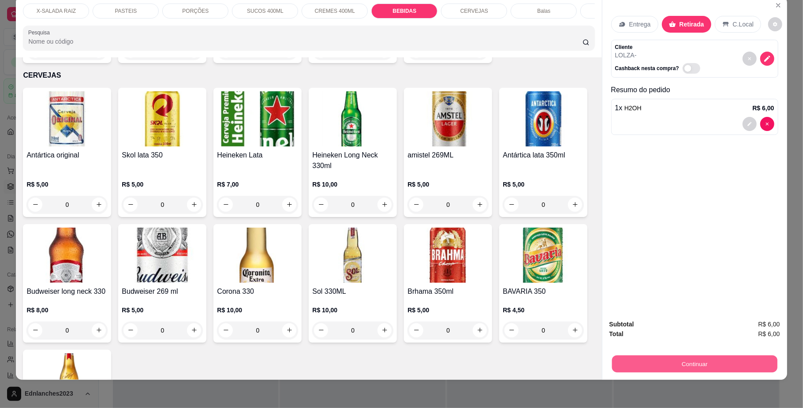
click at [655, 364] on button "Continuar" at bounding box center [694, 364] width 165 height 17
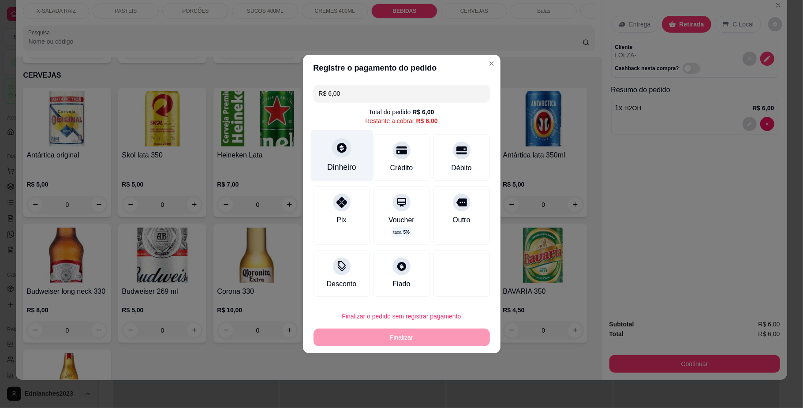
click at [339, 160] on div "Dinheiro" at bounding box center [342, 156] width 62 height 52
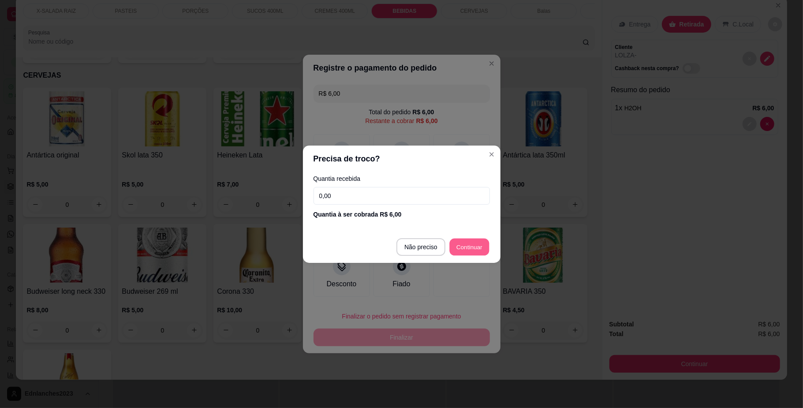
type input "R$ 0,00"
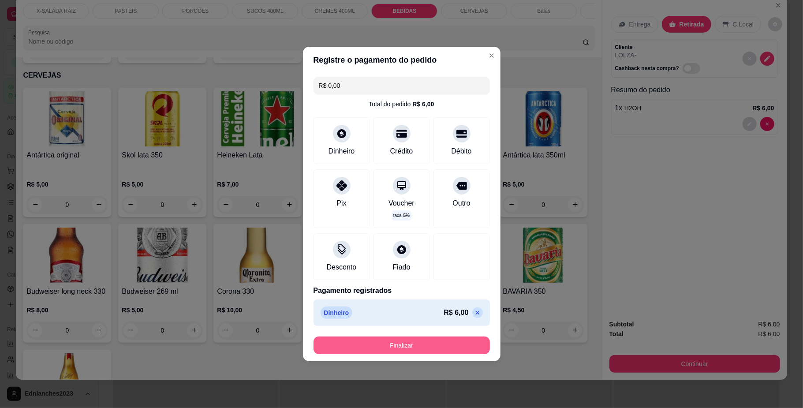
click at [416, 351] on button "Finalizar" at bounding box center [402, 346] width 176 height 18
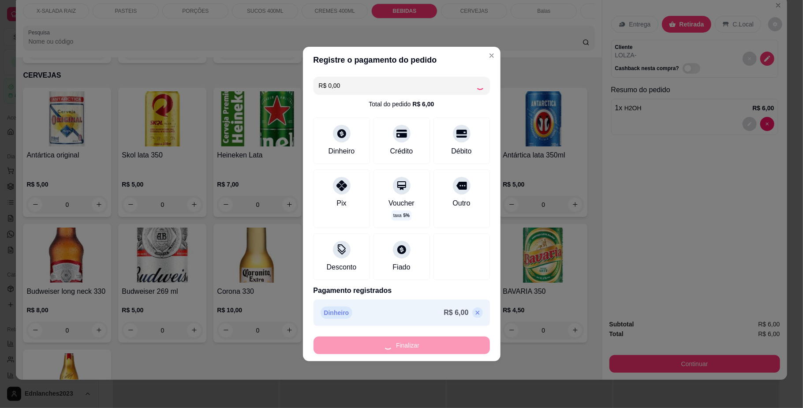
type input "0"
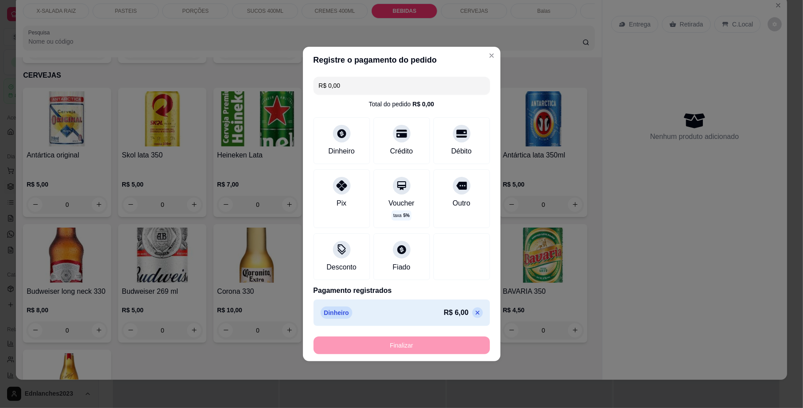
type input "-R$ 6,00"
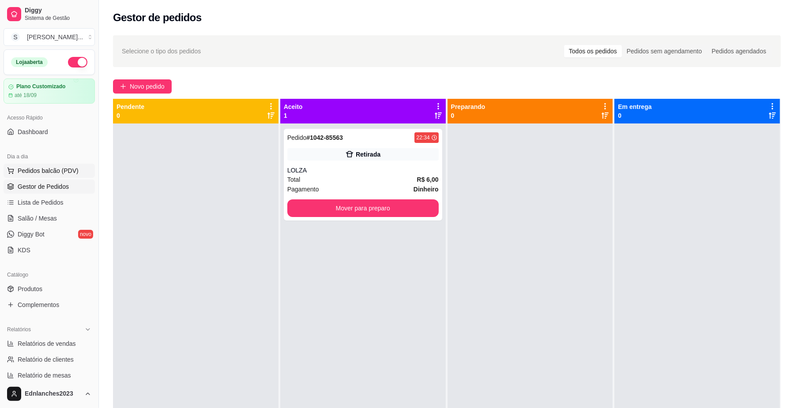
click at [55, 173] on span "Pedidos balcão (PDV)" at bounding box center [48, 170] width 61 height 9
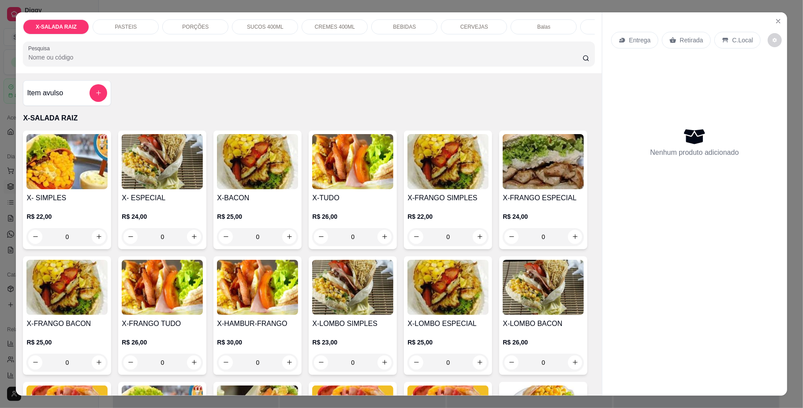
click at [409, 25] on p "BEBIDAS" at bounding box center [404, 26] width 23 height 7
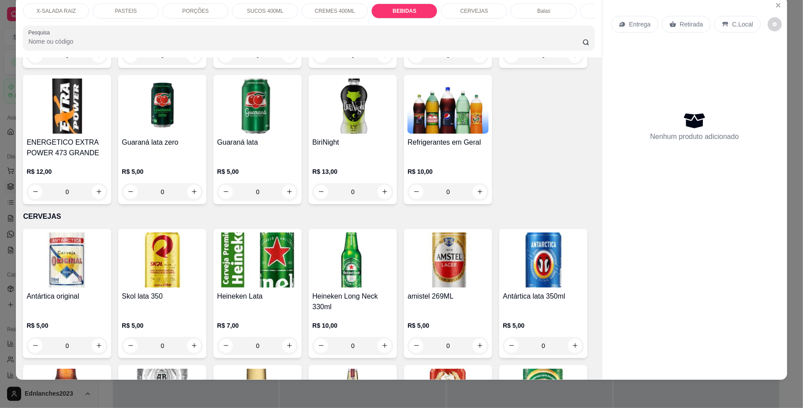
type input "1"
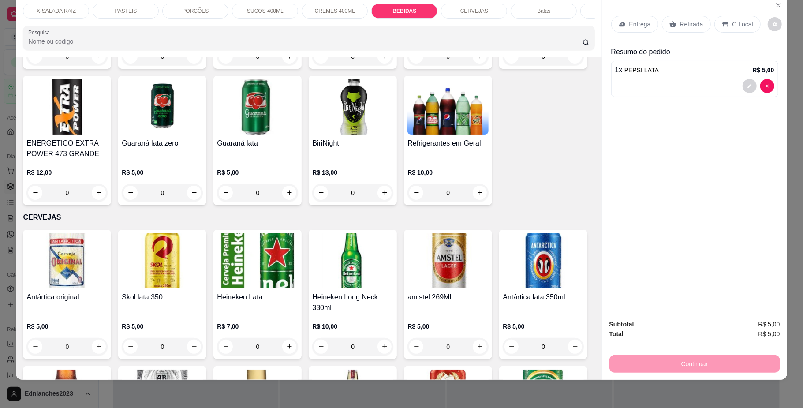
click at [541, 4] on div "Balas" at bounding box center [544, 11] width 66 height 15
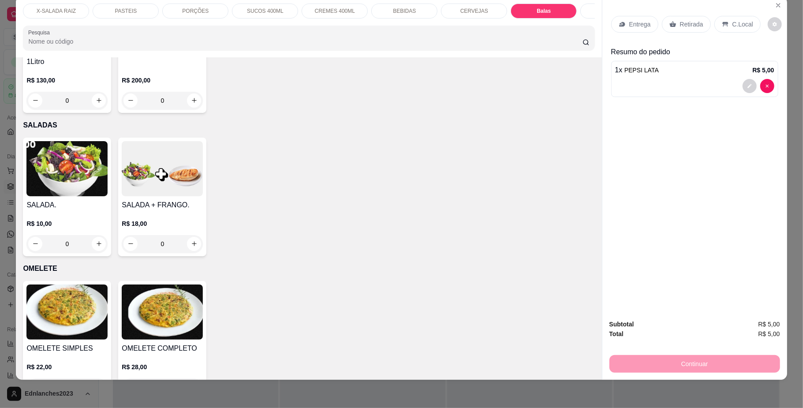
type input "1"
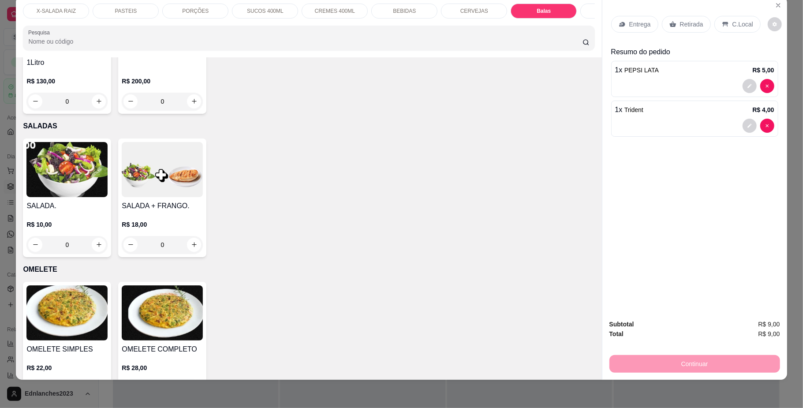
click at [687, 26] on p "Retirada" at bounding box center [691, 24] width 23 height 9
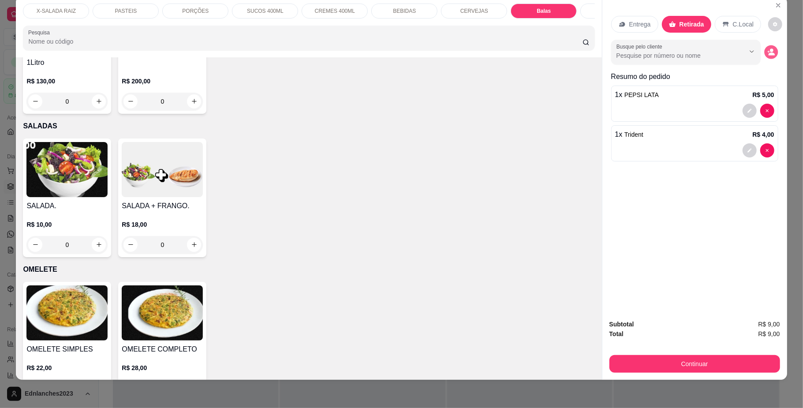
click at [768, 50] on icon "decrease-product-quantity" at bounding box center [772, 52] width 8 height 8
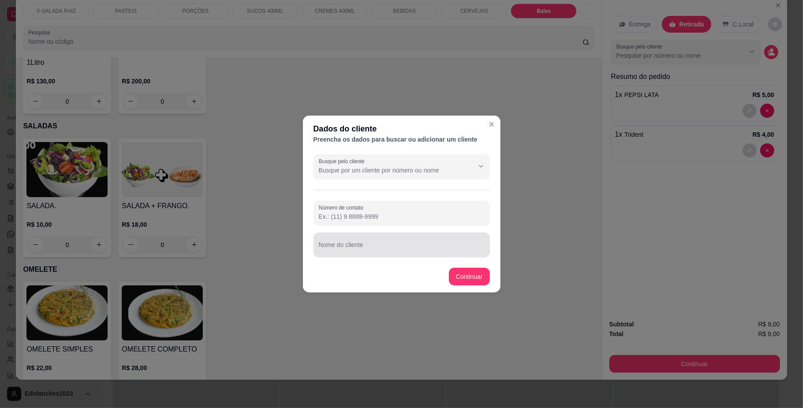
click at [349, 242] on div at bounding box center [402, 245] width 166 height 18
type input "DESCONHECIDO"
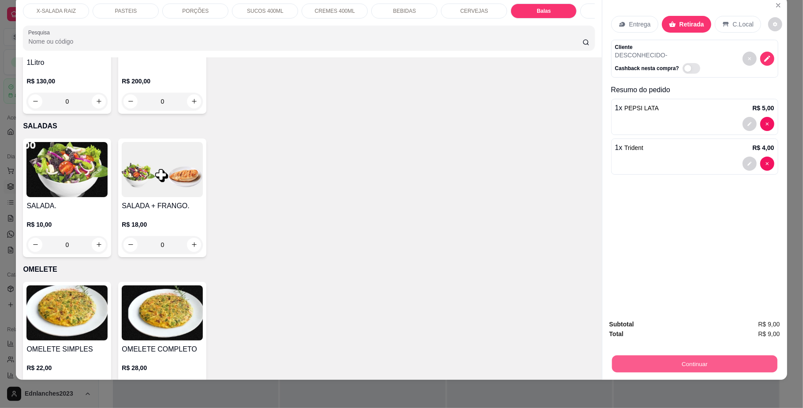
click at [622, 364] on button "Continuar" at bounding box center [694, 364] width 165 height 17
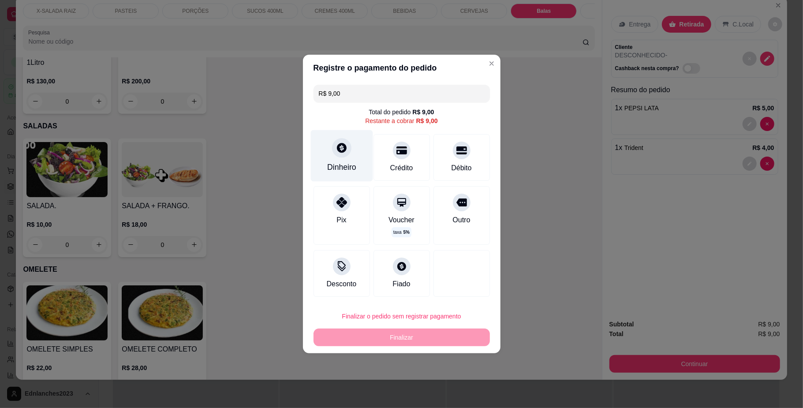
click at [334, 156] on div "Dinheiro" at bounding box center [342, 156] width 62 height 52
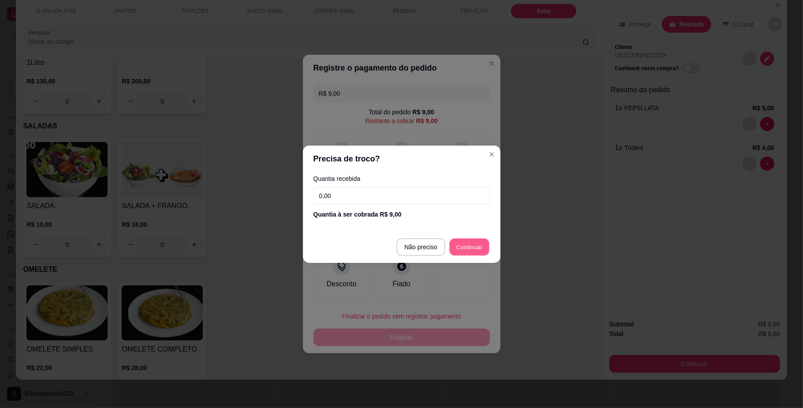
type input "R$ 0,00"
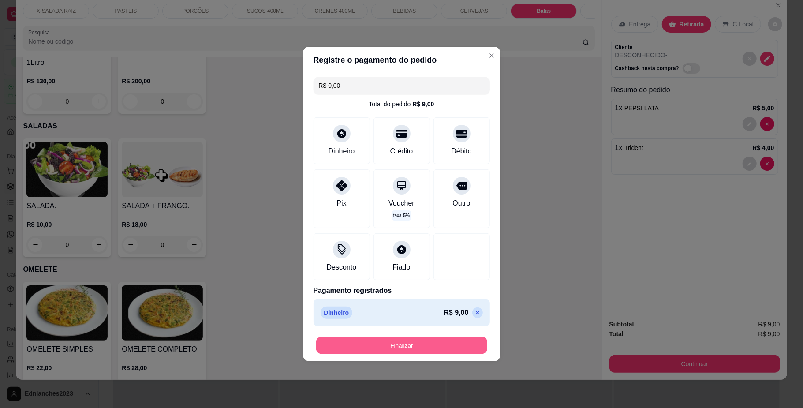
click at [429, 345] on button "Finalizar" at bounding box center [401, 345] width 171 height 17
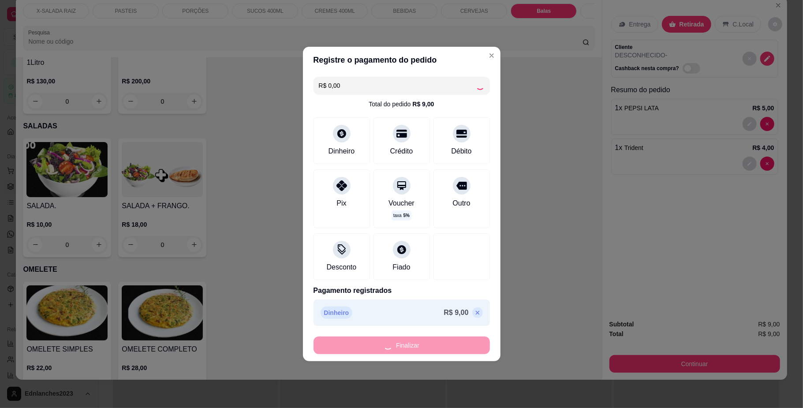
type input "0"
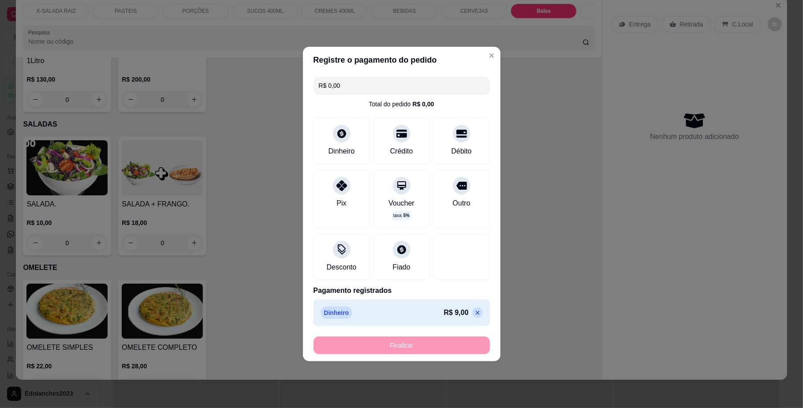
type input "-R$ 9,00"
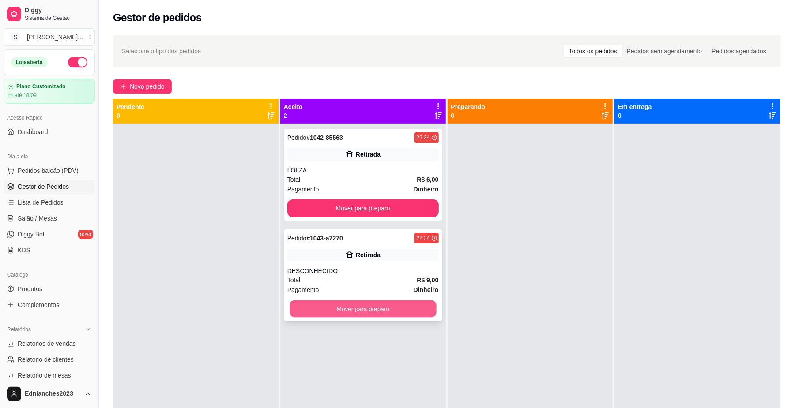
click at [352, 311] on button "Mover para preparo" at bounding box center [362, 308] width 146 height 17
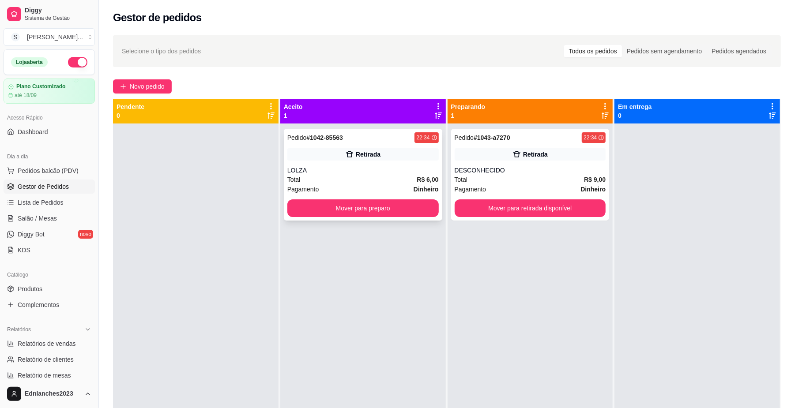
click at [378, 221] on div "Pedido # 1042-85563 22:34 Retirada LOLZA Total R$ 6,00 Pagamento Dinheiro Mover…" at bounding box center [363, 175] width 158 height 92
click at [360, 207] on button "Mover para preparo" at bounding box center [362, 208] width 146 height 17
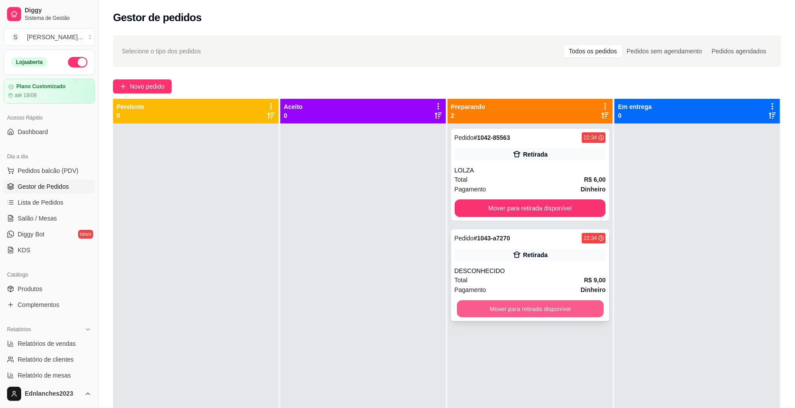
click at [483, 311] on button "Mover para retirada disponível" at bounding box center [530, 308] width 146 height 17
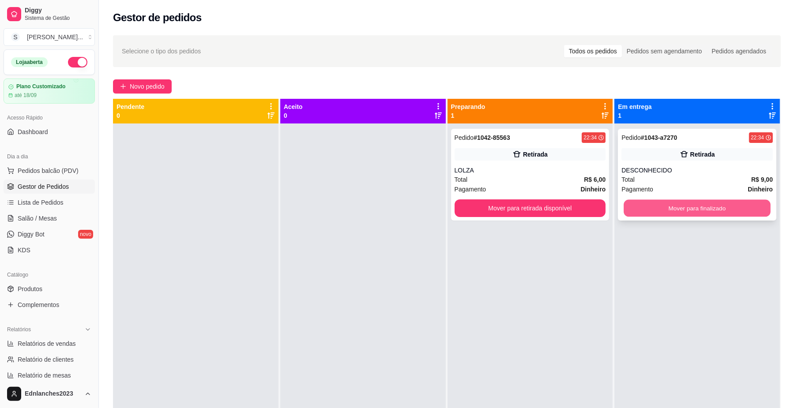
click at [679, 209] on button "Mover para finalizado" at bounding box center [696, 208] width 146 height 17
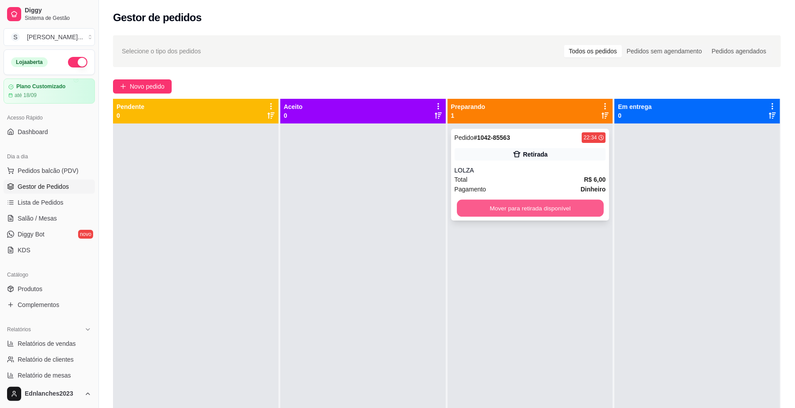
click at [542, 206] on button "Mover para retirada disponível" at bounding box center [530, 208] width 146 height 17
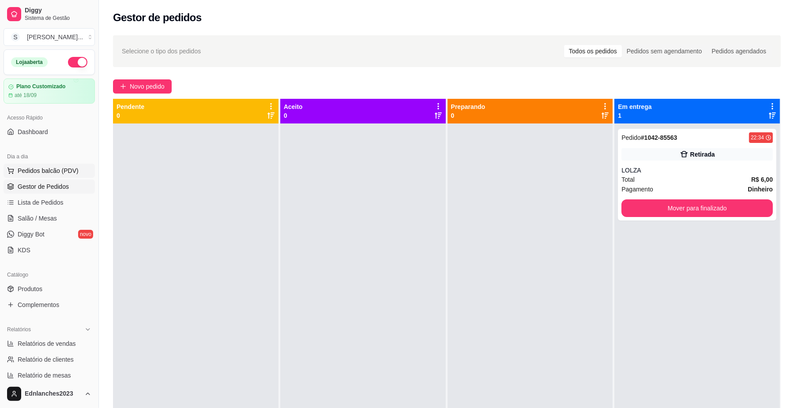
click at [45, 170] on span "Pedidos balcão (PDV)" at bounding box center [48, 170] width 61 height 9
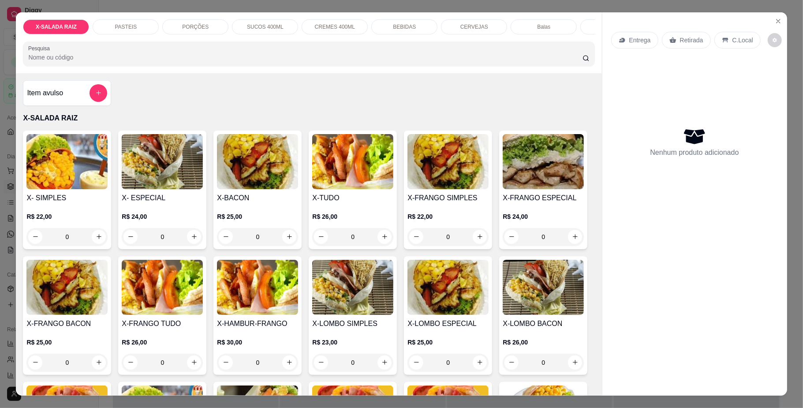
click at [447, 22] on div "CERVEJAS" at bounding box center [474, 26] width 66 height 15
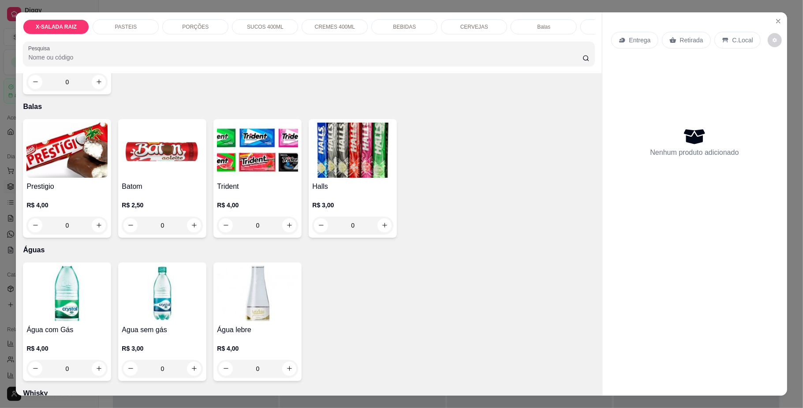
scroll to position [16, 0]
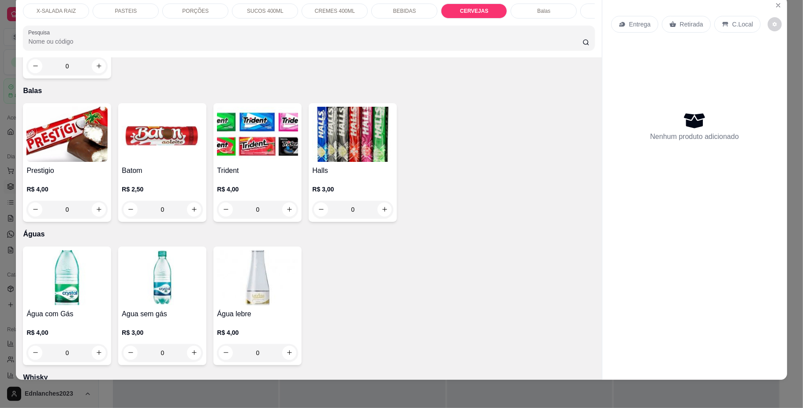
type input "1"
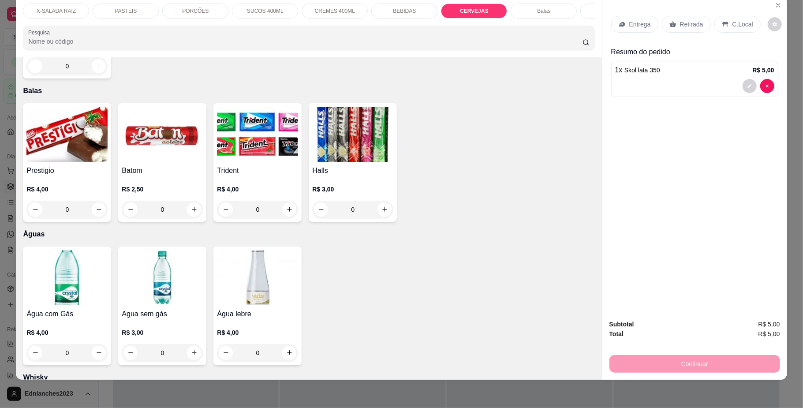
click at [687, 21] on p "Retirada" at bounding box center [691, 24] width 23 height 9
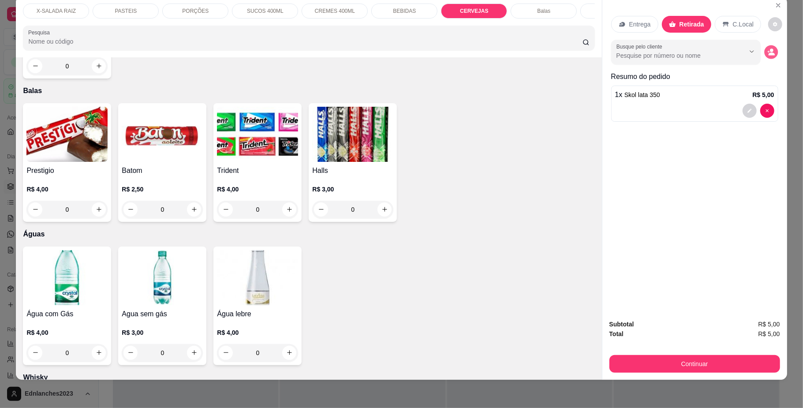
click at [770, 50] on circle "decrease-product-quantity" at bounding box center [772, 51] width 4 height 4
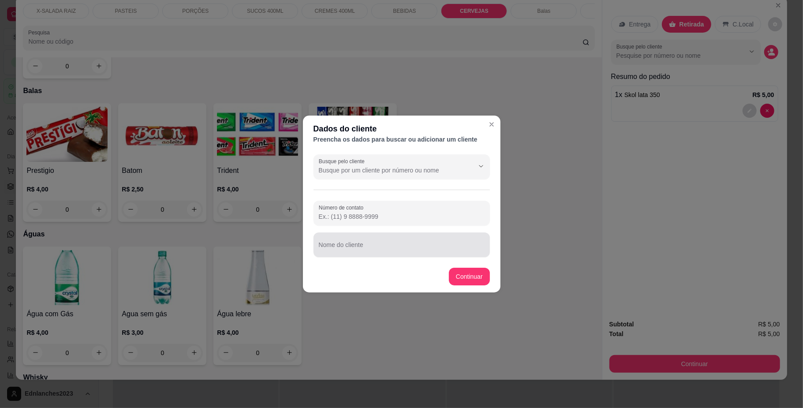
click at [332, 239] on div at bounding box center [402, 245] width 166 height 18
type input "MIGUEL"
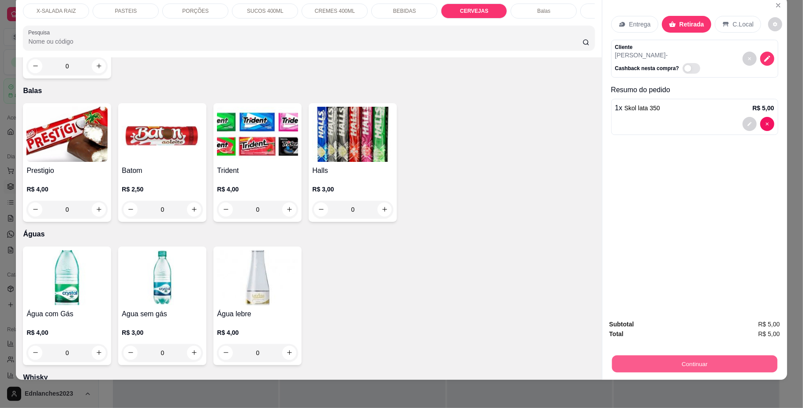
click at [682, 369] on button "Continuar" at bounding box center [694, 364] width 165 height 17
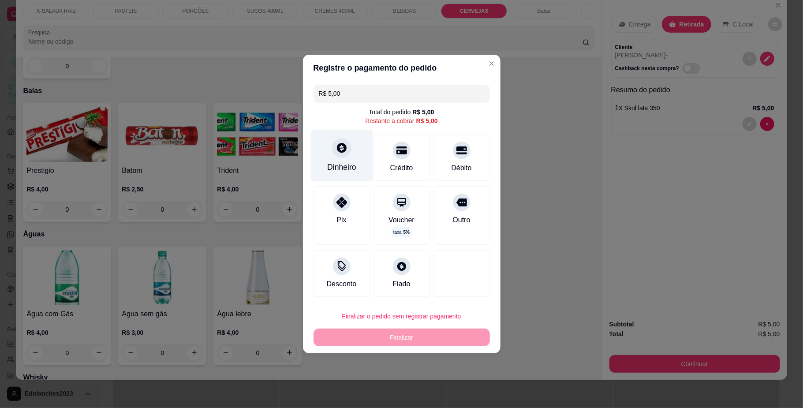
click at [329, 174] on div "Dinheiro" at bounding box center [342, 156] width 62 height 52
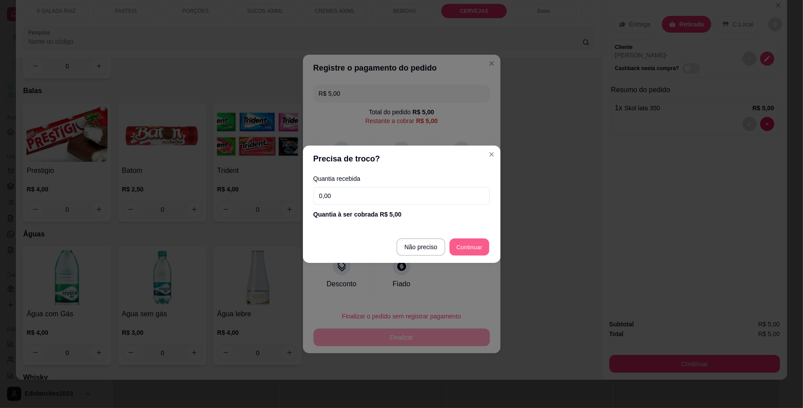
type input "R$ 0,00"
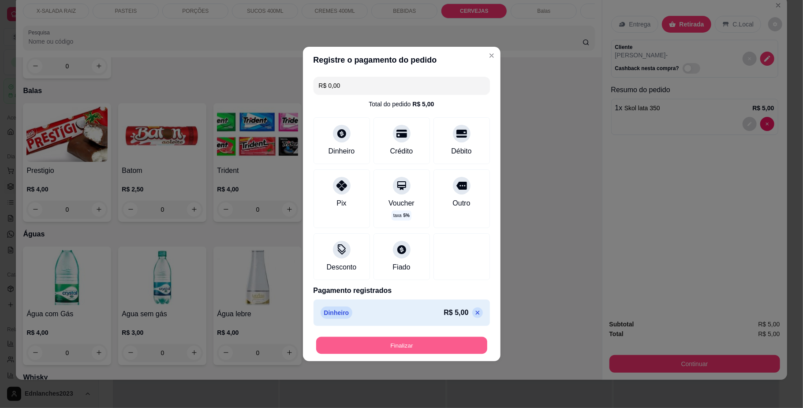
click at [409, 346] on button "Finalizar" at bounding box center [401, 345] width 171 height 17
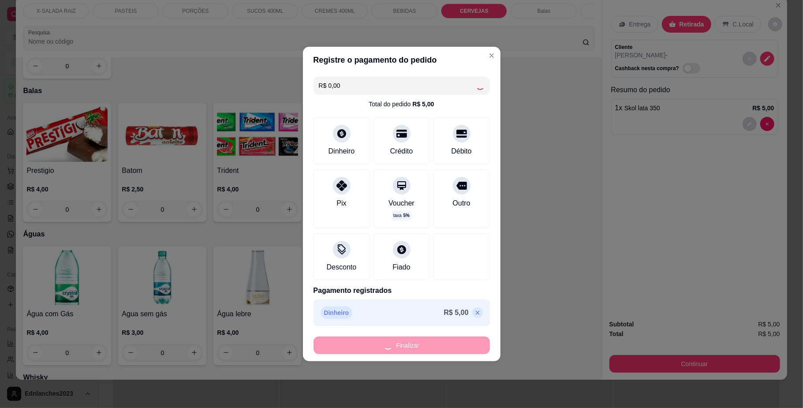
type input "0"
type input "-R$ 5,00"
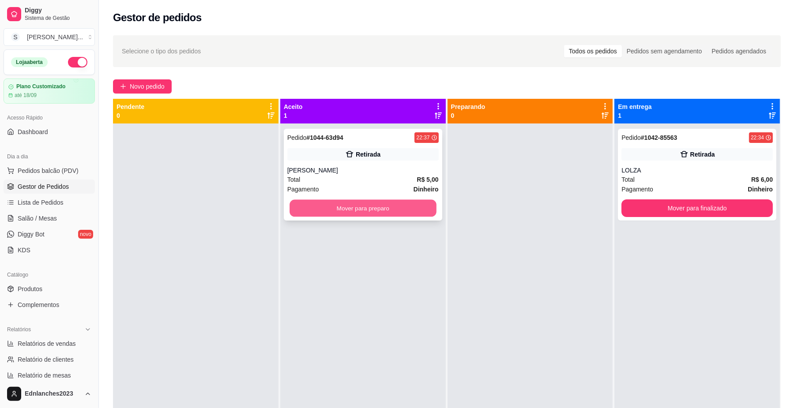
click at [411, 210] on button "Mover para preparo" at bounding box center [362, 208] width 146 height 17
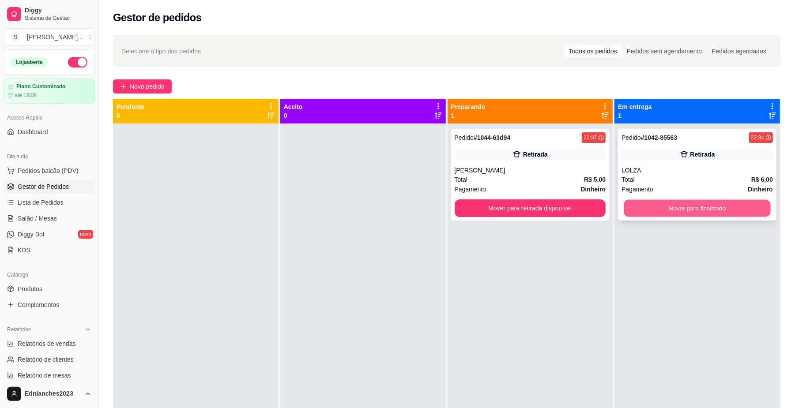
click at [710, 207] on button "Mover para finalizado" at bounding box center [696, 208] width 146 height 17
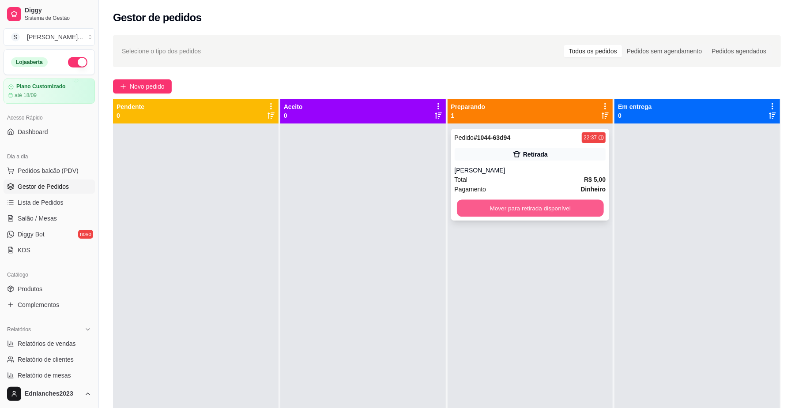
click at [577, 207] on button "Mover para retirada disponível" at bounding box center [530, 208] width 146 height 17
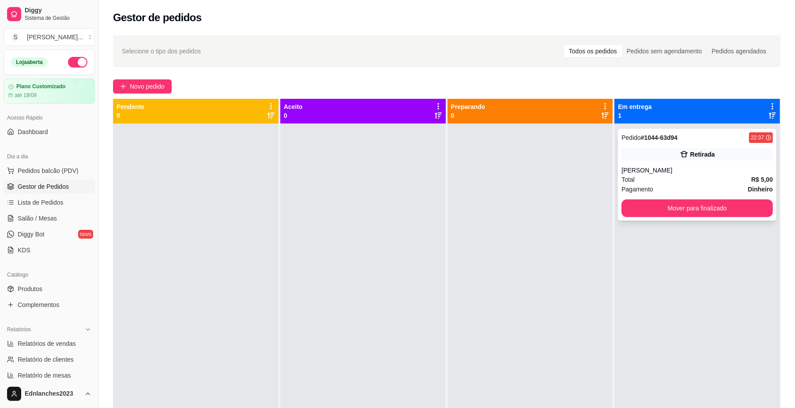
click at [675, 191] on div "Pagamento Dinheiro" at bounding box center [696, 189] width 151 height 10
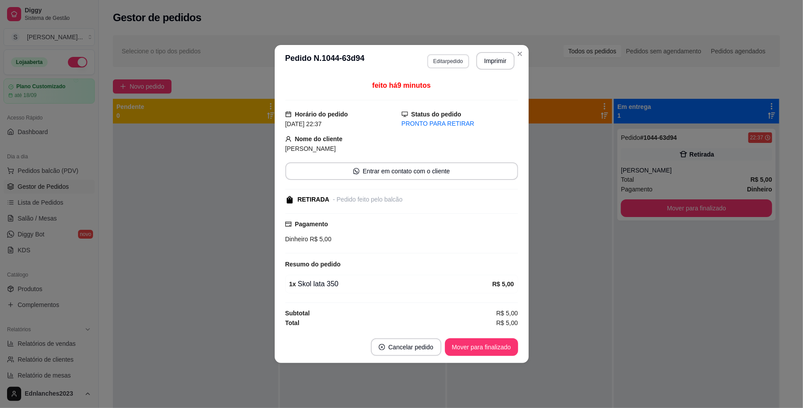
click at [457, 60] on button "Editar pedido" at bounding box center [449, 61] width 42 height 14
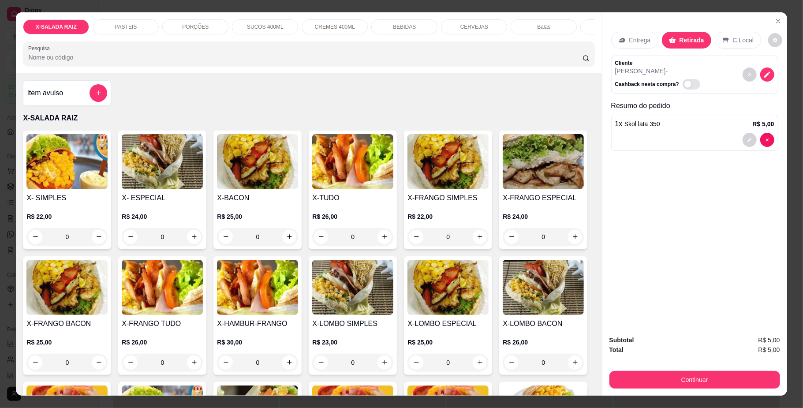
click at [392, 21] on div "BEBIDAS" at bounding box center [404, 26] width 66 height 15
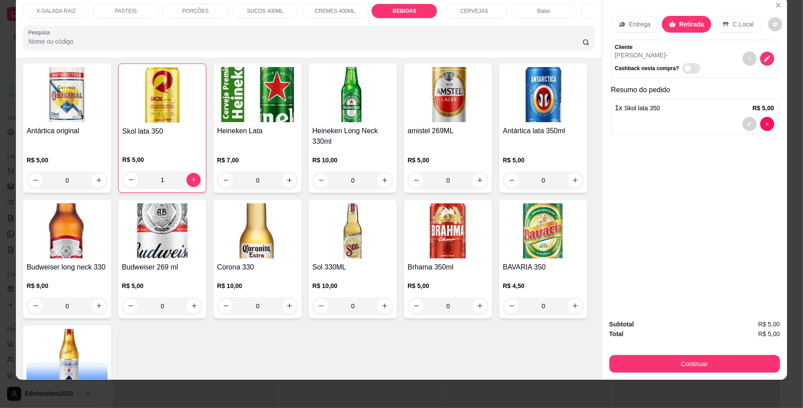
scroll to position [1752, 0]
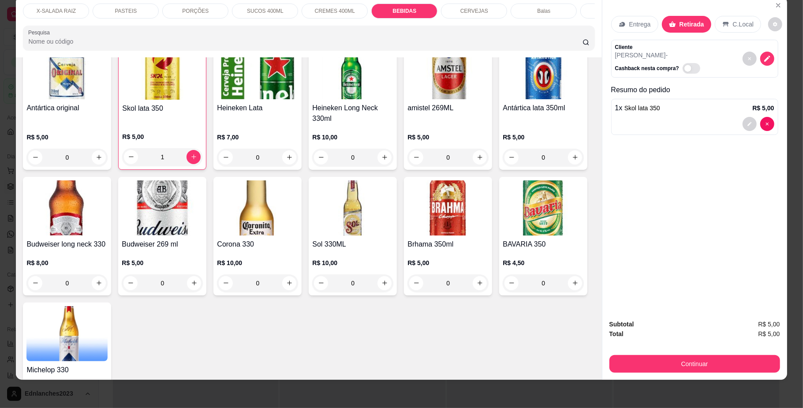
click at [452, 8] on div "CERVEJAS" at bounding box center [474, 11] width 66 height 15
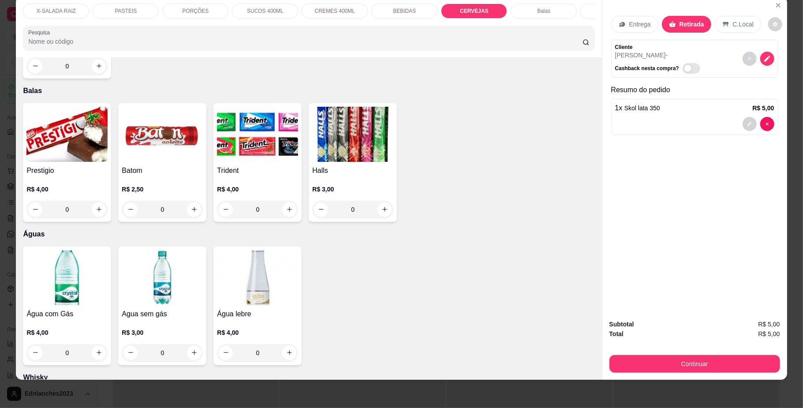
type input "2"
click at [647, 366] on button "Continuar" at bounding box center [694, 364] width 165 height 17
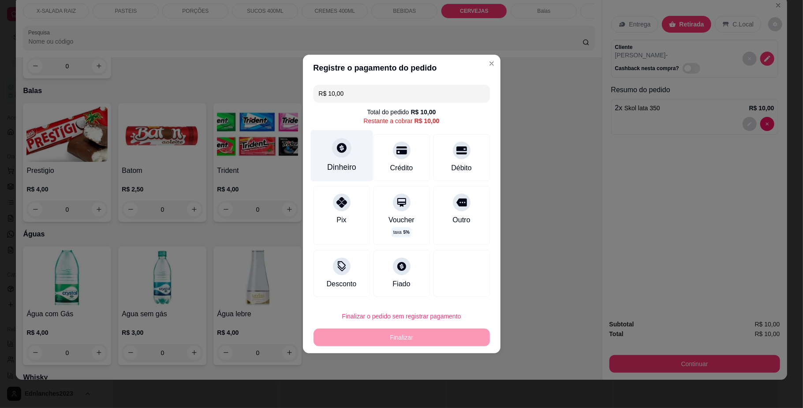
click at [334, 163] on div "Dinheiro" at bounding box center [341, 166] width 29 height 11
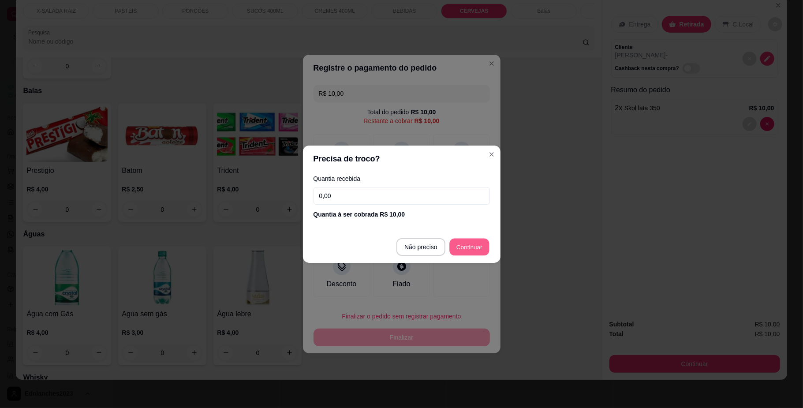
type input "R$ 0,00"
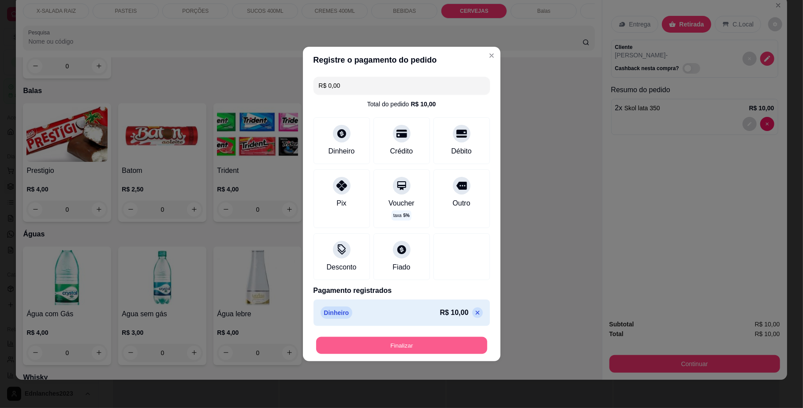
click at [436, 341] on button "Finalizar" at bounding box center [401, 345] width 171 height 17
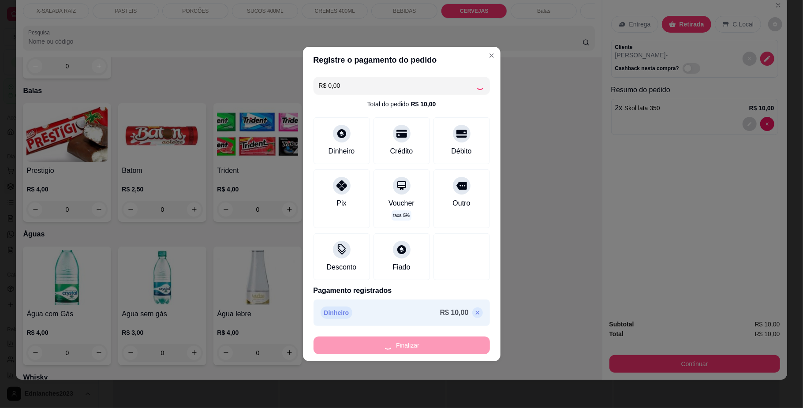
type input "0"
type input "-R$ 10,00"
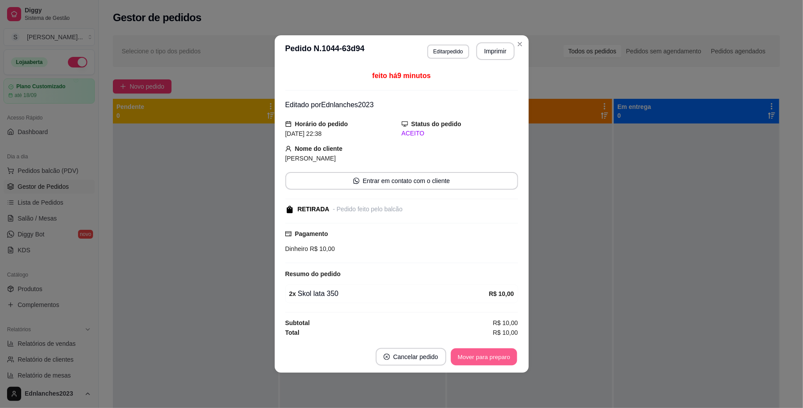
click at [488, 357] on button "Mover para preparo" at bounding box center [484, 357] width 66 height 17
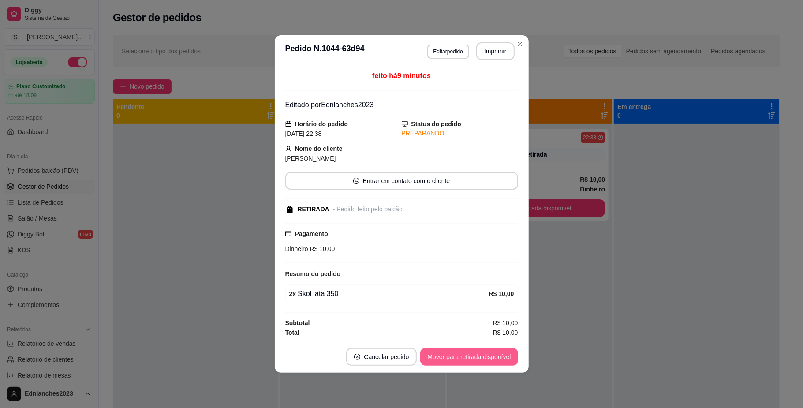
click at [500, 357] on button "Mover para retirada disponível" at bounding box center [469, 357] width 98 height 18
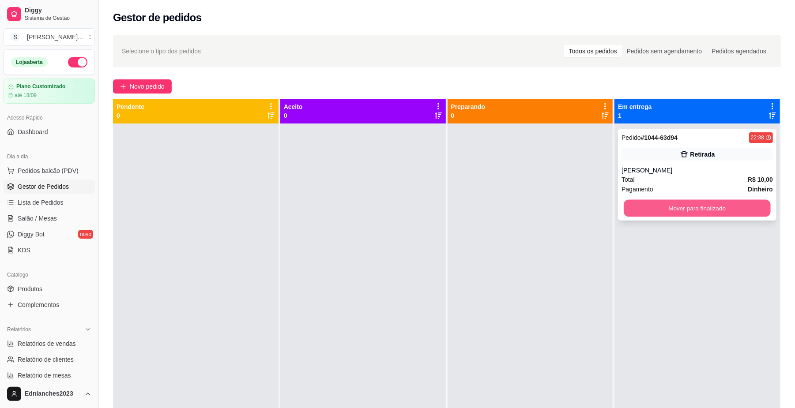
click at [628, 215] on button "Mover para finalizado" at bounding box center [696, 208] width 146 height 17
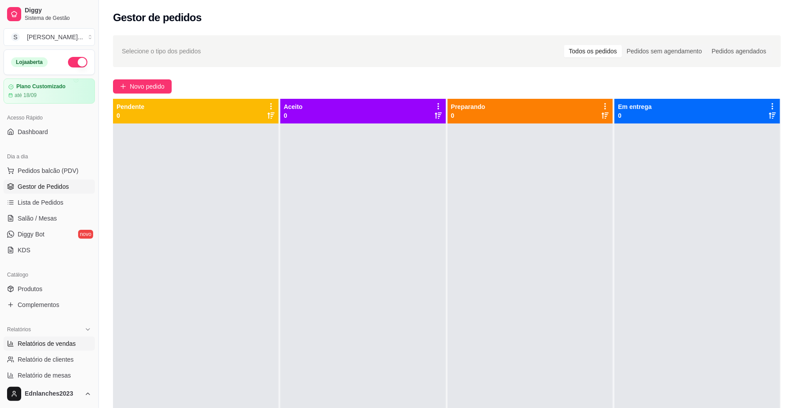
click at [44, 341] on span "Relatórios de vendas" at bounding box center [47, 343] width 58 height 9
select select "ALL"
select select "0"
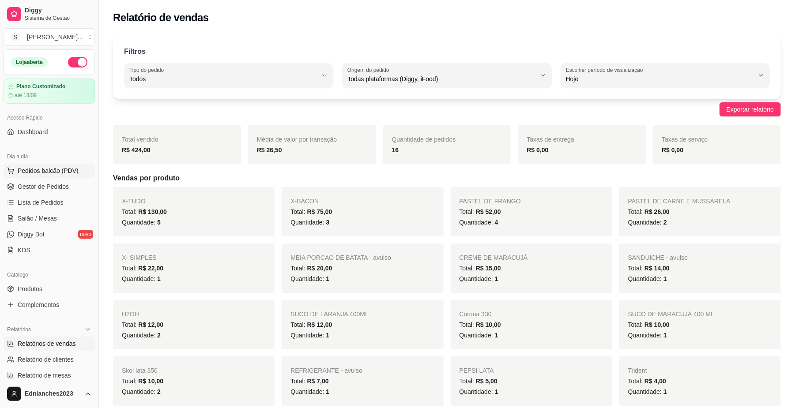
click at [27, 175] on span "Pedidos balcão (PDV)" at bounding box center [48, 170] width 61 height 9
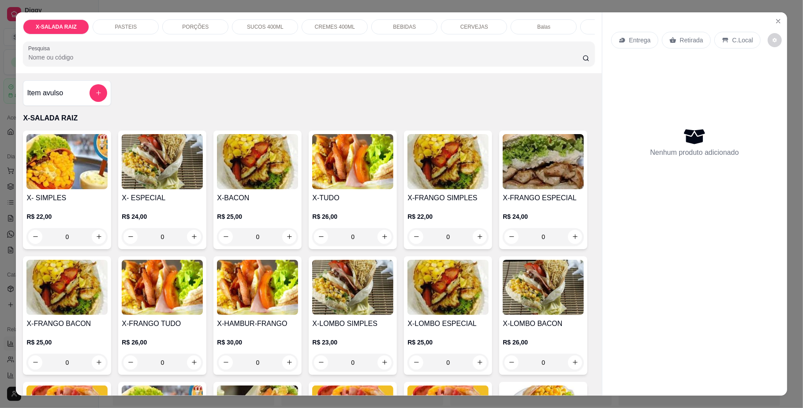
click at [454, 23] on div "CERVEJAS" at bounding box center [474, 26] width 66 height 15
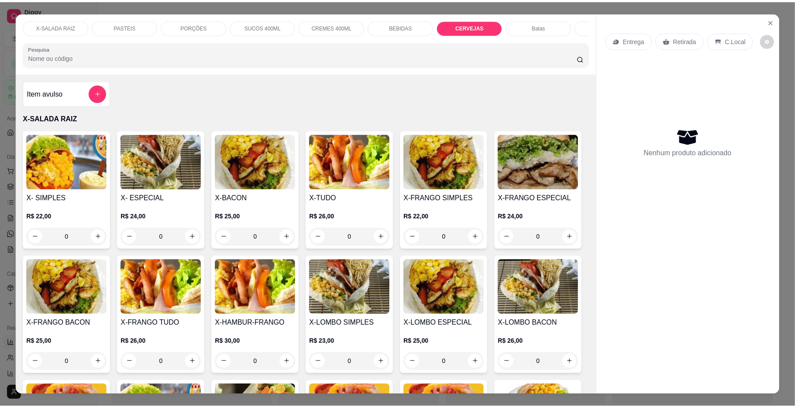
scroll to position [16, 0]
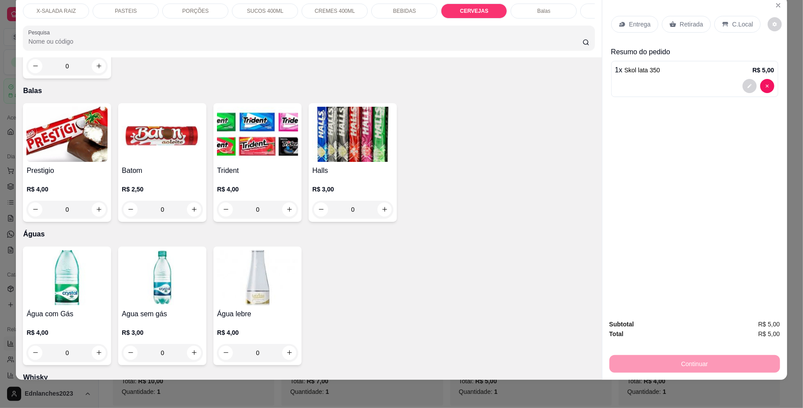
type input "0"
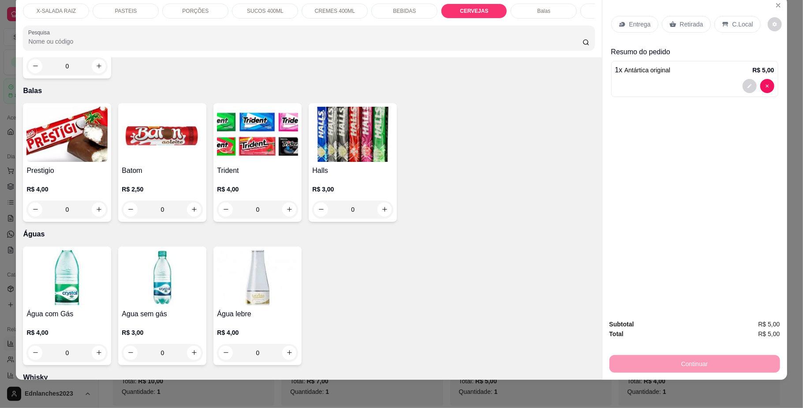
type input "2"
click at [696, 24] on p "Retirada" at bounding box center [691, 24] width 23 height 9
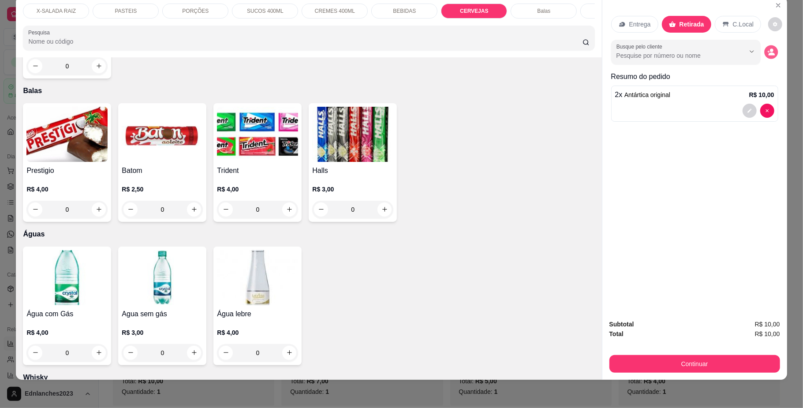
click at [768, 49] on icon "decrease-product-quantity" at bounding box center [772, 52] width 8 height 8
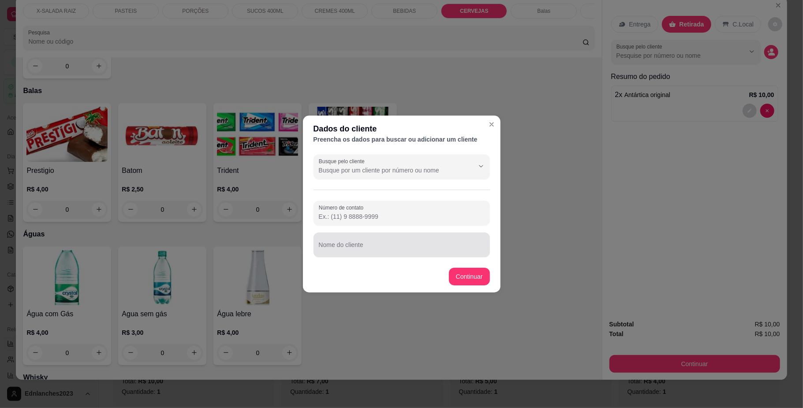
click at [342, 237] on div at bounding box center [402, 245] width 166 height 18
type input "DESCONHECIDO"
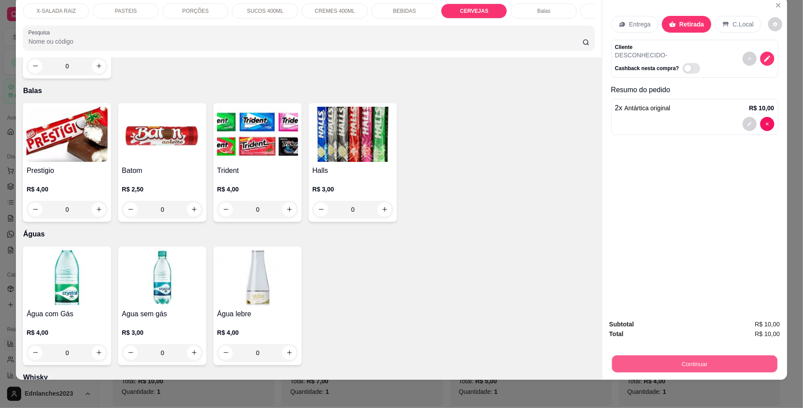
click at [689, 362] on button "Continuar" at bounding box center [694, 364] width 165 height 17
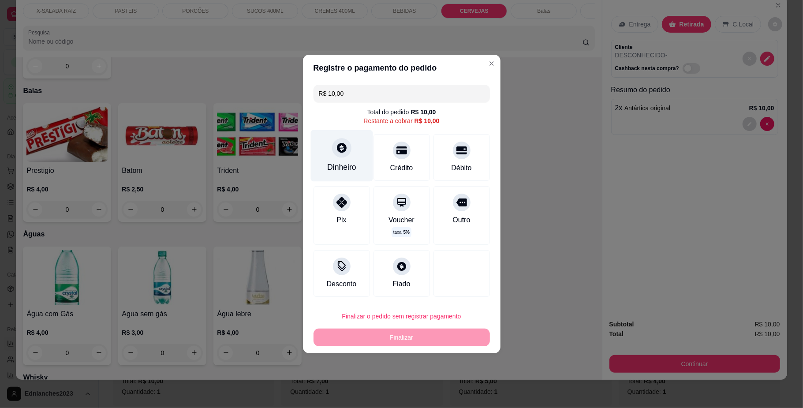
click at [329, 156] on div "Dinheiro" at bounding box center [342, 156] width 62 height 52
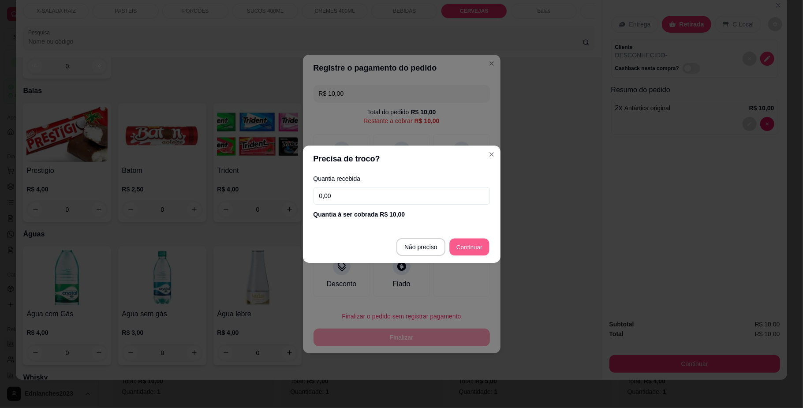
type input "R$ 0,00"
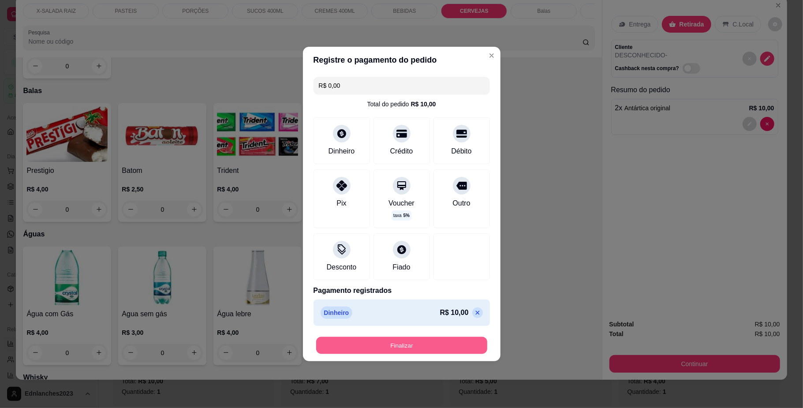
click at [389, 341] on button "Finalizar" at bounding box center [401, 345] width 171 height 17
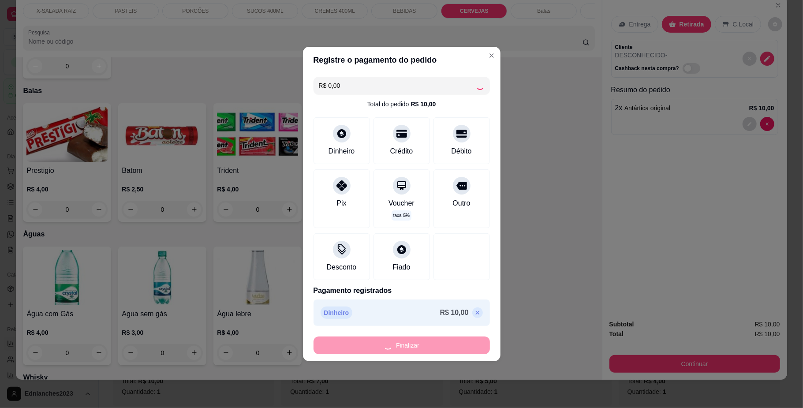
type input "0"
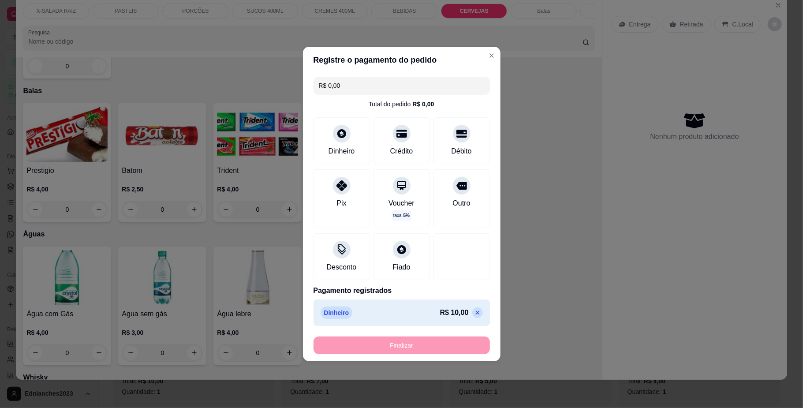
type input "-R$ 10,00"
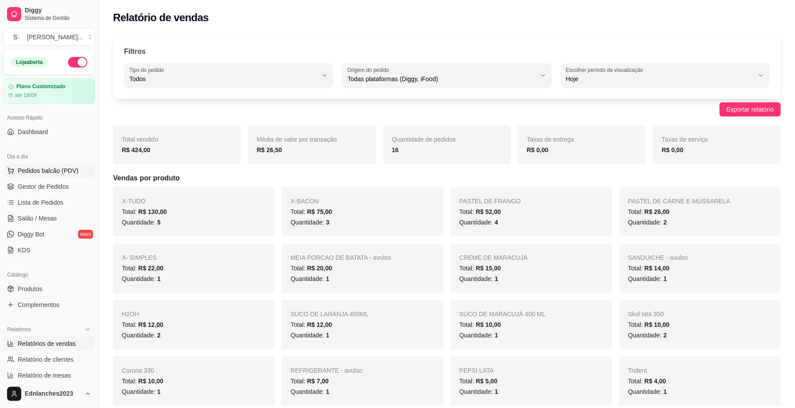
click at [60, 174] on span "Pedidos balcão (PDV)" at bounding box center [48, 170] width 61 height 9
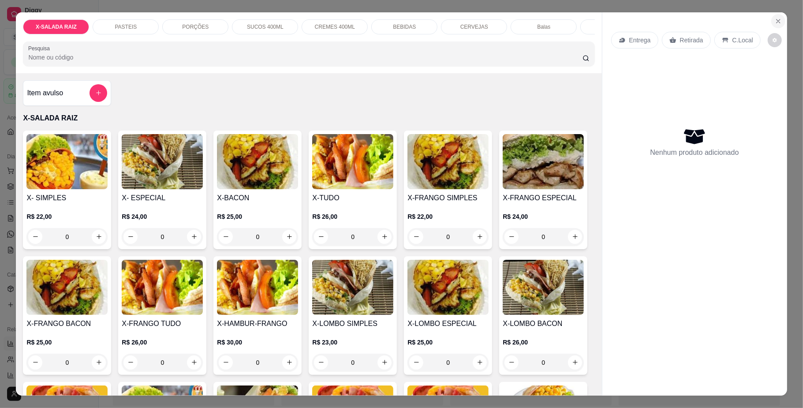
click at [775, 25] on button "Close" at bounding box center [779, 21] width 14 height 14
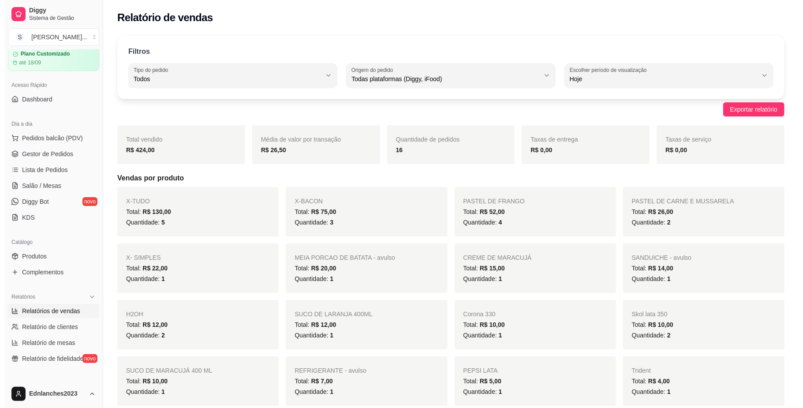
scroll to position [32, 0]
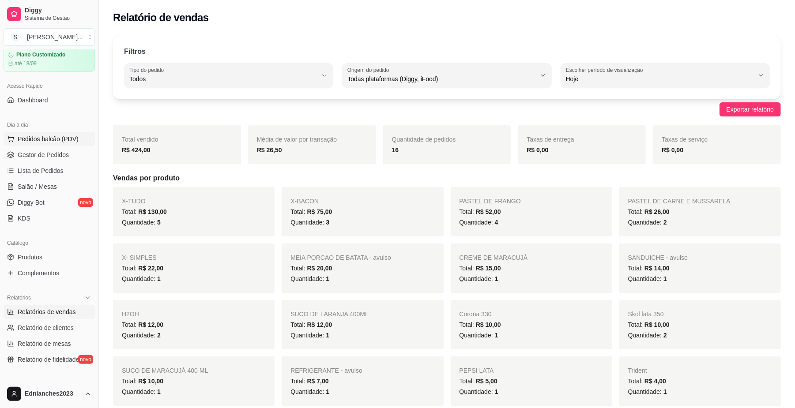
click at [43, 136] on span "Pedidos balcão (PDV)" at bounding box center [48, 139] width 61 height 9
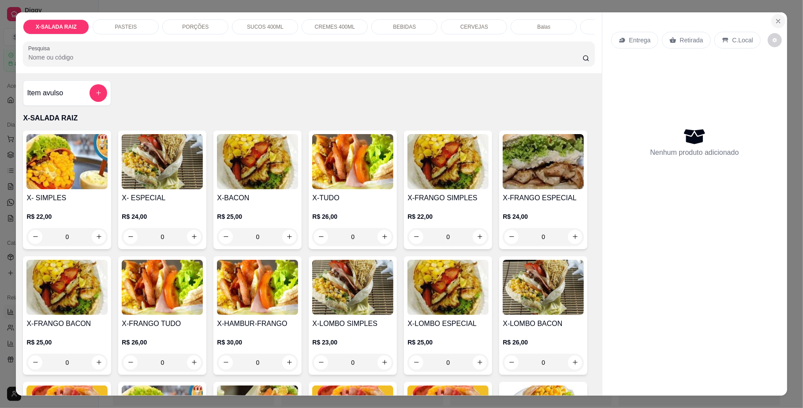
click at [775, 19] on icon "Close" at bounding box center [778, 21] width 7 height 7
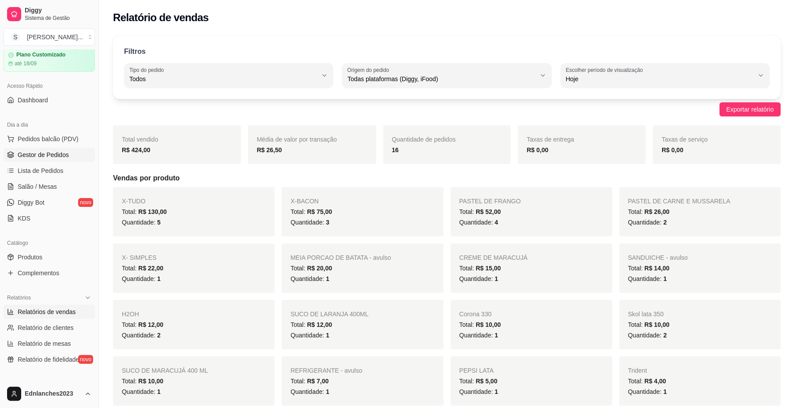
click at [58, 151] on span "Gestor de Pedidos" at bounding box center [43, 154] width 51 height 9
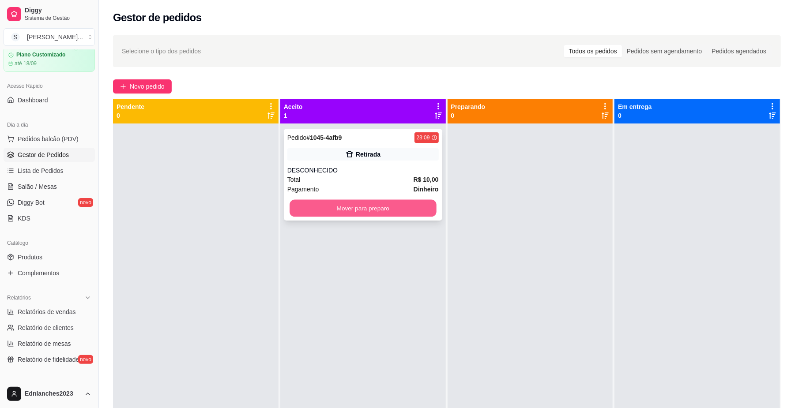
click at [290, 205] on button "Mover para preparo" at bounding box center [362, 208] width 146 height 17
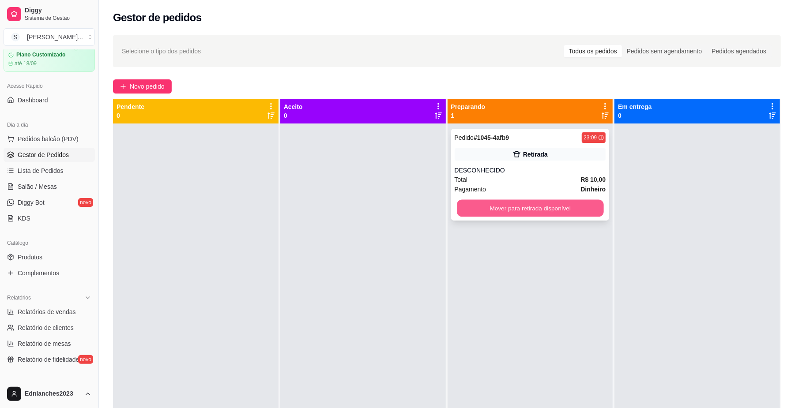
click at [506, 202] on button "Mover para retirada disponível" at bounding box center [530, 208] width 146 height 17
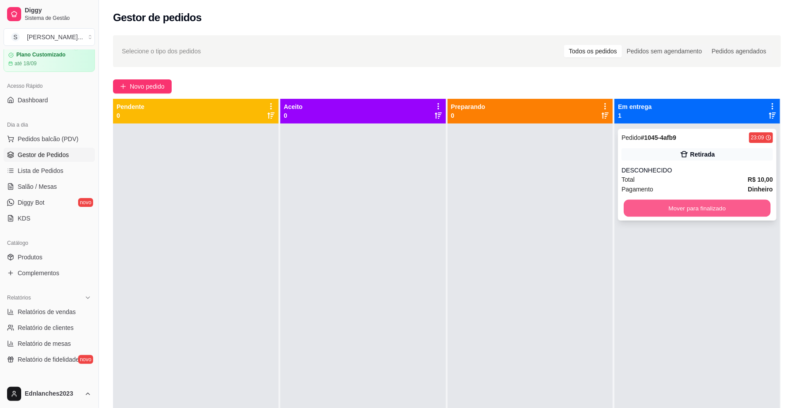
click at [641, 214] on button "Mover para finalizado" at bounding box center [696, 208] width 146 height 17
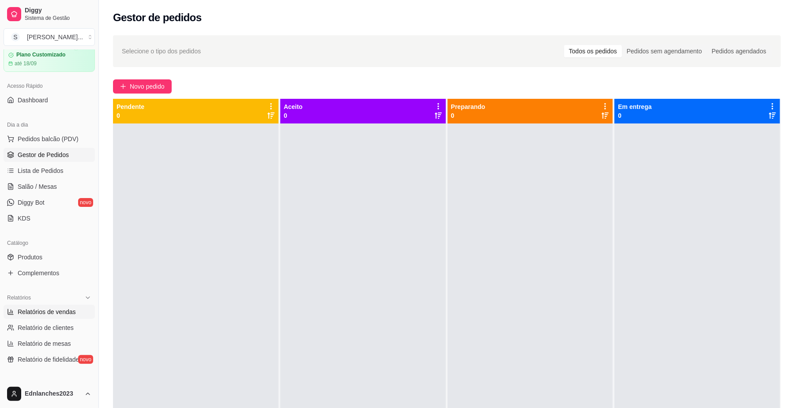
click at [62, 311] on span "Relatórios de vendas" at bounding box center [47, 312] width 58 height 9
select select "ALL"
select select "0"
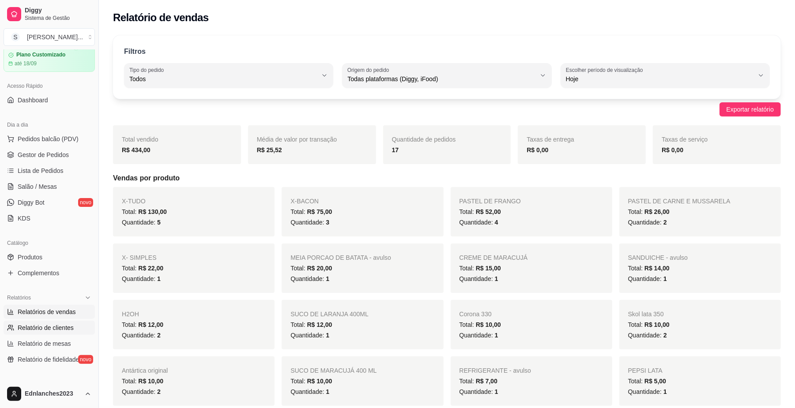
click at [39, 327] on span "Relatório de clientes" at bounding box center [46, 327] width 56 height 9
select select "30"
select select "HIGHEST_TOTAL_SPENT_WITH_ORDERS"
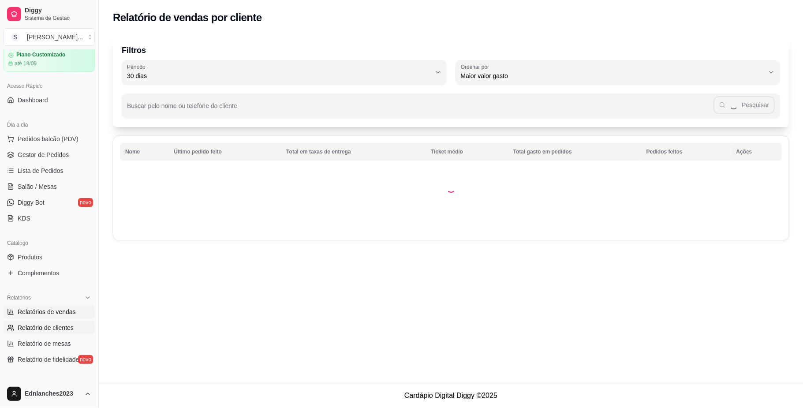
click at [43, 315] on span "Relatórios de vendas" at bounding box center [47, 312] width 58 height 9
select select "ALL"
select select "0"
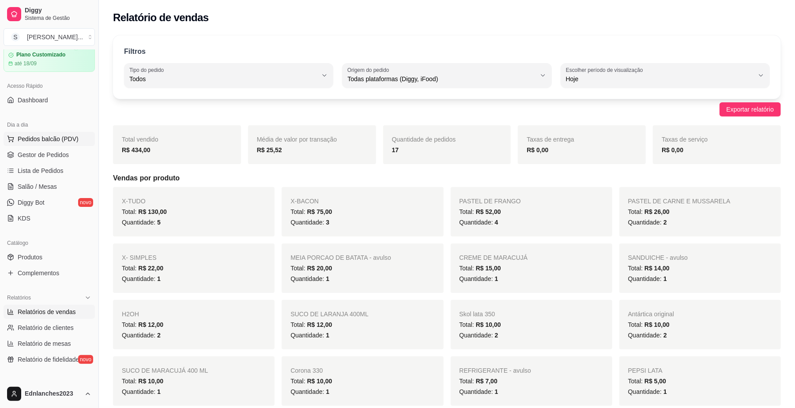
click at [49, 140] on span "Pedidos balcão (PDV)" at bounding box center [48, 139] width 61 height 9
